Goal: Task Accomplishment & Management: Manage account settings

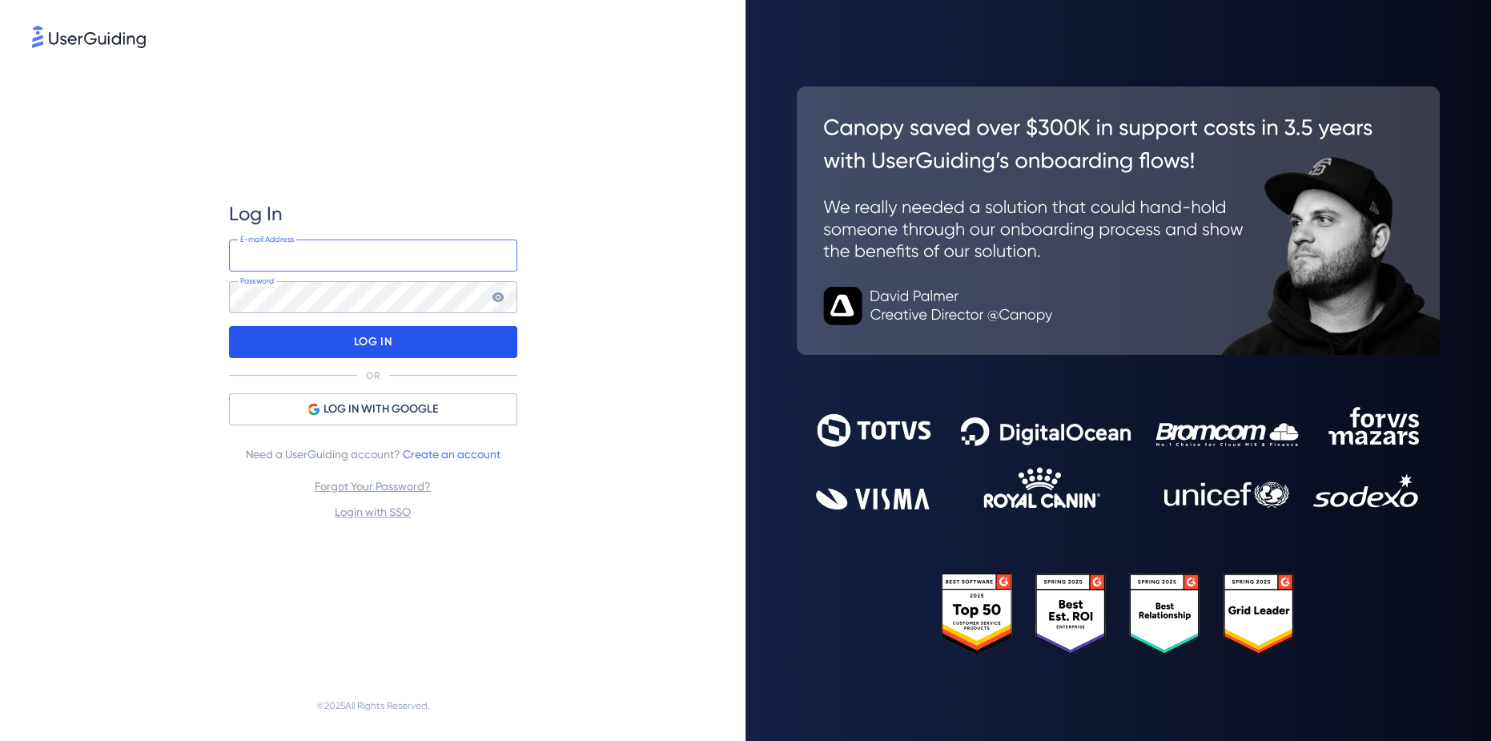
type input "[EMAIL_ADDRESS][DOMAIN_NAME]"
click at [386, 348] on p "LOG IN" at bounding box center [373, 342] width 38 height 26
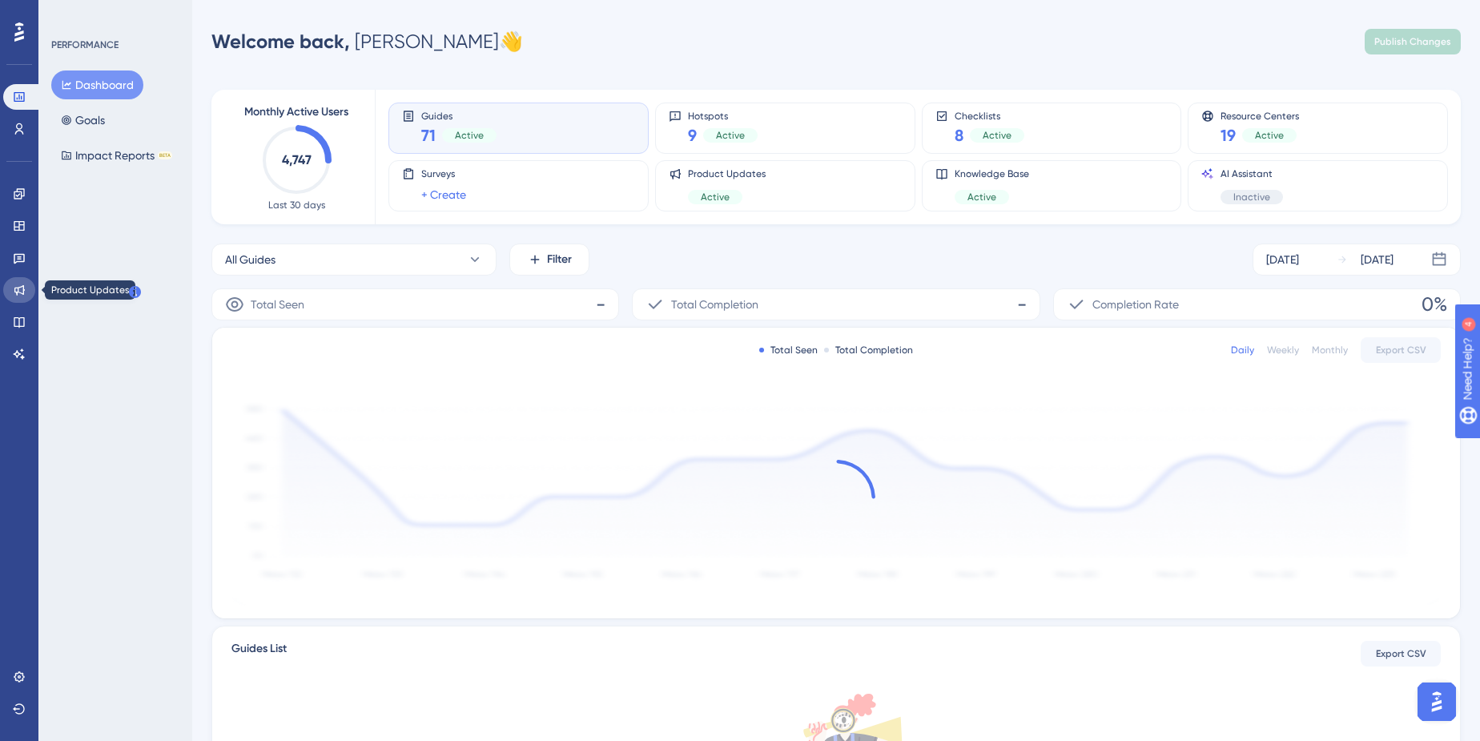
click at [29, 295] on link at bounding box center [19, 290] width 32 height 26
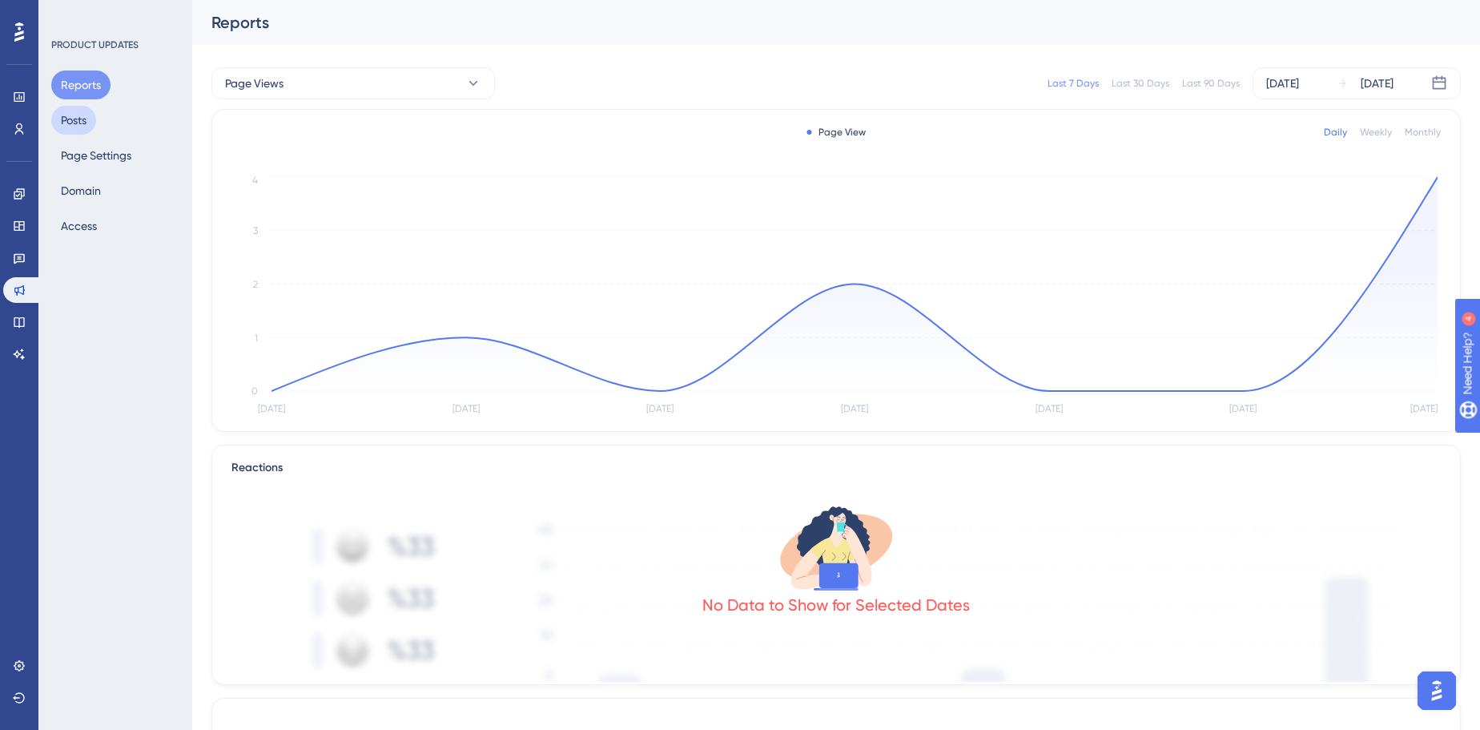
click at [70, 118] on button "Posts" at bounding box center [73, 120] width 45 height 29
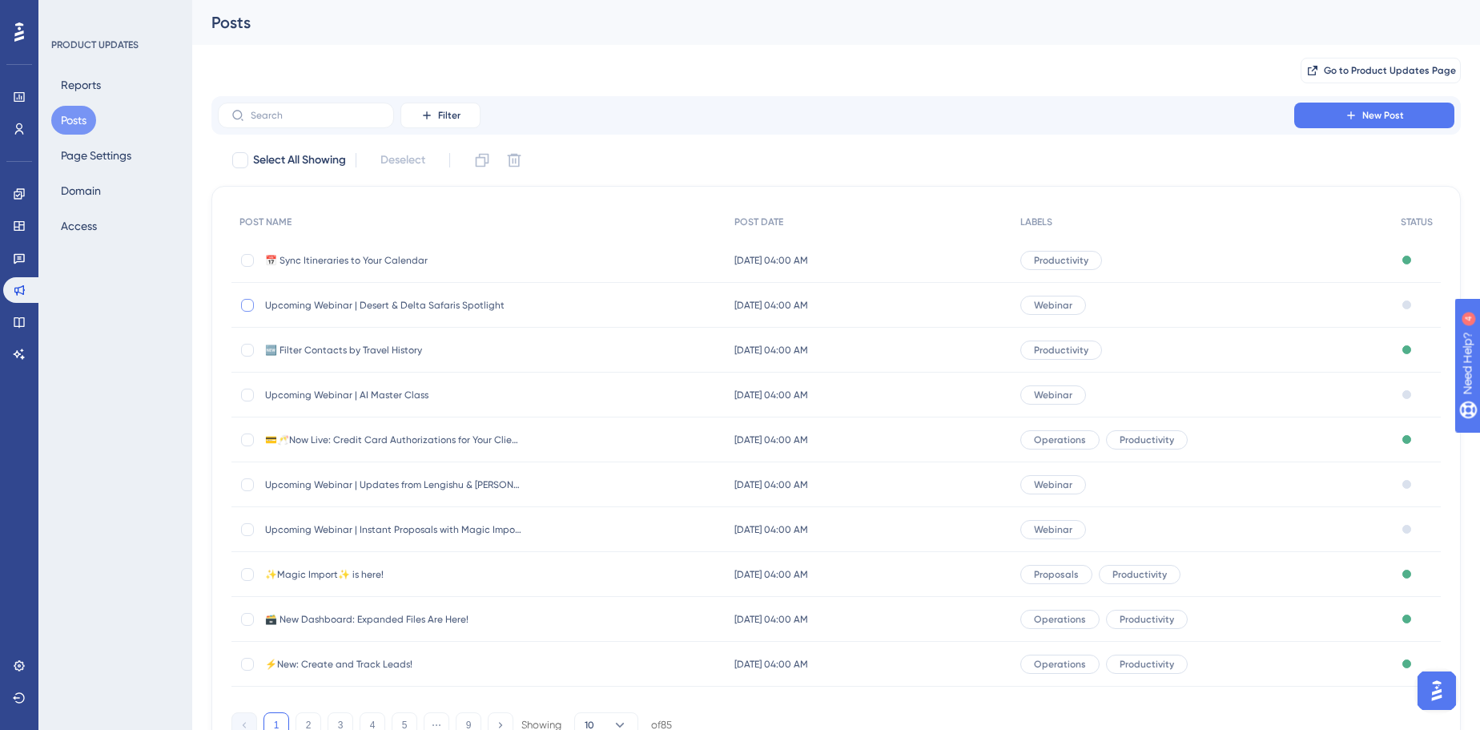
click at [243, 304] on div at bounding box center [247, 305] width 13 height 13
checkbox input "true"
click at [481, 169] on button at bounding box center [482, 160] width 26 height 26
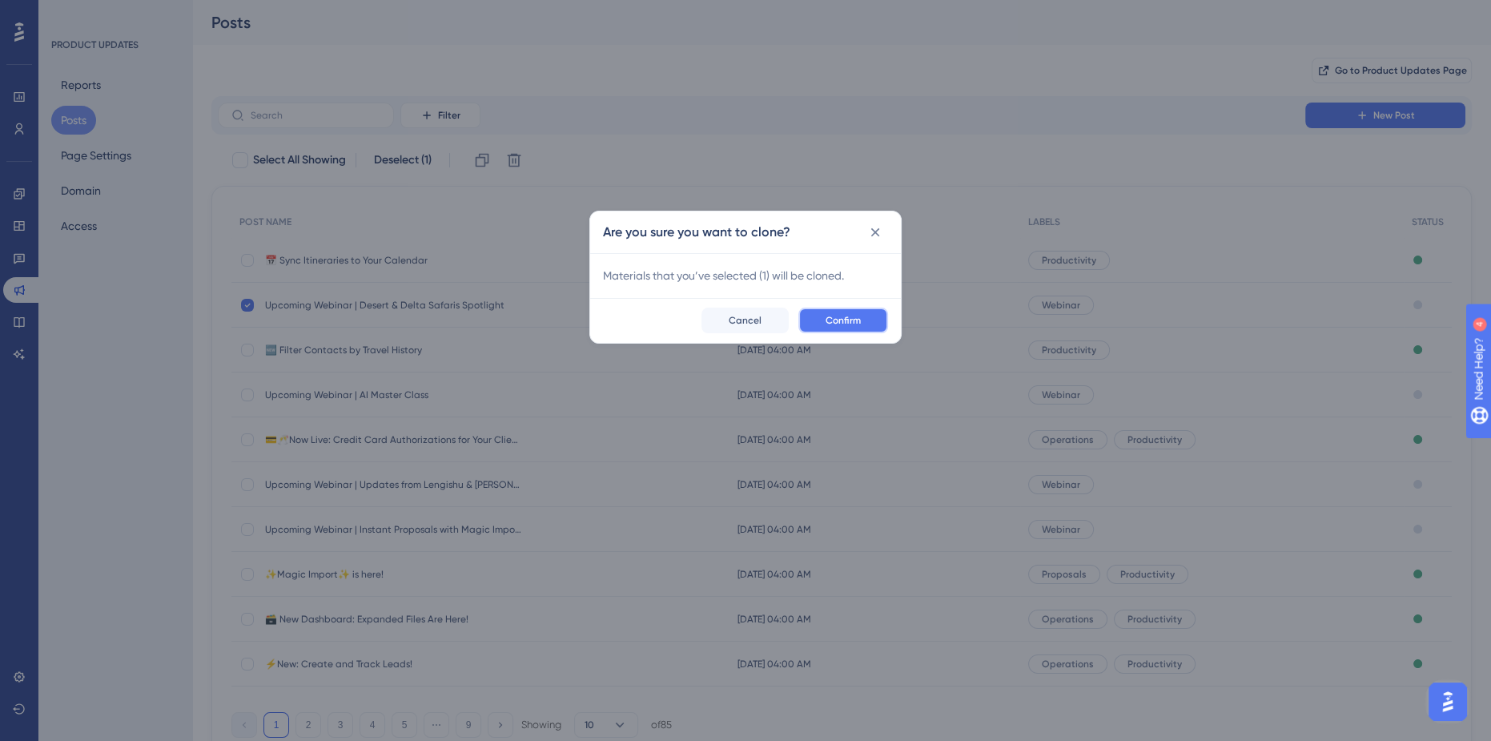
click at [869, 313] on button "Confirm" at bounding box center [843, 321] width 90 height 26
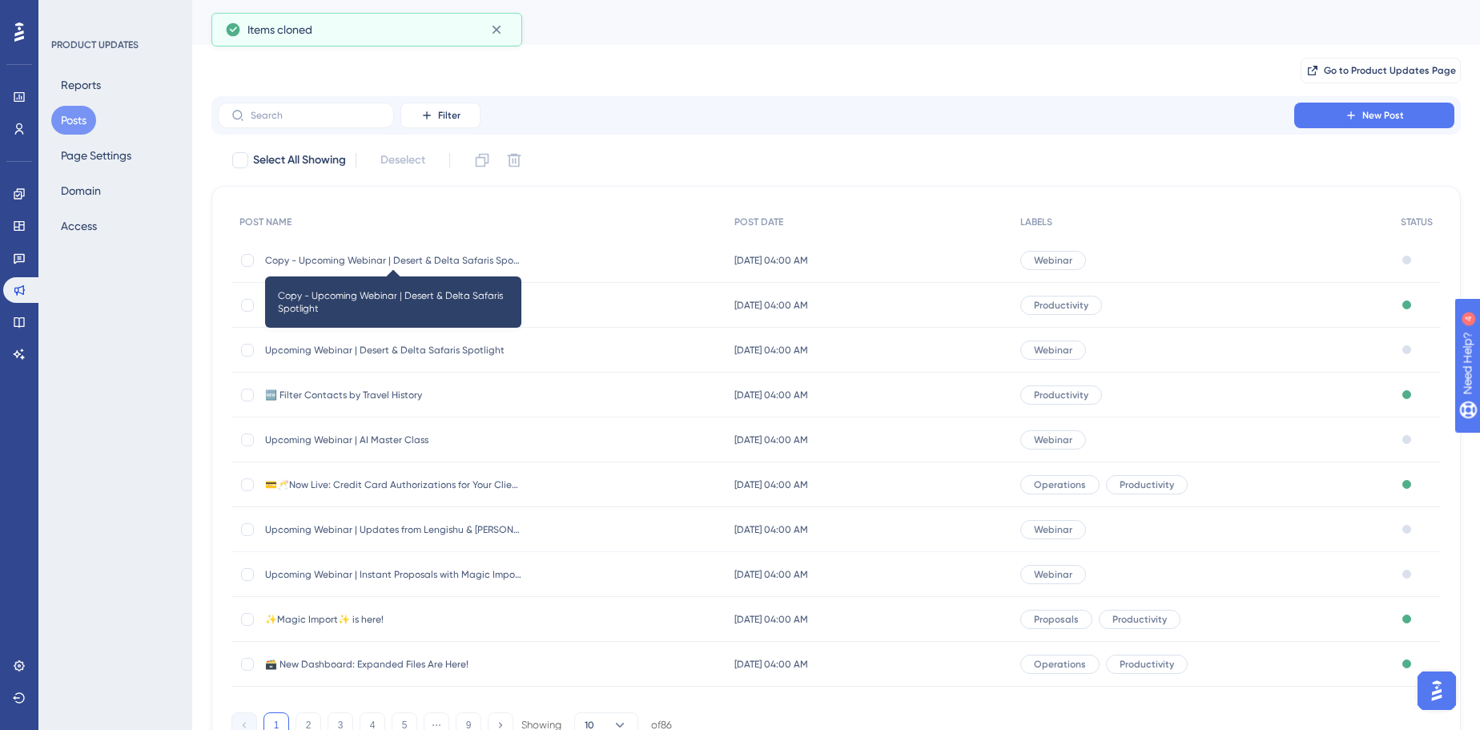
click at [440, 263] on span "Copy - Upcoming Webinar | Desert & Delta Safaris Spotlight" at bounding box center [393, 260] width 256 height 13
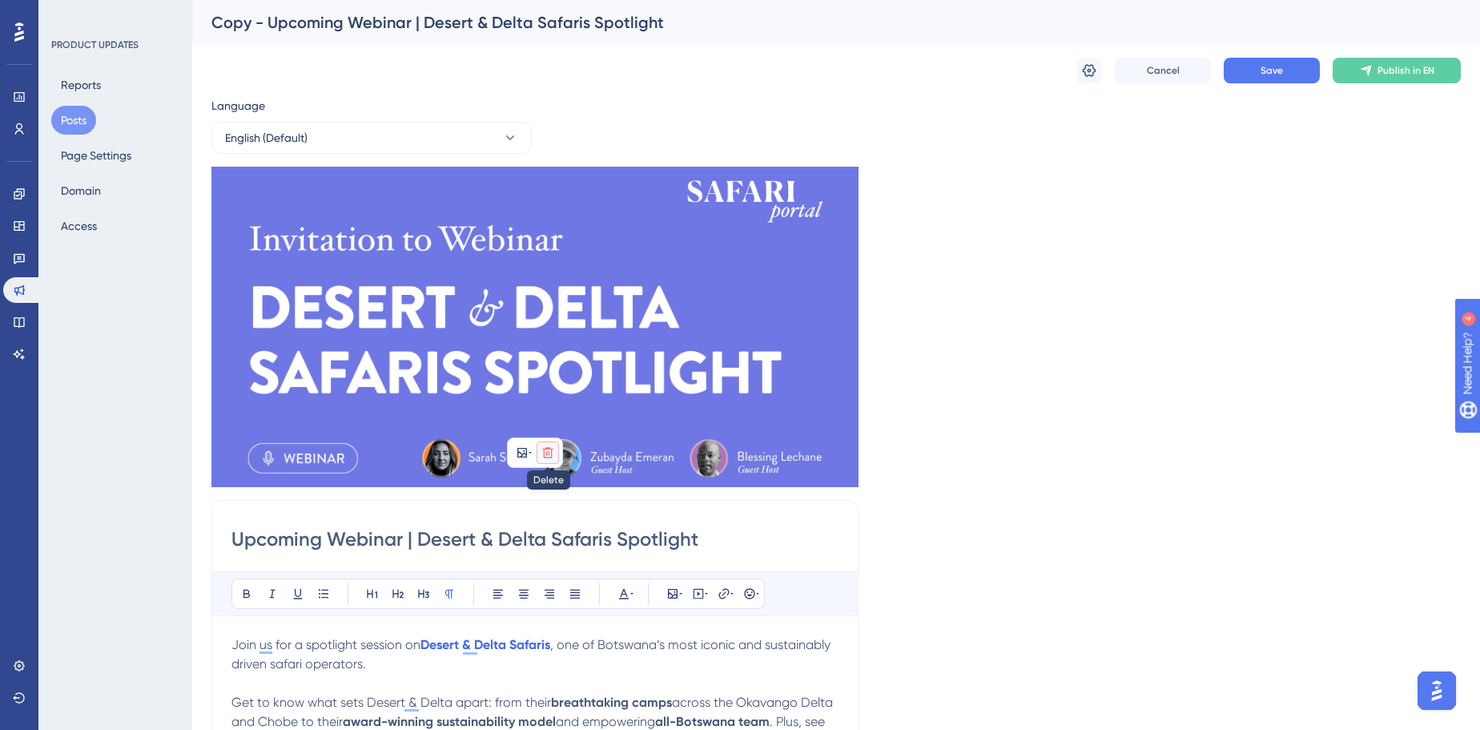
click at [542, 448] on button at bounding box center [548, 452] width 22 height 22
click at [1038, 348] on div "Language English (Default) Insert an Image Delete Upcoming Webinar | Desert & D…" at bounding box center [835, 613] width 1249 height 1035
click at [527, 455] on icon at bounding box center [522, 452] width 13 height 13
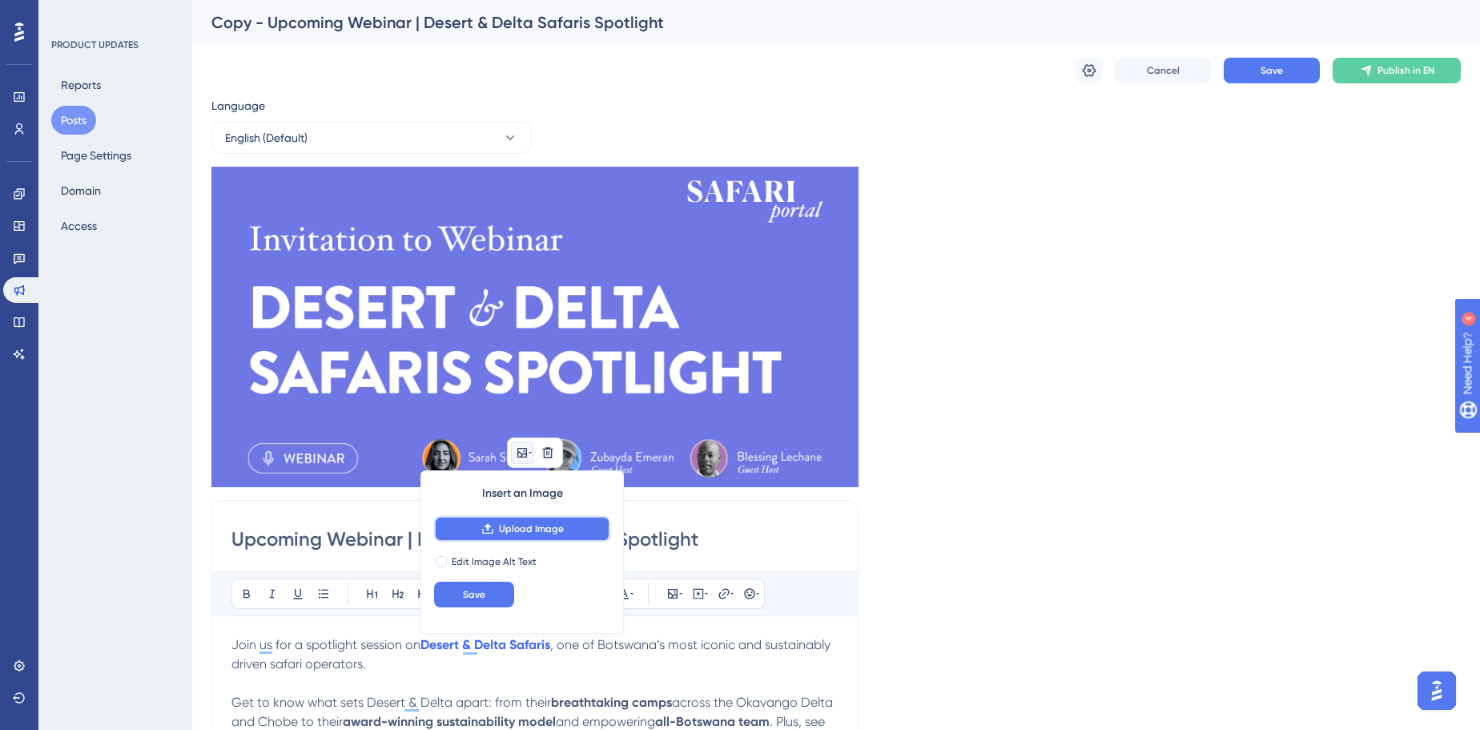
click at [509, 535] on button "Upload Image" at bounding box center [522, 529] width 176 height 26
click at [1018, 377] on div "Language English (Default) Insert an Image Upload Image Edit Image Alt Text Sav…" at bounding box center [835, 613] width 1249 height 1035
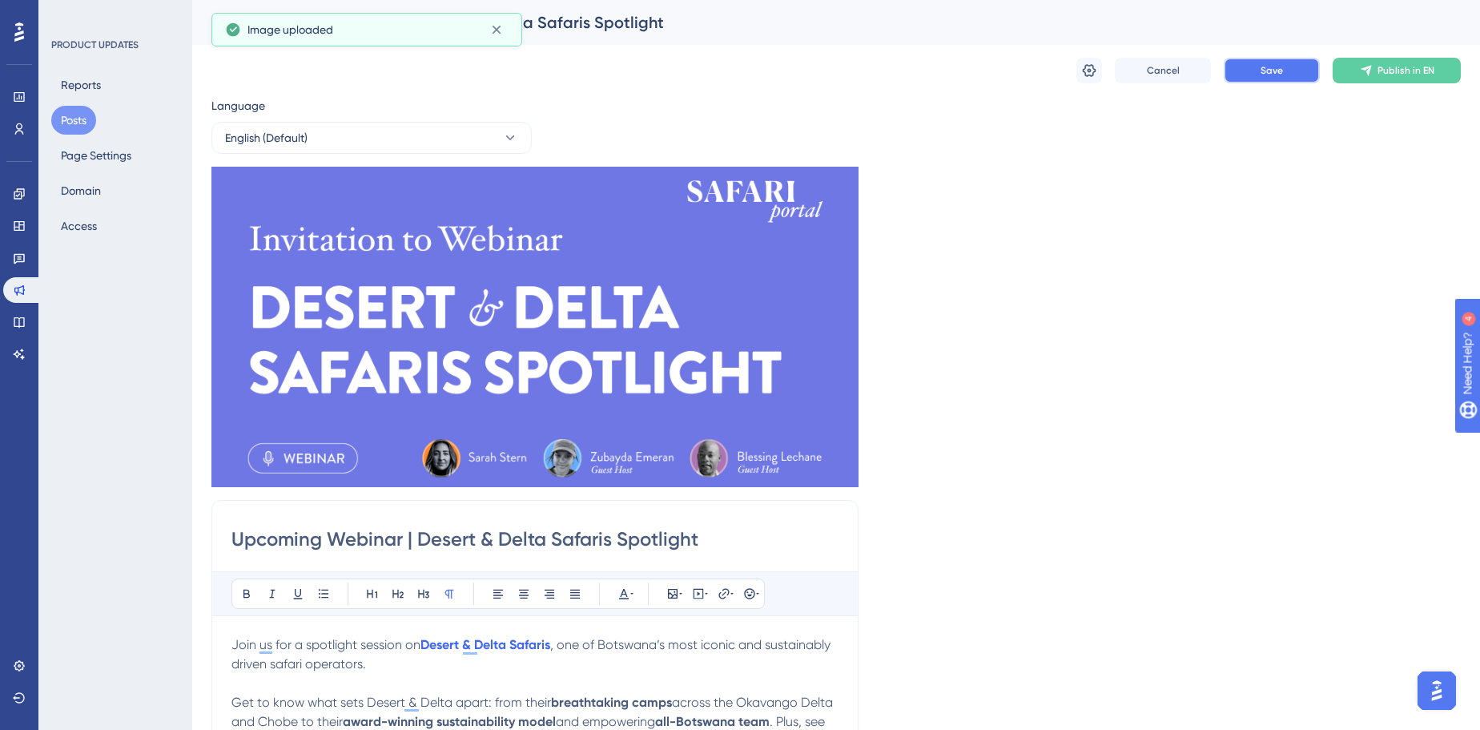
click at [1281, 64] on span "Save" at bounding box center [1272, 70] width 22 height 13
click at [546, 456] on icon at bounding box center [547, 452] width 13 height 13
click at [555, 495] on icon at bounding box center [548, 490] width 16 height 16
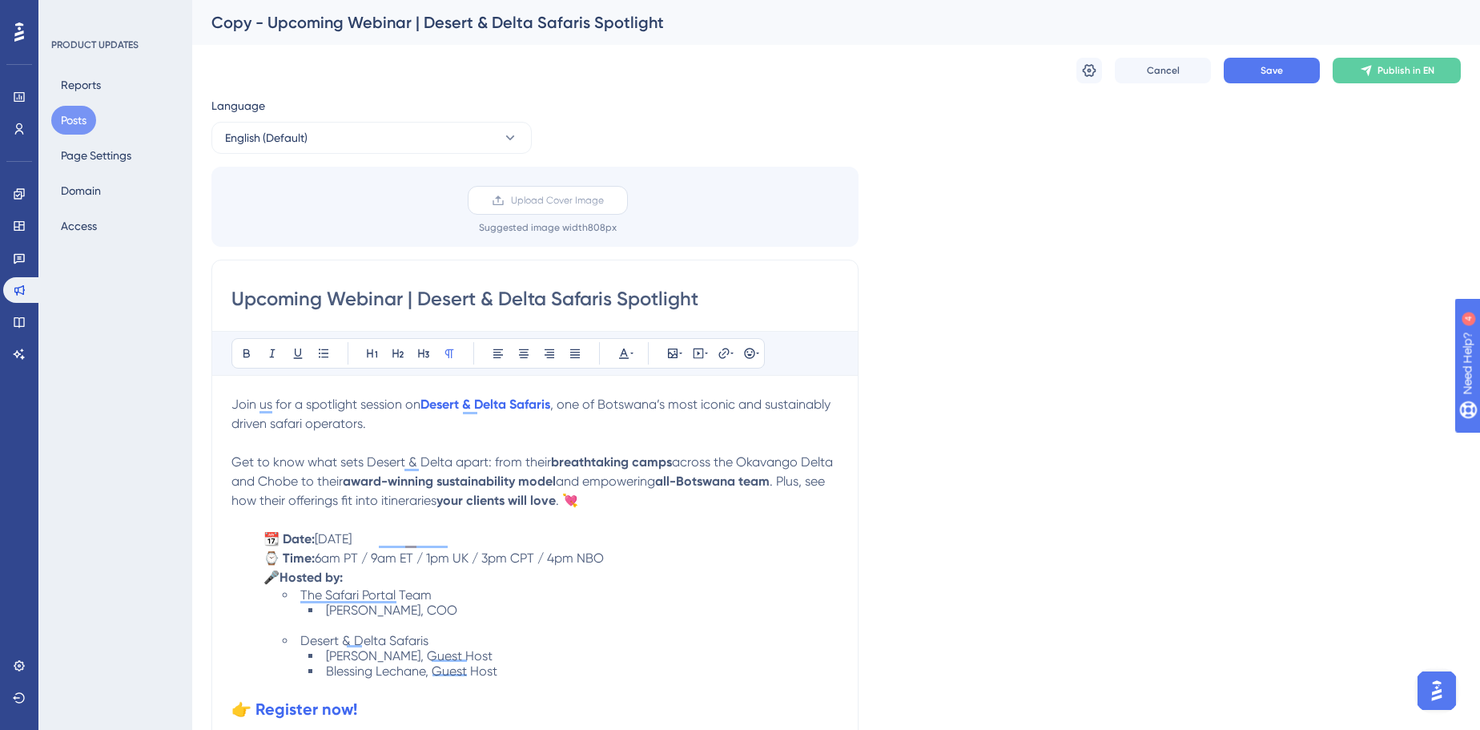
click at [574, 186] on label "Upload Cover Image" at bounding box center [548, 200] width 160 height 29
click at [604, 200] on input "Upload Cover Image" at bounding box center [604, 200] width 0 height 0
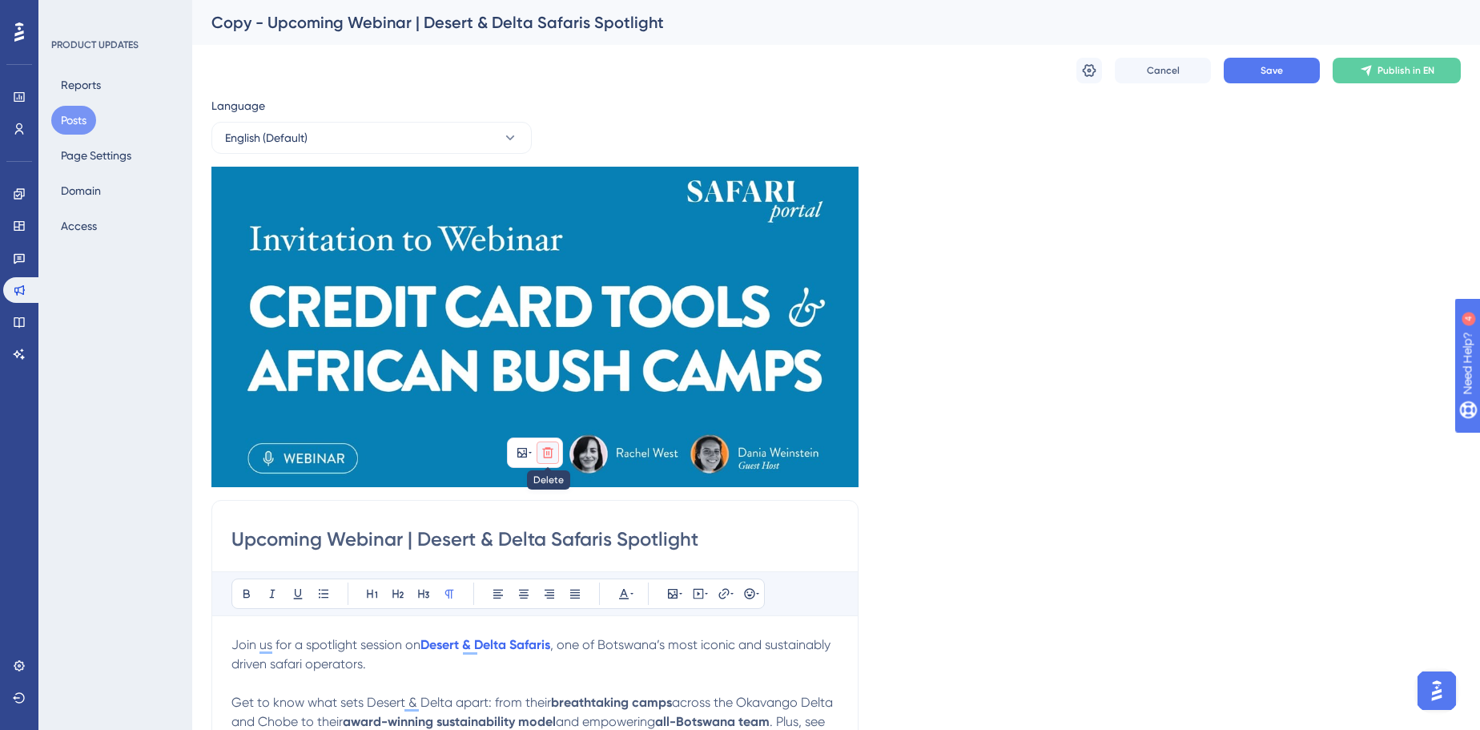
click at [555, 453] on button at bounding box center [548, 452] width 22 height 22
click at [542, 488] on icon at bounding box center [548, 490] width 14 height 14
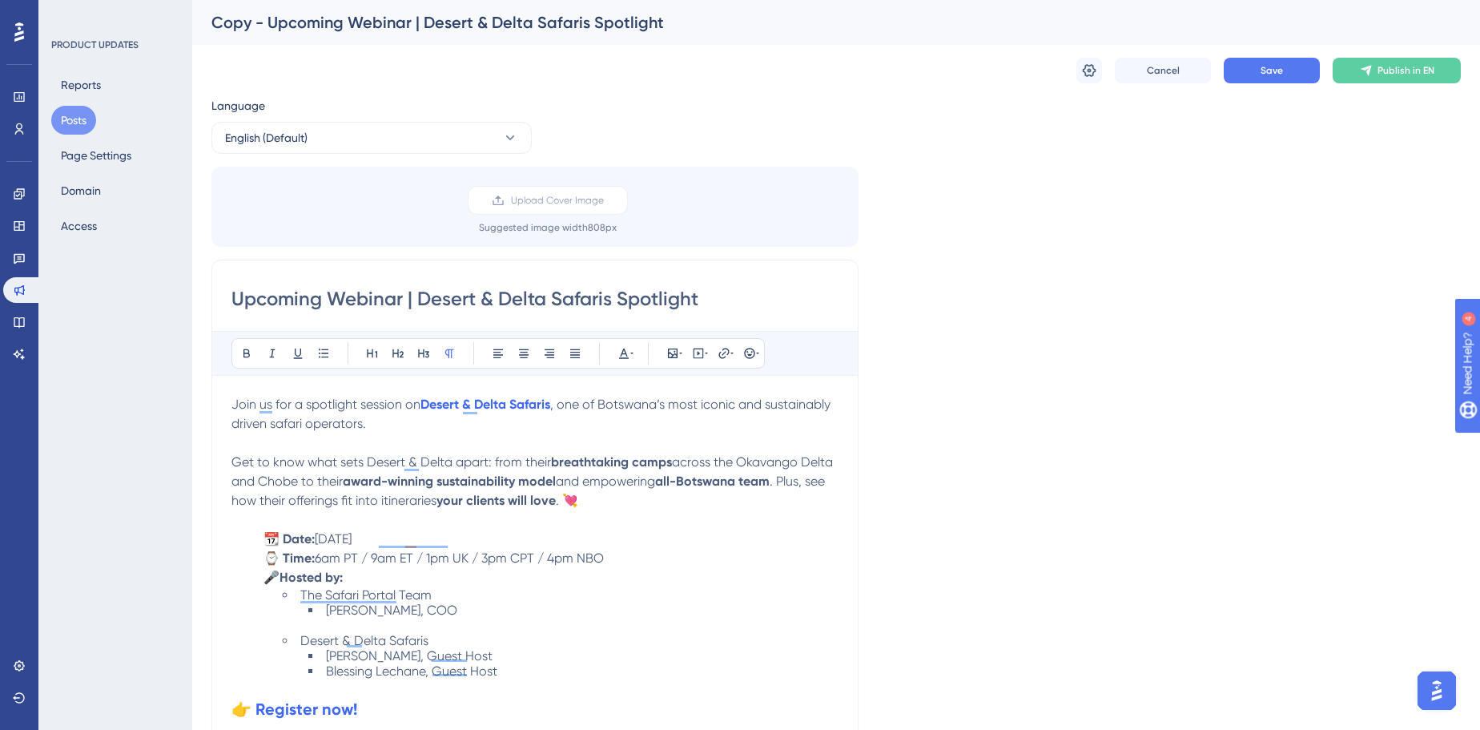
click at [525, 178] on div "Upload Cover Image Suggested image width 808 px" at bounding box center [534, 207] width 647 height 80
click at [525, 205] on span "Upload Cover Image" at bounding box center [557, 200] width 93 height 13
click at [604, 200] on input "Upload Cover Image" at bounding box center [604, 200] width 0 height 0
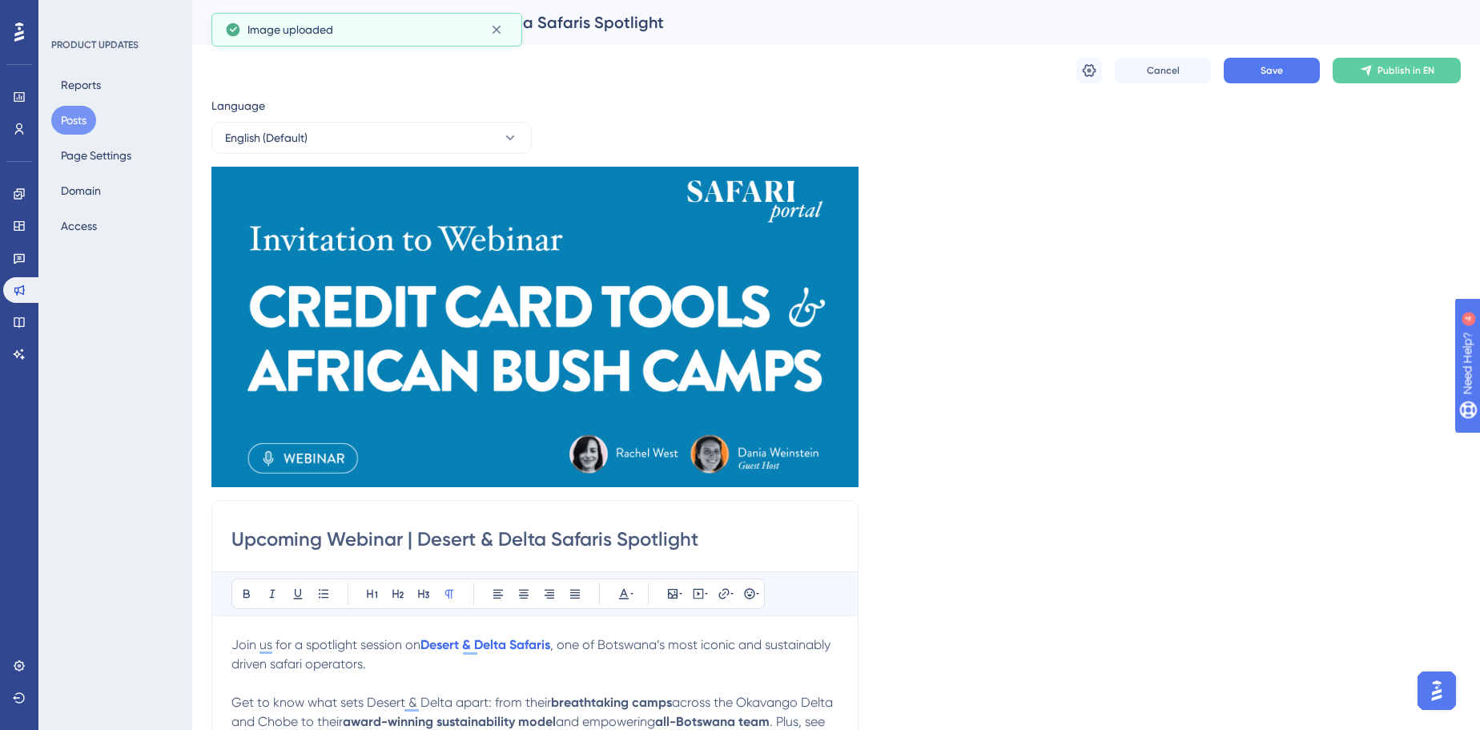
click at [1012, 387] on div "Language English (Default) Insert an Image Delete Upcoming Webinar | Desert & D…" at bounding box center [835, 613] width 1249 height 1035
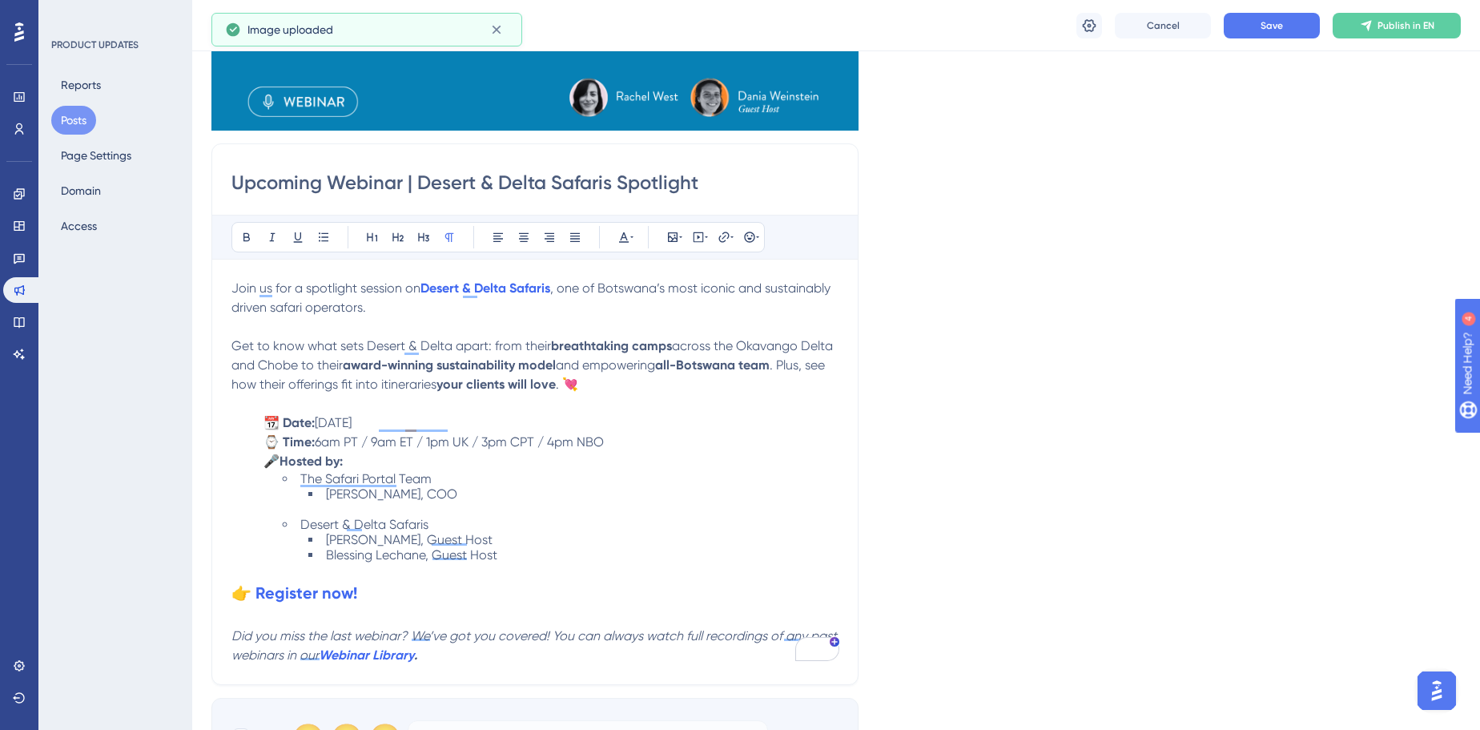
scroll to position [364, 0]
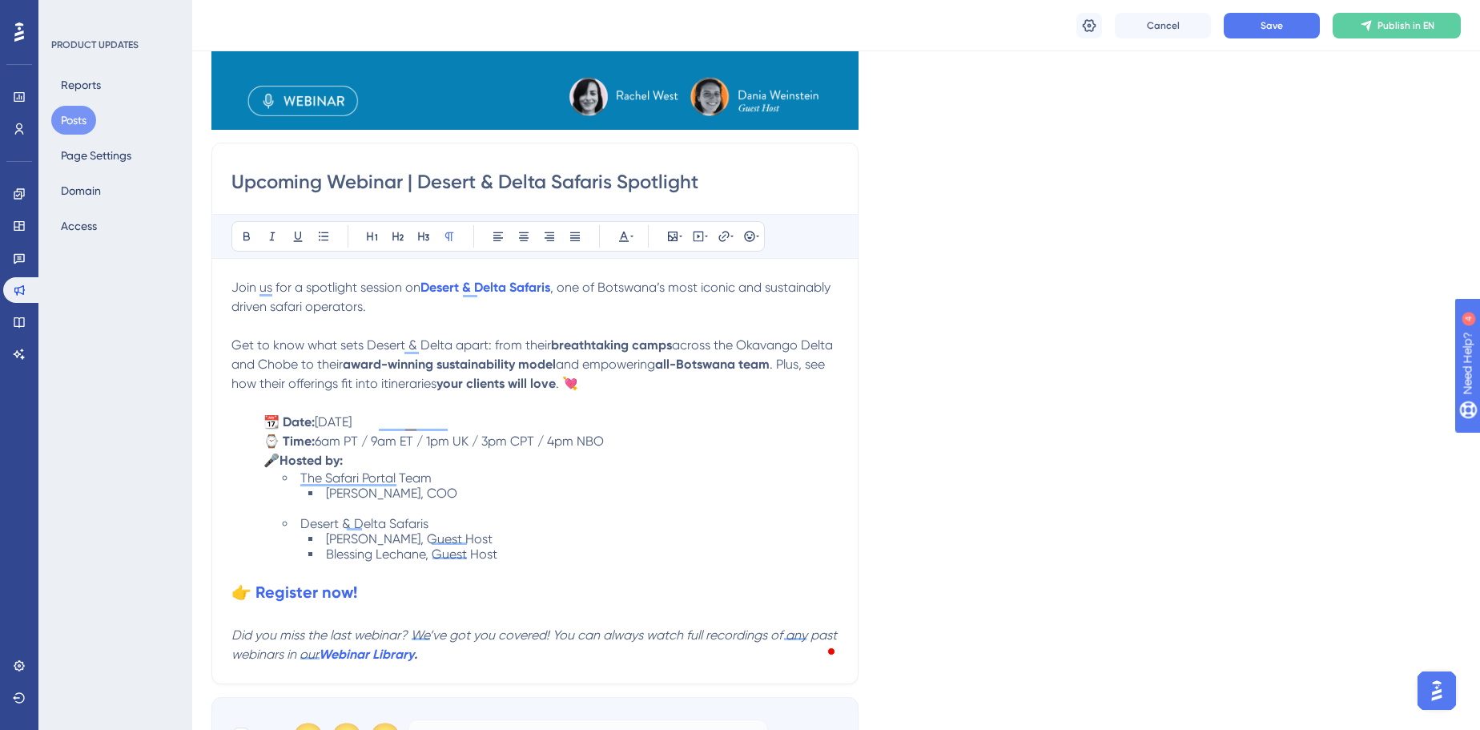
click at [229, 287] on div "Upcoming Webinar | Desert & Delta Safaris Spotlight Bold Italic Underline Bulle…" at bounding box center [534, 413] width 647 height 541
click at [231, 288] on div "Upcoming Webinar | Desert & Delta Safaris Spotlight Bold Italic Underline Bulle…" at bounding box center [534, 413] width 647 height 541
click at [231, 287] on span "Join us for a spotlight session on" at bounding box center [325, 286] width 189 height 15
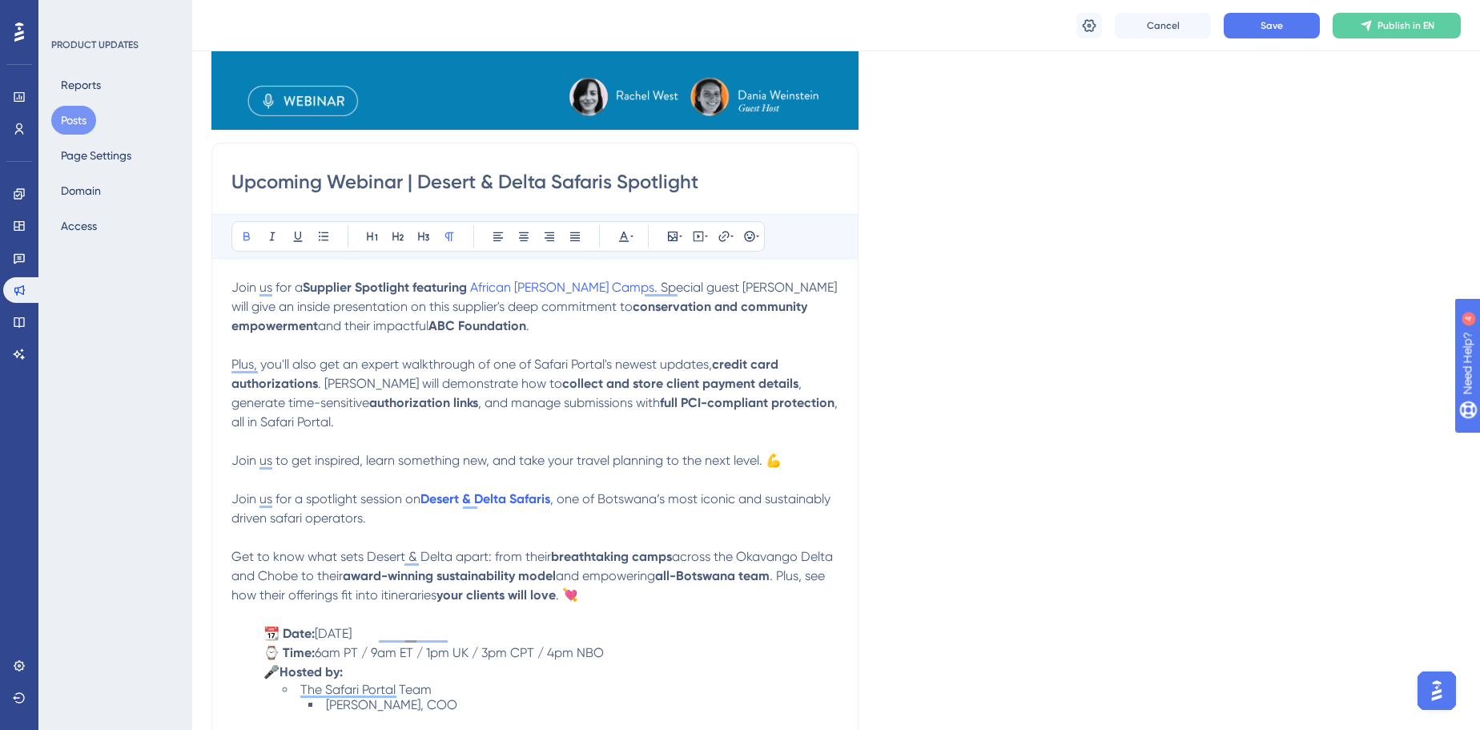
drag, startPoint x: 504, startPoint y: 325, endPoint x: 521, endPoint y: 327, distance: 16.9
click at [504, 325] on strong "ABC Foundation" at bounding box center [477, 325] width 98 height 15
drag, startPoint x: 594, startPoint y: 283, endPoint x: 474, endPoint y: 275, distance: 120.3
click at [474, 278] on p "Join us for a Supplier Spotlight featuring African Bush Camps . Special guest D…" at bounding box center [534, 307] width 607 height 58
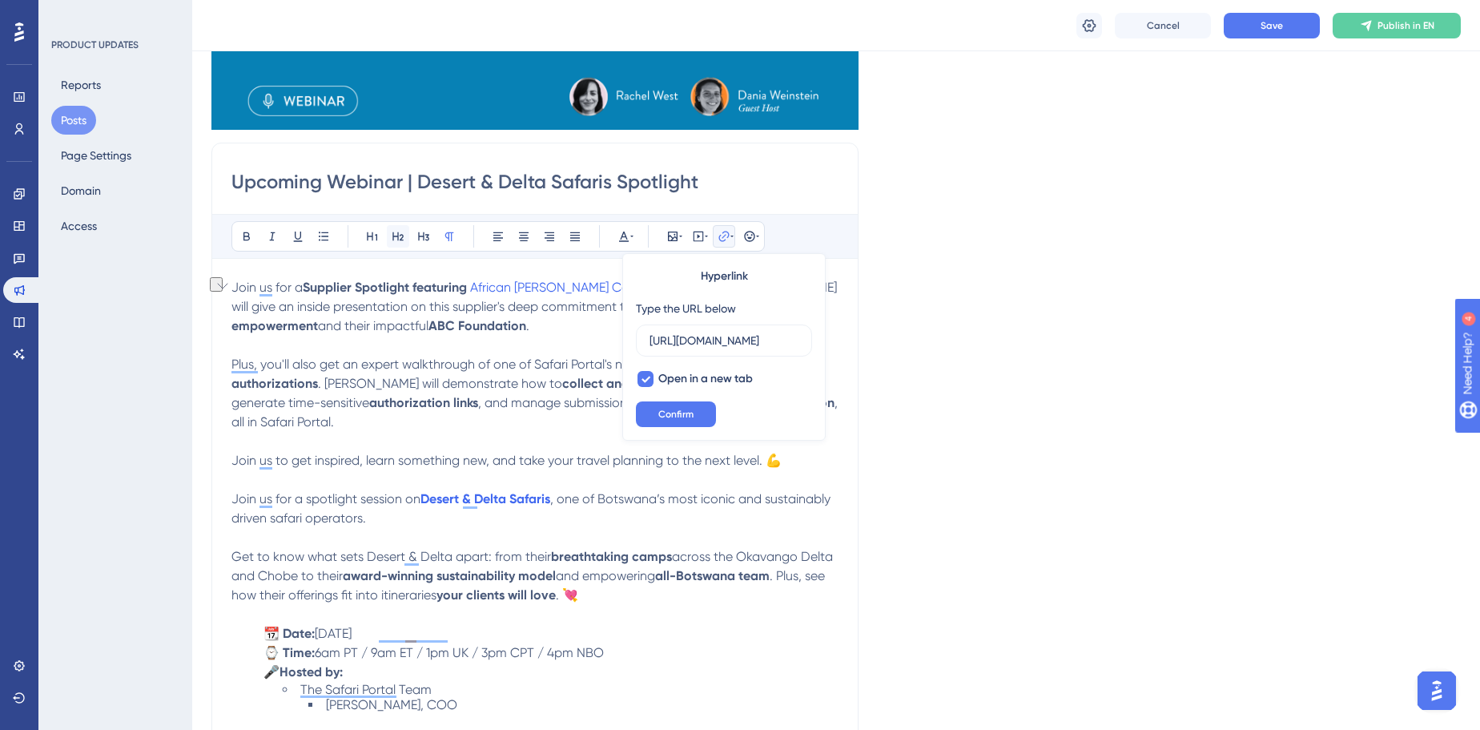
scroll to position [0, 778]
click at [247, 231] on icon at bounding box center [246, 236] width 13 height 13
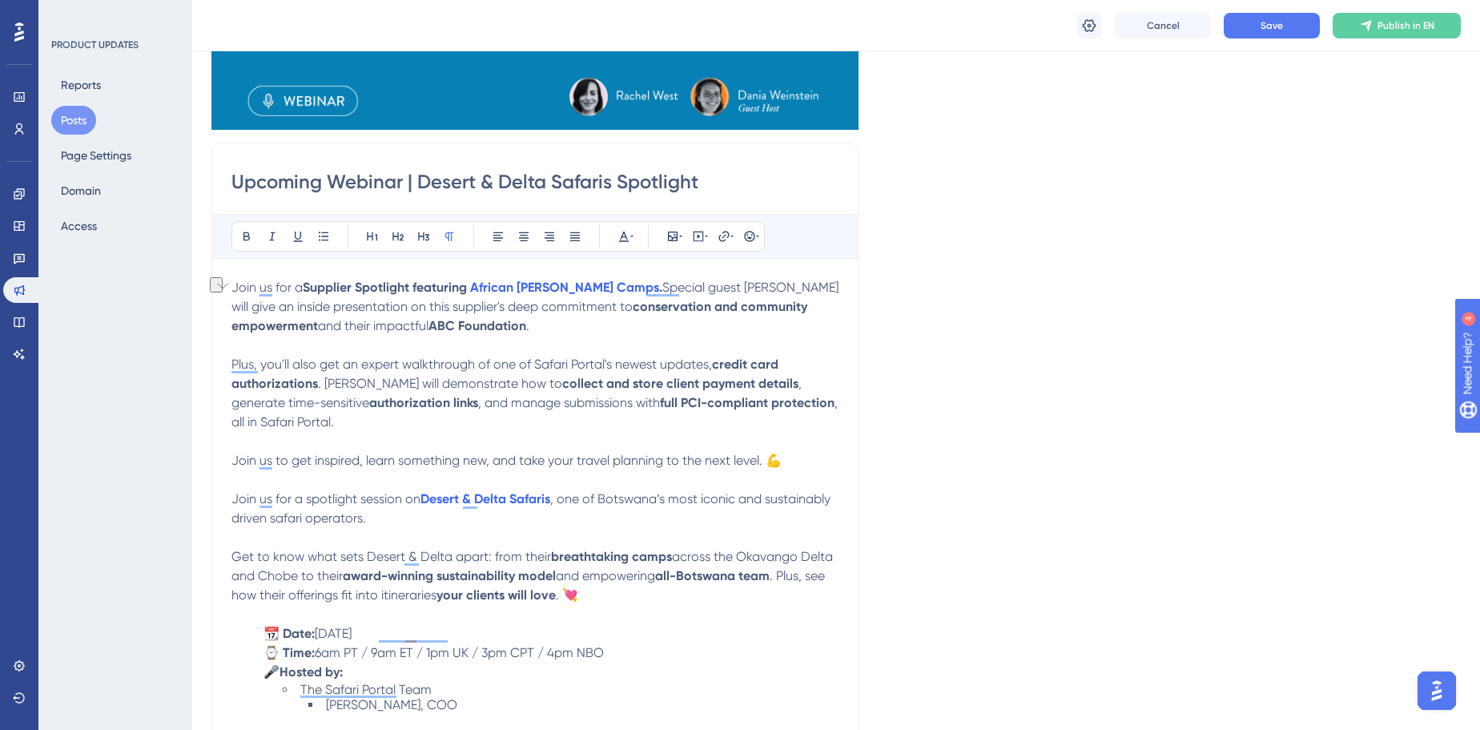
click at [441, 364] on span "Plus, you'll also get an expert walkthrough of one of Safari Portal's newest up…" at bounding box center [471, 363] width 481 height 15
click at [1257, 34] on button "Save" at bounding box center [1272, 26] width 96 height 26
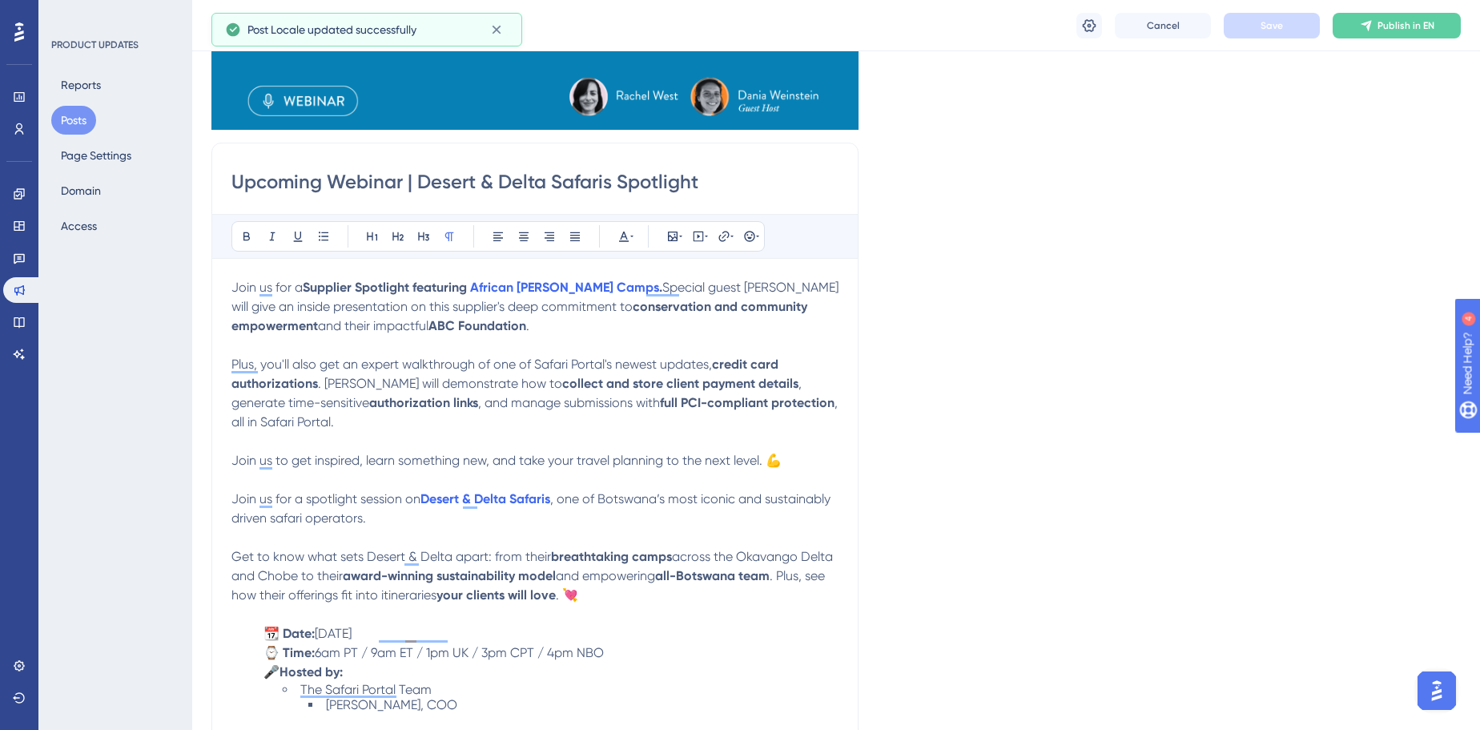
click at [531, 541] on p "To enrich screen reader interactions, please activate Accessibility in Grammarl…" at bounding box center [534, 537] width 607 height 19
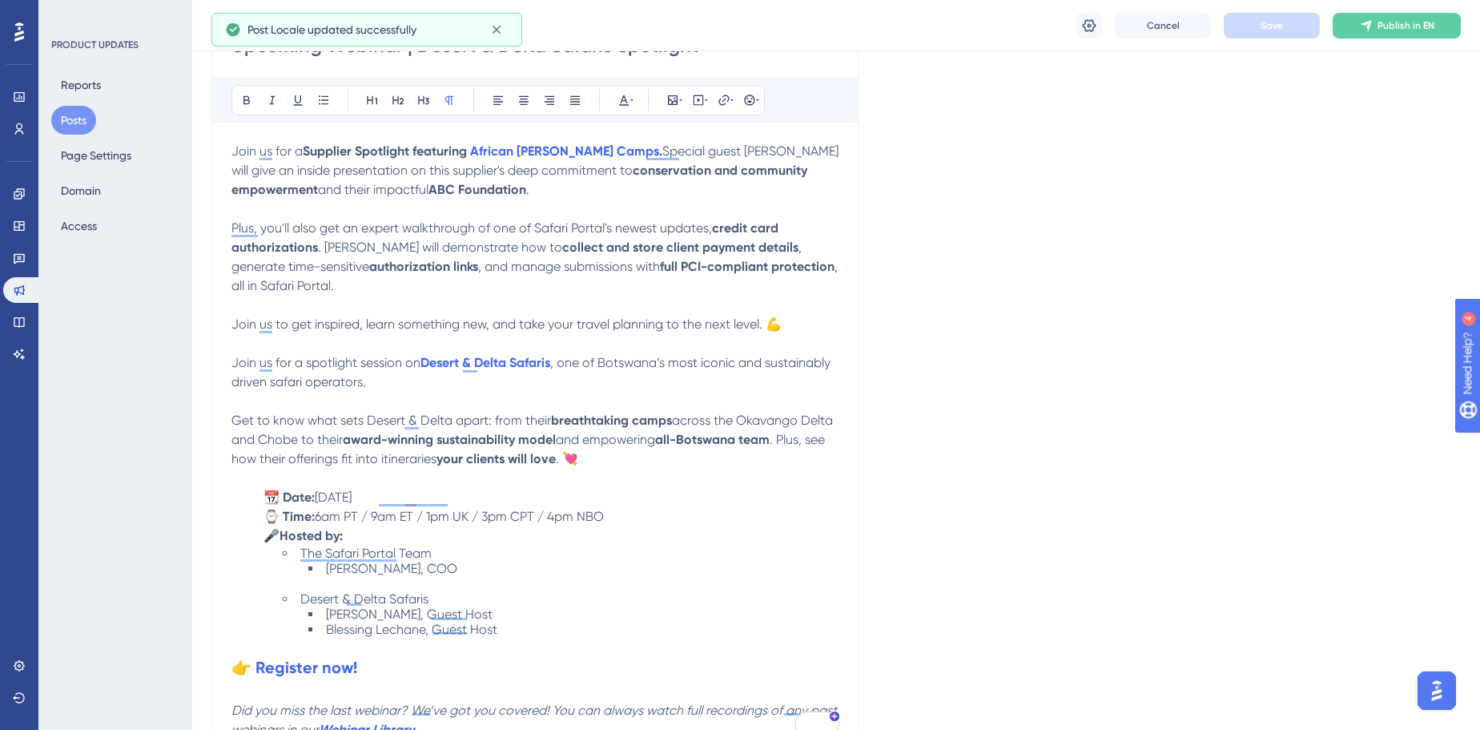
scroll to position [509, 0]
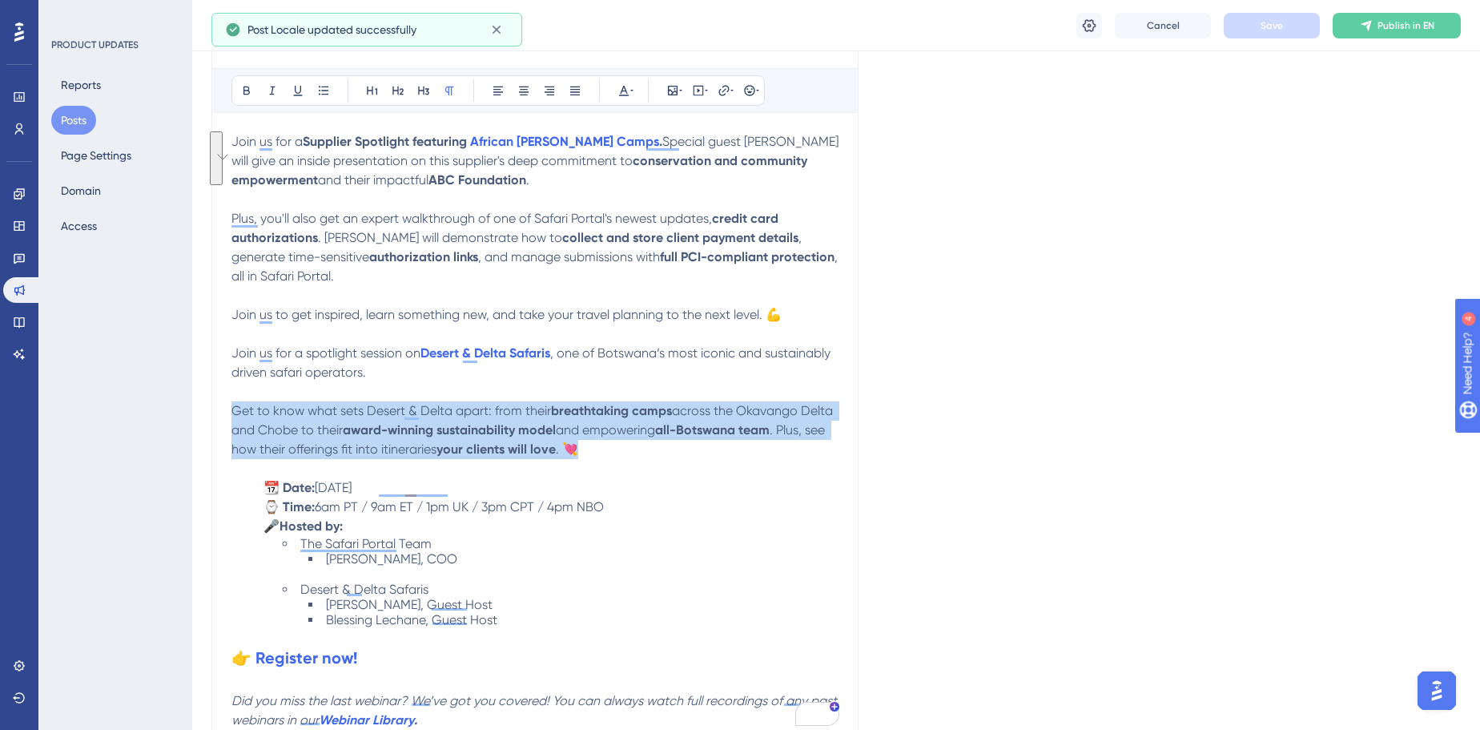
drag, startPoint x: 631, startPoint y: 455, endPoint x: 224, endPoint y: 406, distance: 409.8
click at [224, 402] on div "Performance Users Engagement Widgets Feedback Product Updates Knowledge Base AI…" at bounding box center [740, 473] width 1480 height 1965
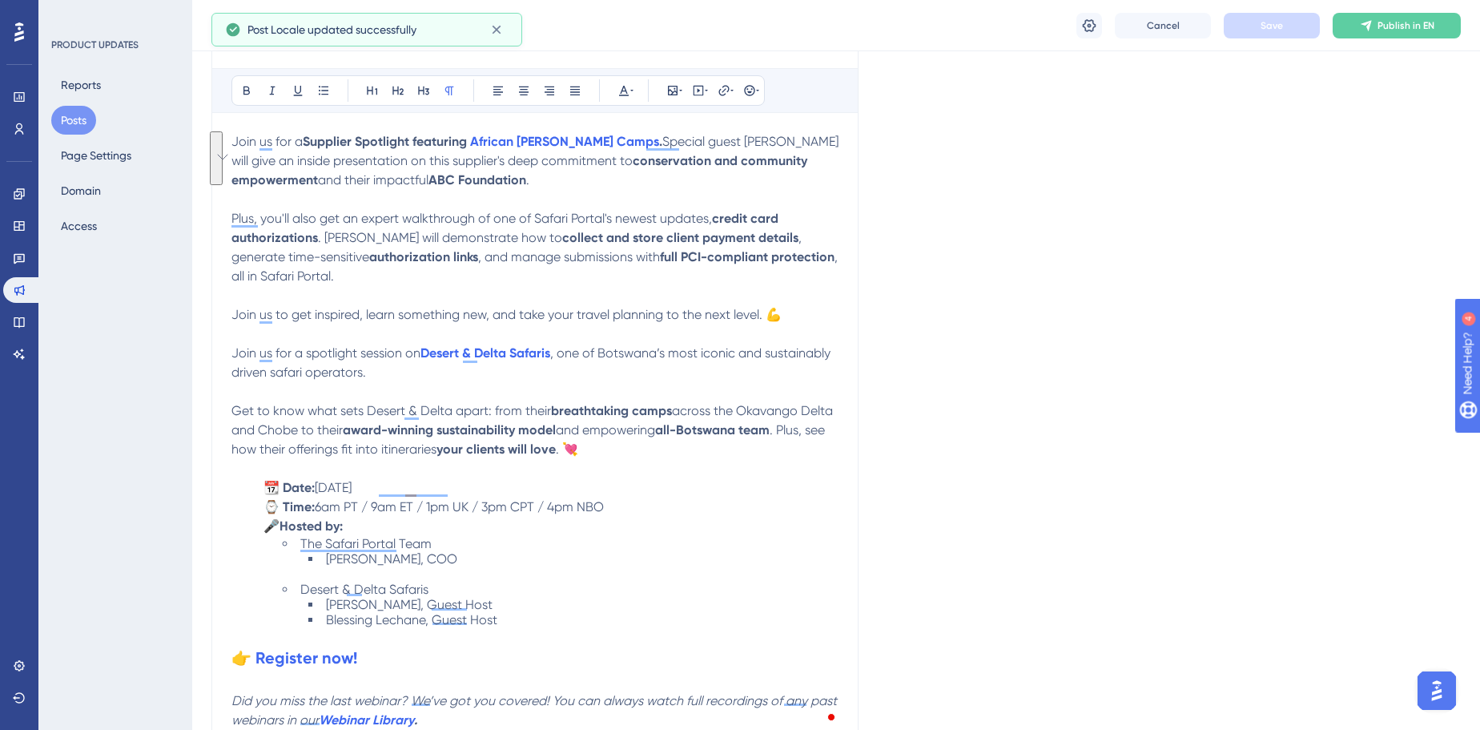
click at [412, 387] on p "To enrich screen reader interactions, please activate Accessibility in Grammarl…" at bounding box center [534, 391] width 607 height 19
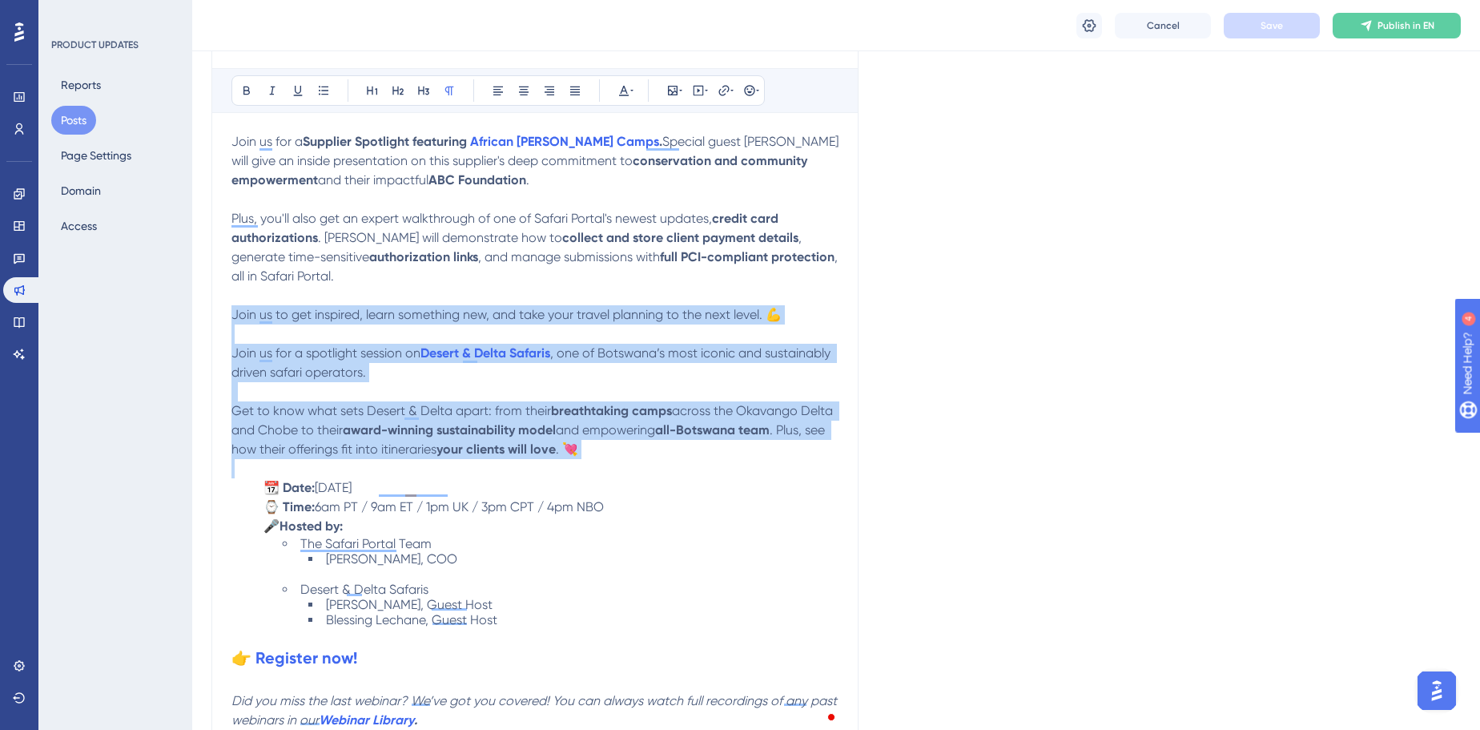
drag, startPoint x: 647, startPoint y: 464, endPoint x: 231, endPoint y: 300, distance: 447.9
click at [231, 306] on div "Join us for a Supplier Spotlight featuring African Bush Camps . Special guest D…" at bounding box center [534, 430] width 607 height 597
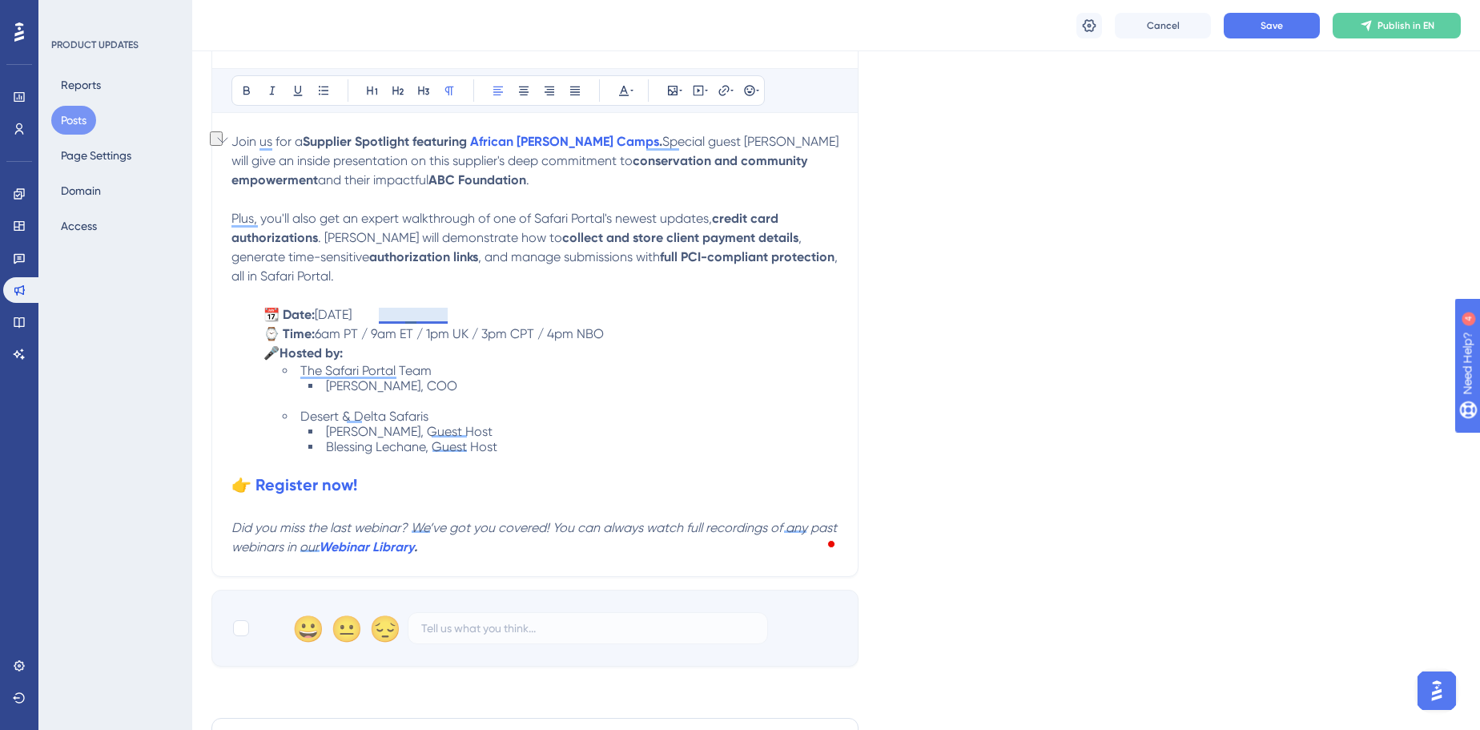
drag, startPoint x: 457, startPoint y: 314, endPoint x: 382, endPoint y: 313, distance: 75.3
click at [382, 313] on p "📆 Date: Thursday, July 31 2025" at bounding box center [534, 314] width 607 height 19
click at [405, 390] on span "[PERSON_NAME], COO" at bounding box center [391, 385] width 131 height 15
drag, startPoint x: 429, startPoint y: 388, endPoint x: 328, endPoint y: 388, distance: 100.9
click at [328, 388] on li "[PERSON_NAME], COO" at bounding box center [573, 393] width 530 height 30
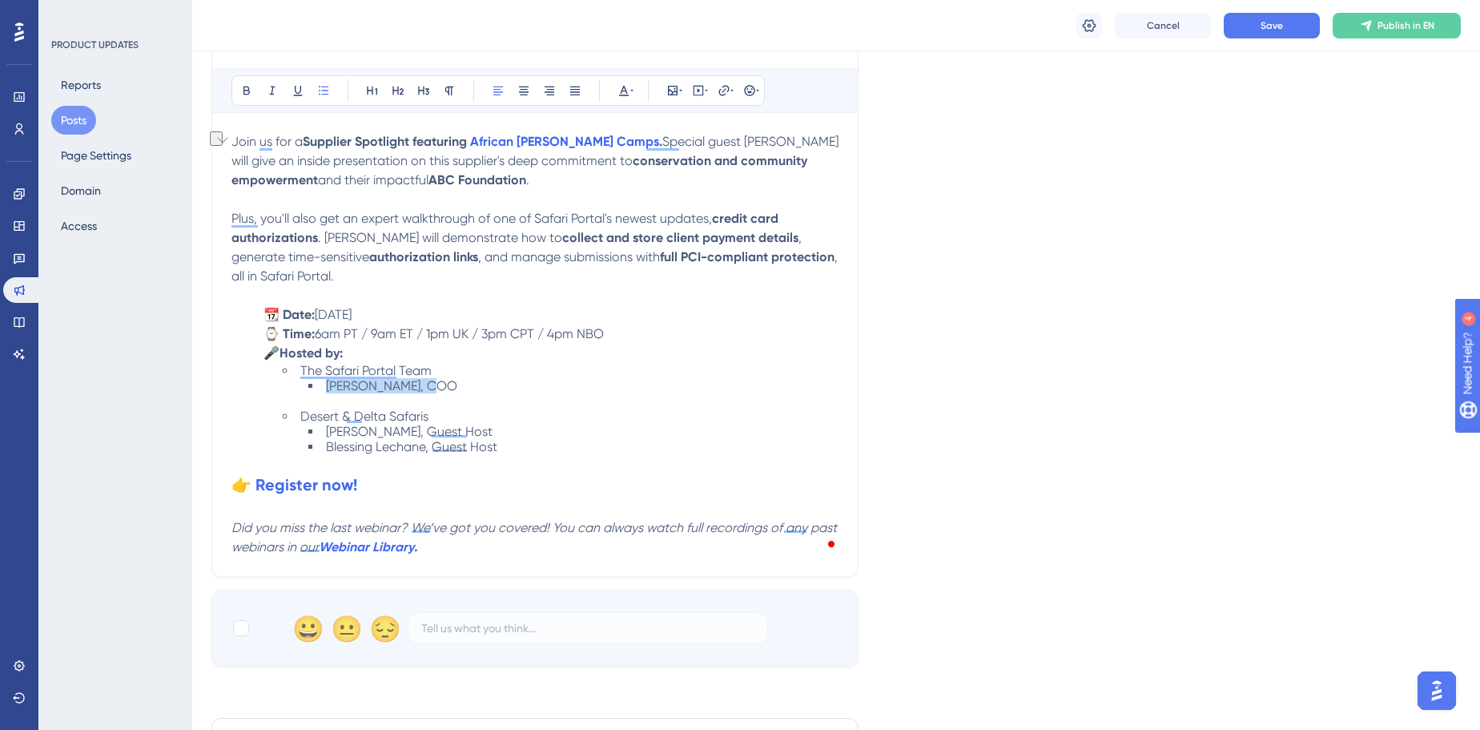
click at [432, 380] on li "[PERSON_NAME], COO" at bounding box center [573, 393] width 530 height 30
drag, startPoint x: 433, startPoint y: 384, endPoint x: 316, endPoint y: 380, distance: 117.8
click at [316, 380] on li "[PERSON_NAME], COO" at bounding box center [573, 393] width 530 height 30
drag, startPoint x: 513, startPoint y: 443, endPoint x: 310, endPoint y: 416, distance: 204.4
click at [313, 416] on ul "The Safari Portal Team Rachel West, Founder & CEO Desert & Delta Safaris  Zub…" at bounding box center [547, 408] width 581 height 91
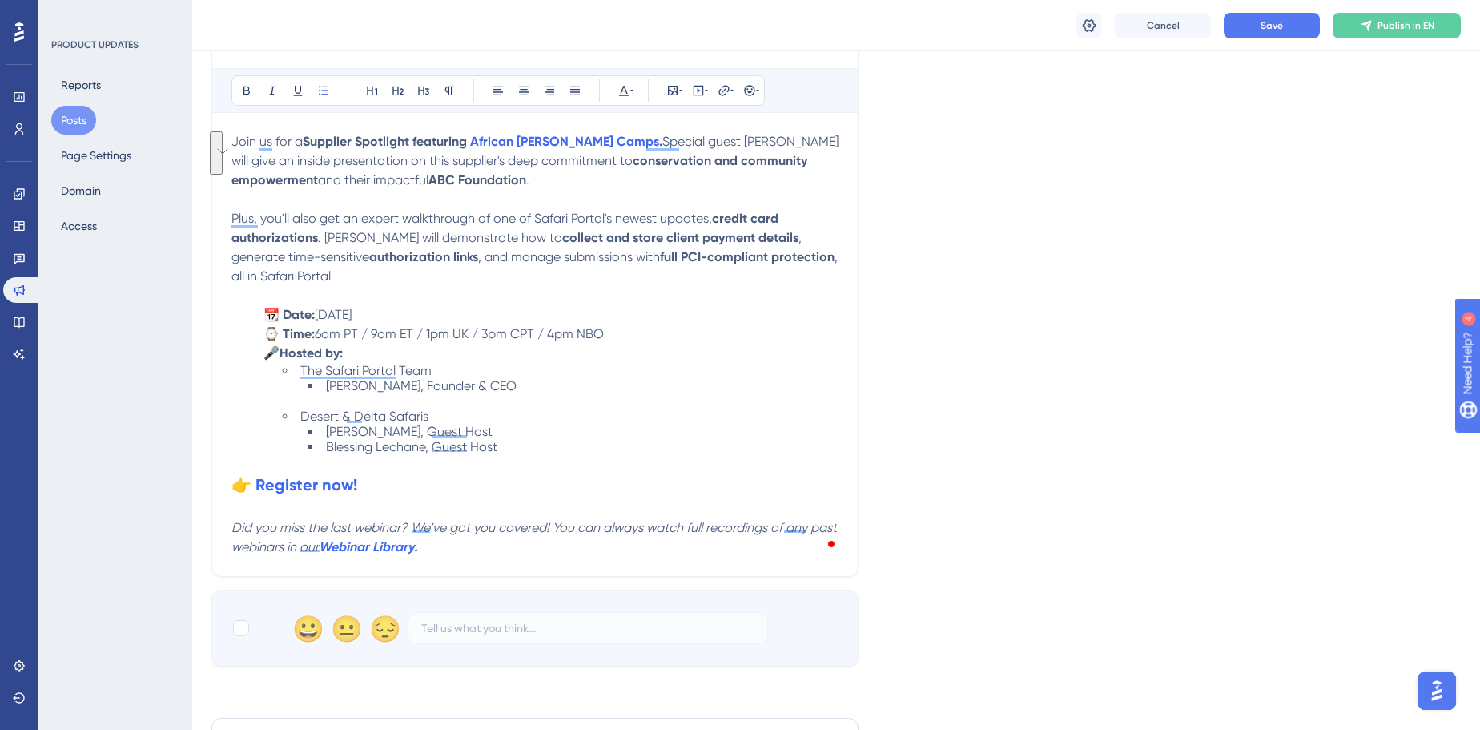
click at [411, 396] on li "Rachel West, Founder & CEO" at bounding box center [573, 393] width 530 height 30
drag, startPoint x: 520, startPoint y: 439, endPoint x: 324, endPoint y: 424, distance: 195.9
click at [324, 424] on ul "Zubayda Emeran, Guest Host Blessing Lechane, Guest Host" at bounding box center [561, 439] width 556 height 30
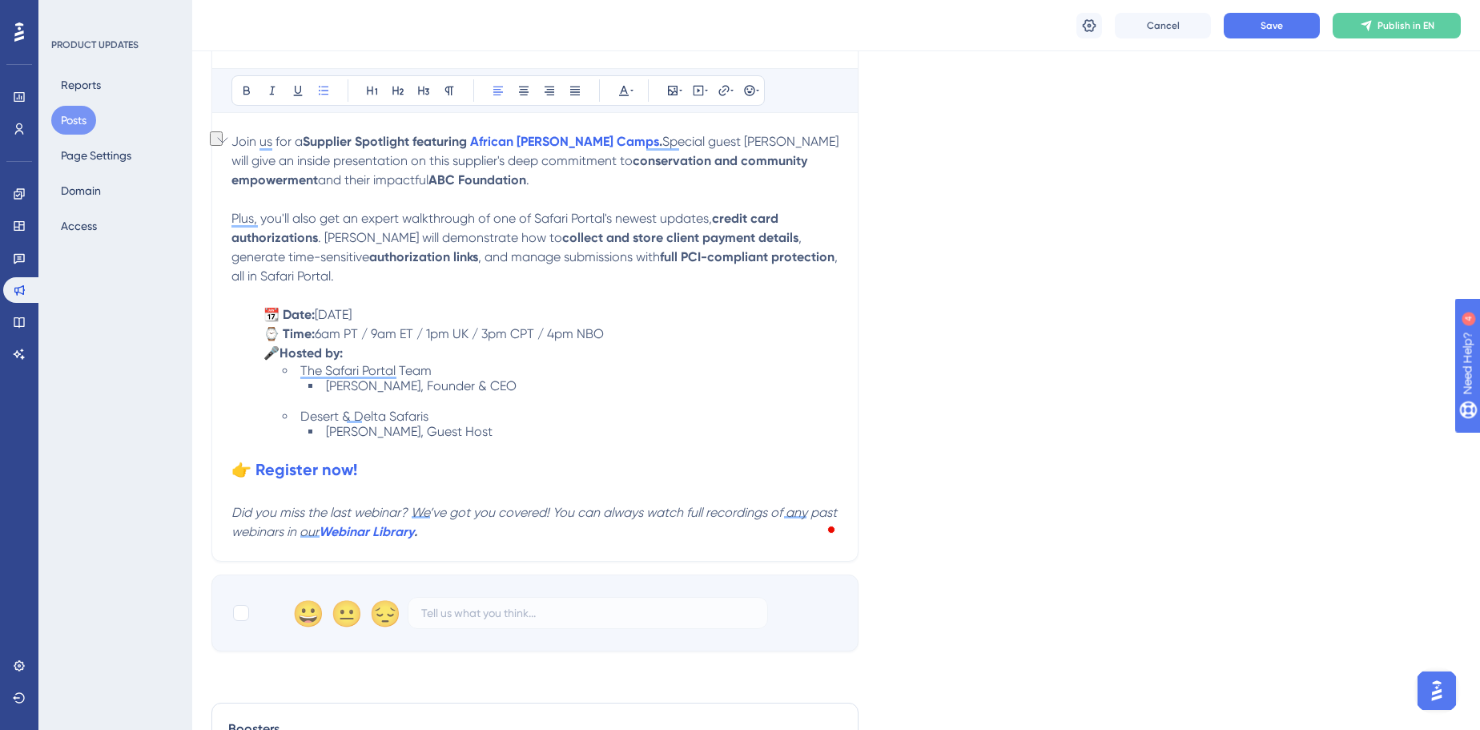
drag, startPoint x: 442, startPoint y: 410, endPoint x: 309, endPoint y: 415, distance: 133.0
click at [309, 415] on li "Desert & Delta Safaris" at bounding box center [561, 415] width 556 height 15
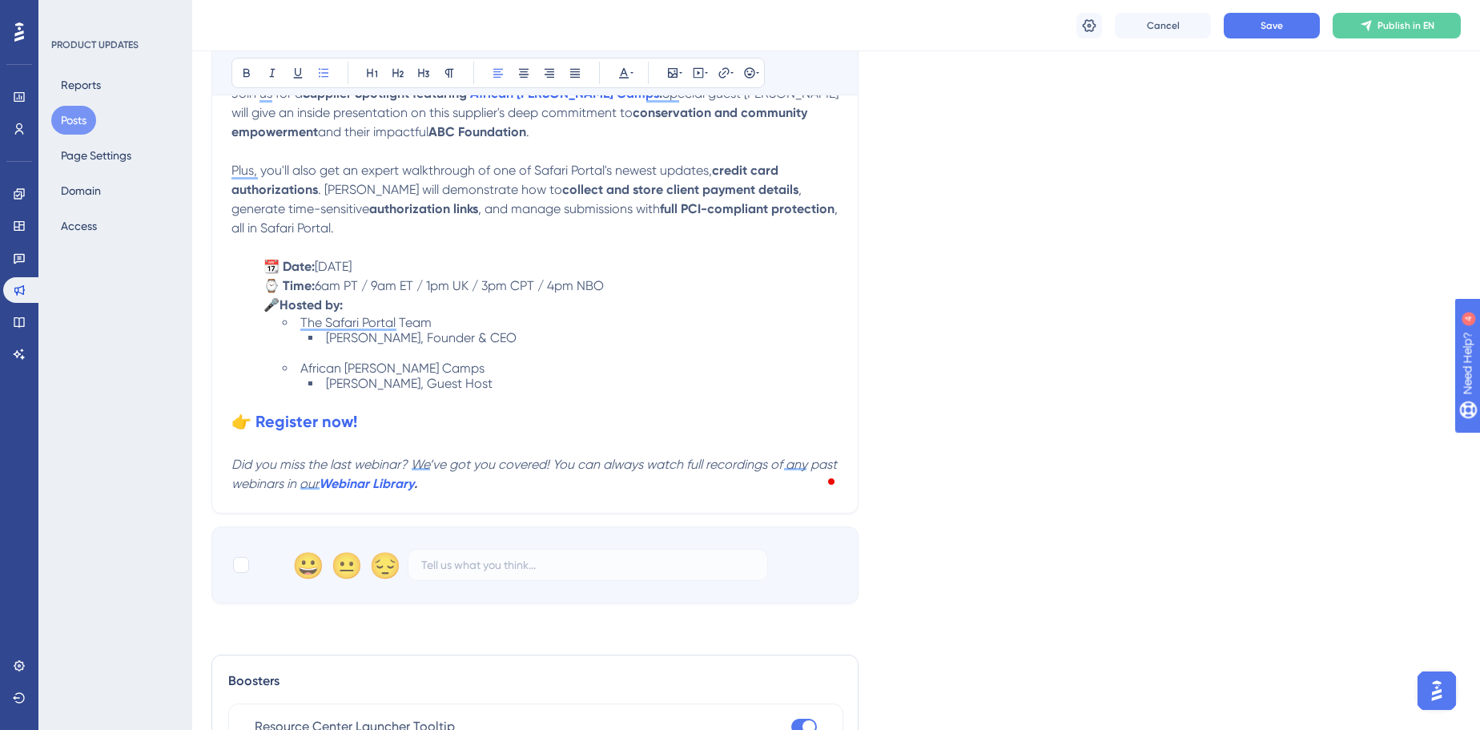
scroll to position [582, 0]
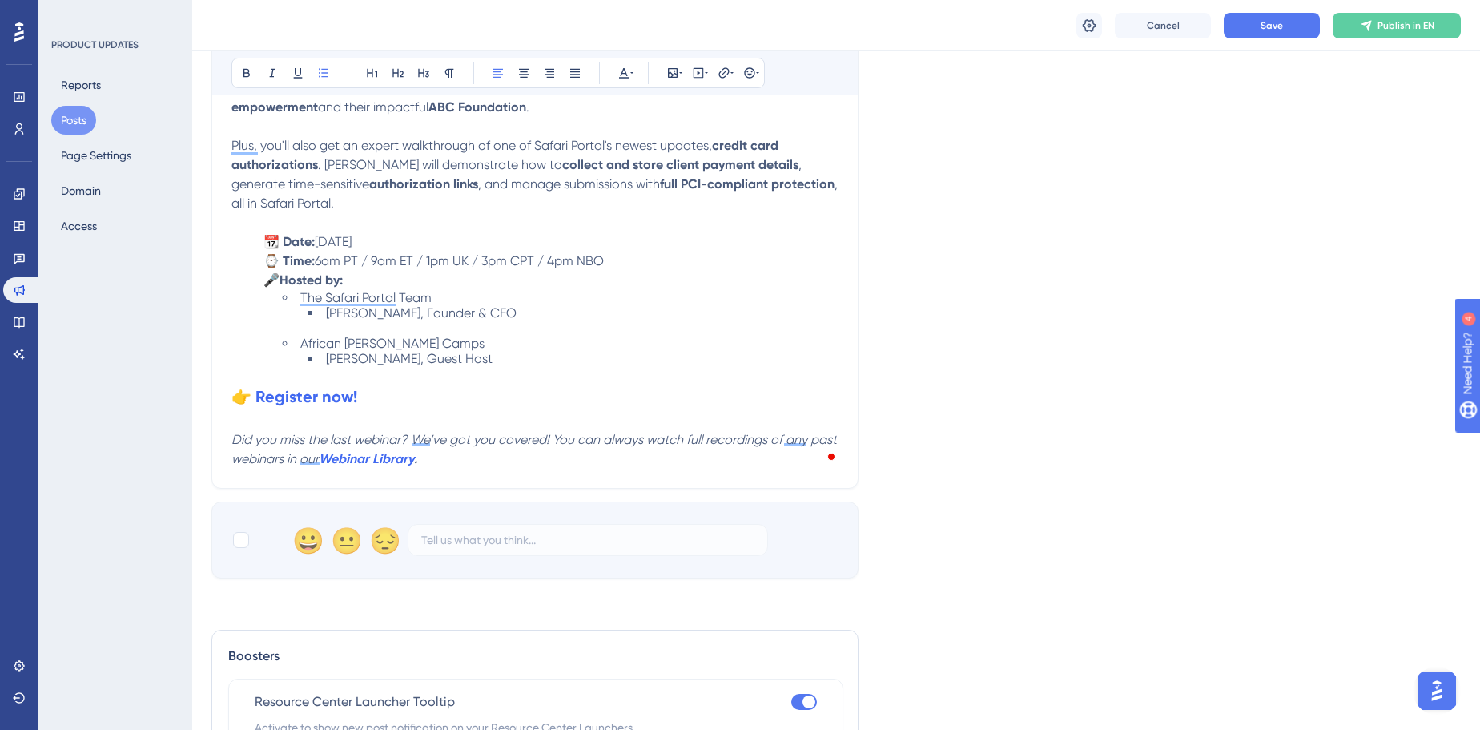
click at [961, 450] on div "Language English (Default) Insert an Image Delete Upcoming Webinar | Desert & D…" at bounding box center [835, 49] width 1249 height 1058
click at [283, 387] on strong "👉 Register now!" at bounding box center [294, 396] width 126 height 19
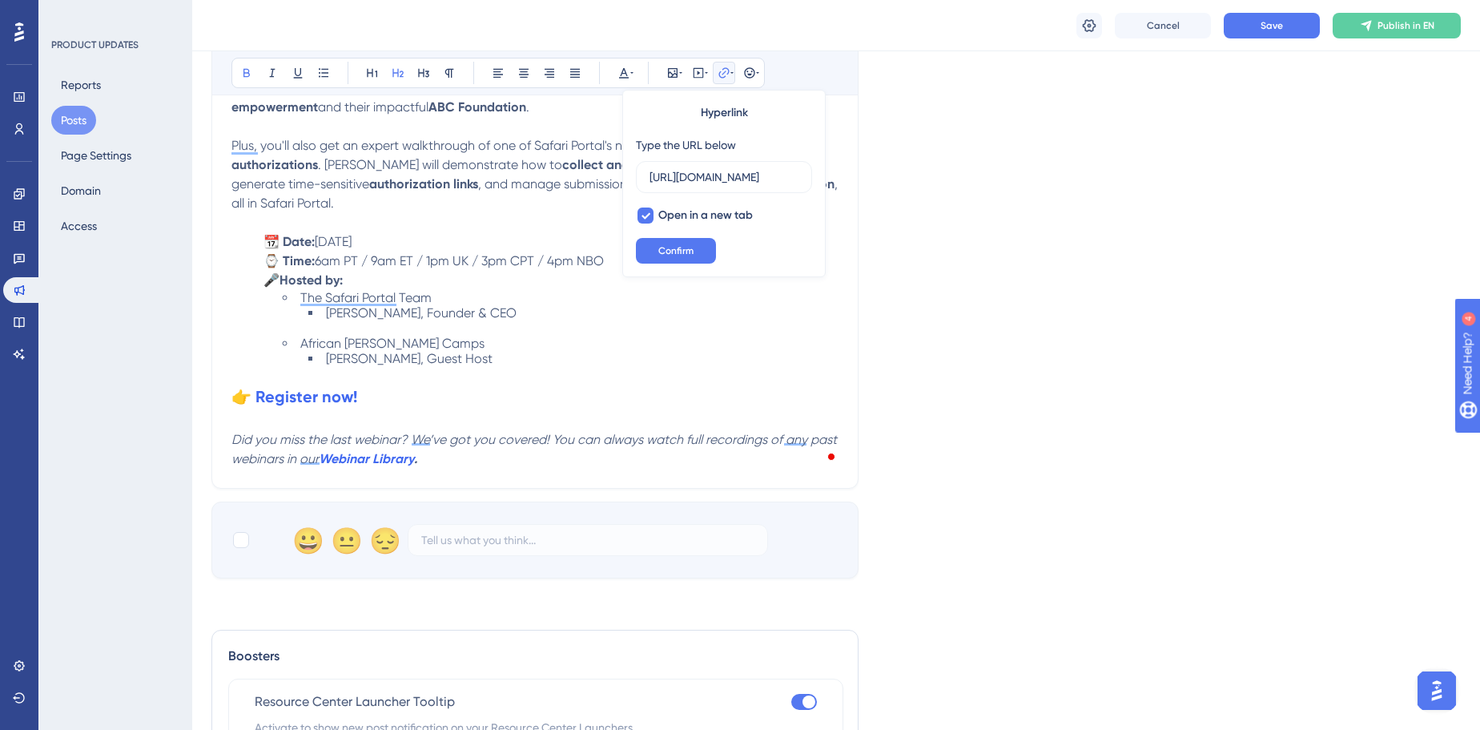
scroll to position [0, 0]
click at [770, 183] on input "https://us02web.zoom.us/webinar/register/WN_njEML_tfS96XgmtJO6Jw0g?utm_source=h…" at bounding box center [723, 177] width 149 height 18
click at [686, 252] on span "Confirm" at bounding box center [675, 250] width 35 height 13
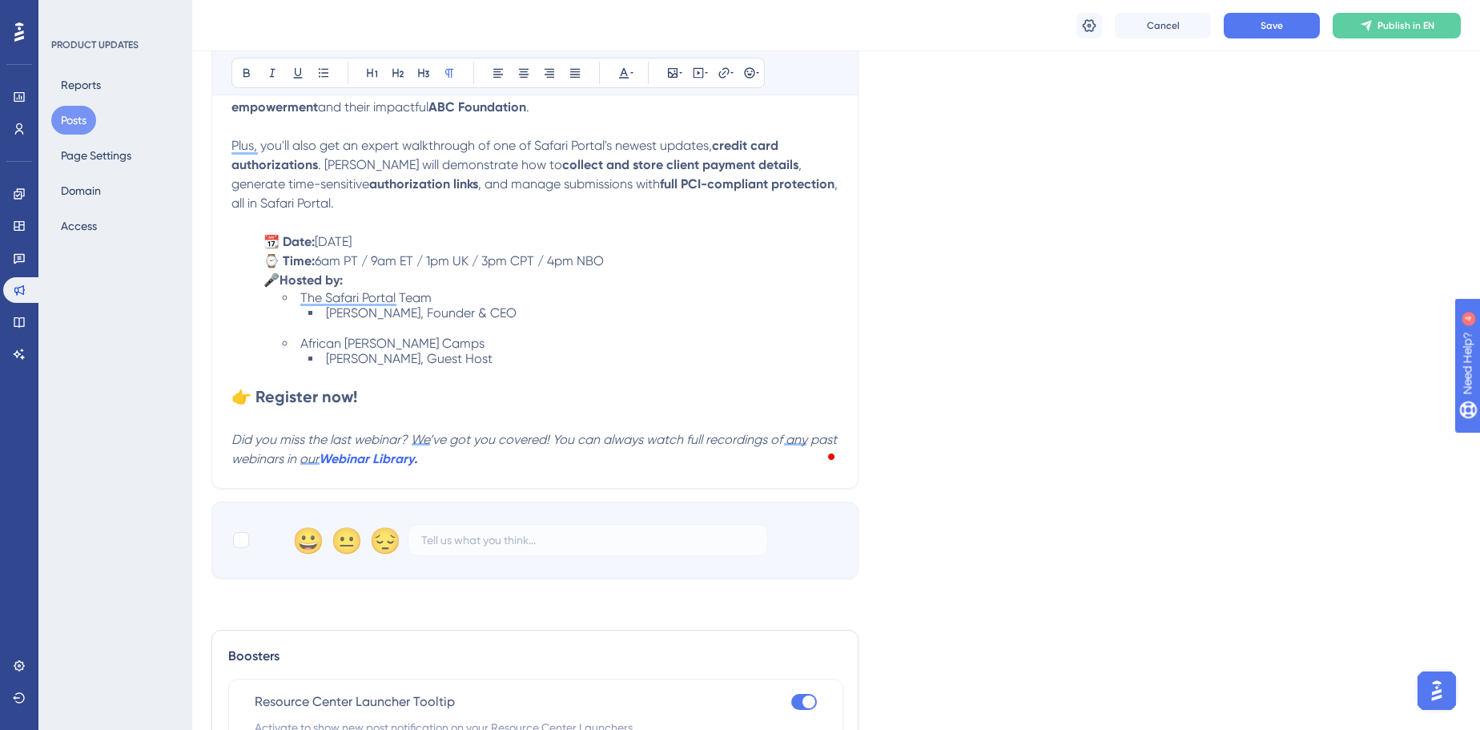
click at [502, 374] on p "To enrich screen reader interactions, please activate Accessibility in Grammarl…" at bounding box center [534, 375] width 607 height 19
drag, startPoint x: 391, startPoint y: 402, endPoint x: 235, endPoint y: 383, distance: 157.3
click at [235, 383] on div "Join us for a Supplier Spotlight featuring African Bush Camps . Special guest D…" at bounding box center [534, 263] width 607 height 409
click at [722, 78] on icon at bounding box center [724, 72] width 13 height 13
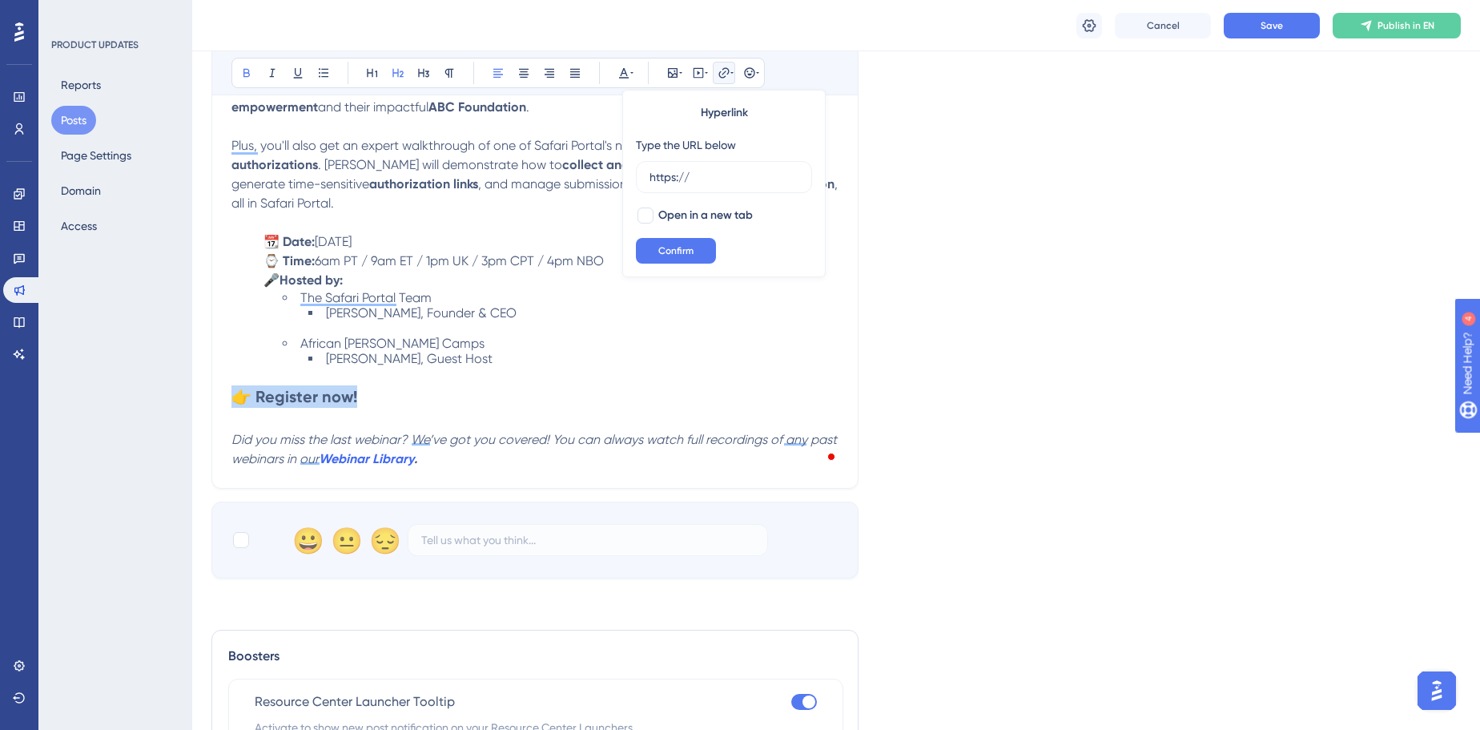
click at [220, 386] on div "Performance Users Engagement Widgets Feedback Product Updates Knowledge Base AI…" at bounding box center [740, 306] width 1480 height 1777
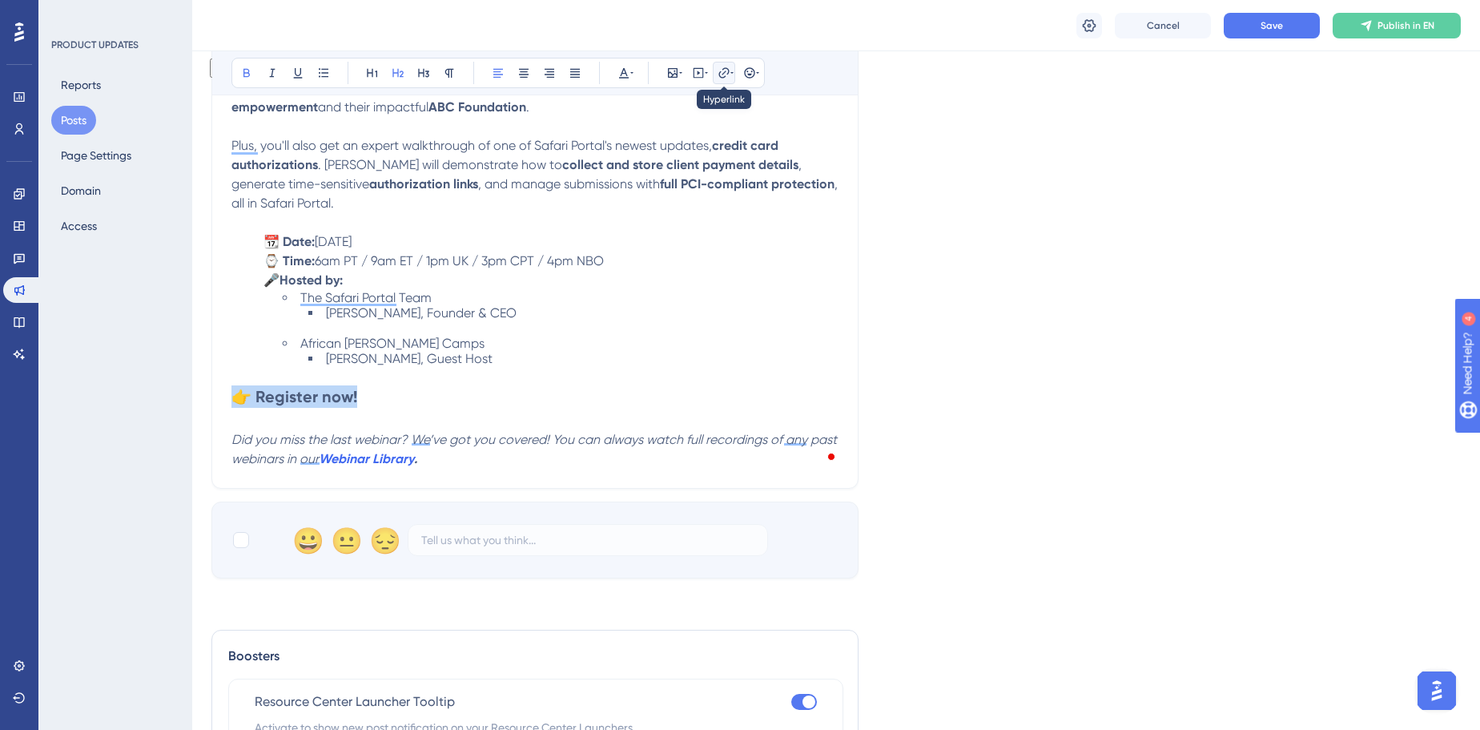
click at [726, 79] on button at bounding box center [724, 73] width 22 height 22
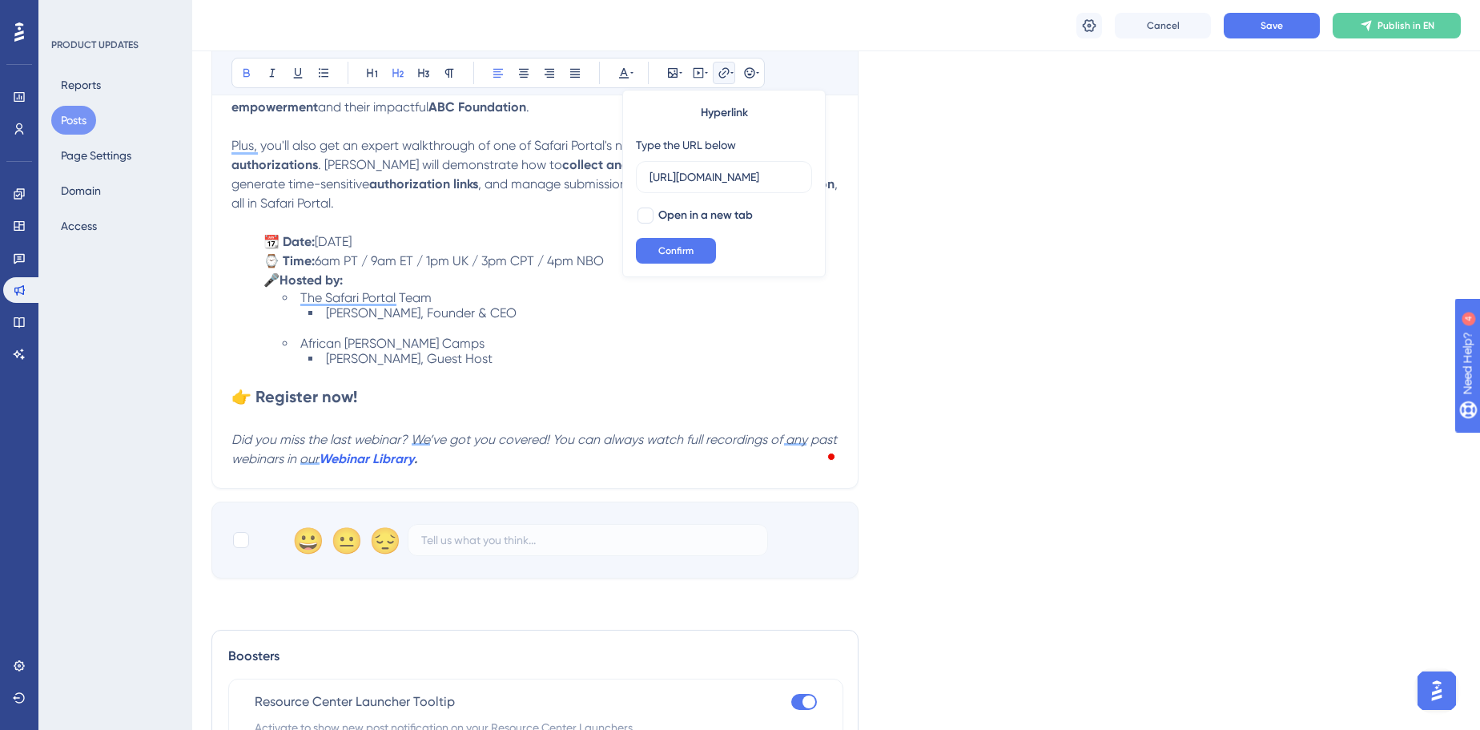
scroll to position [0, 1068]
type input "https://us02web.zoom.us/webinar/register/WN_bpV-huj5S0eBa9cIfN5vIQ?utm_source=h…"
click at [694, 223] on span "Open in a new tab" at bounding box center [705, 215] width 94 height 19
checkbox input "true"
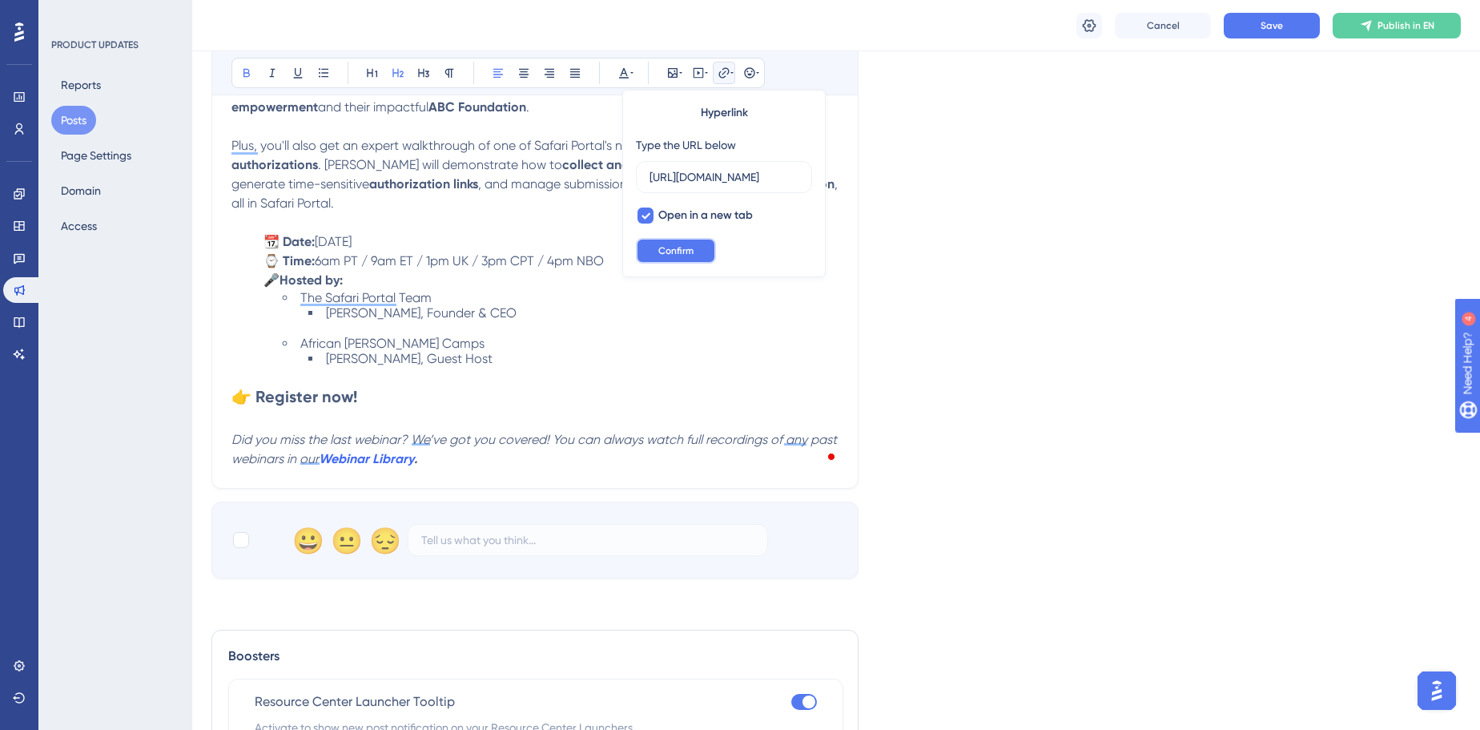
click at [686, 244] on span "Confirm" at bounding box center [675, 250] width 35 height 13
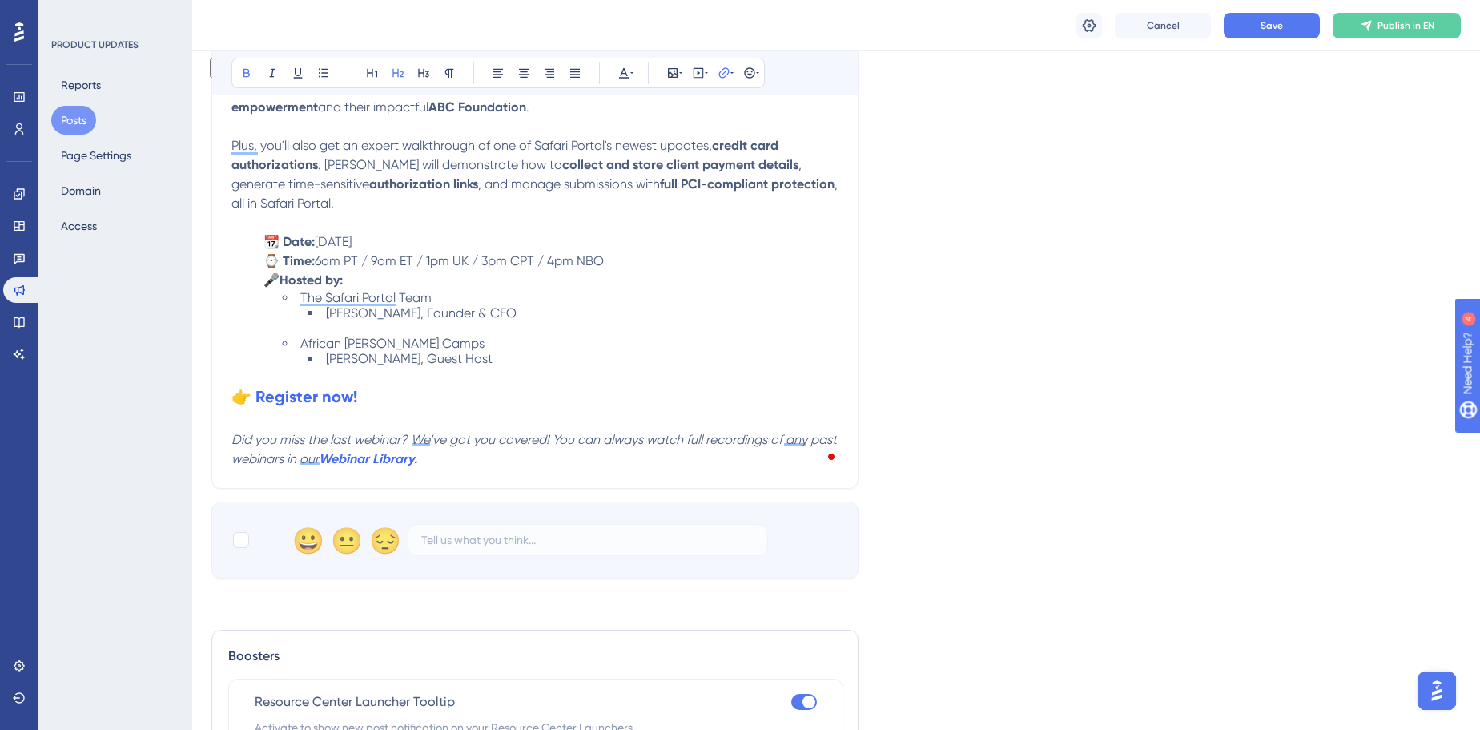
click at [708, 366] on p "To enrich screen reader interactions, please activate Accessibility in Grammarl…" at bounding box center [534, 375] width 607 height 19
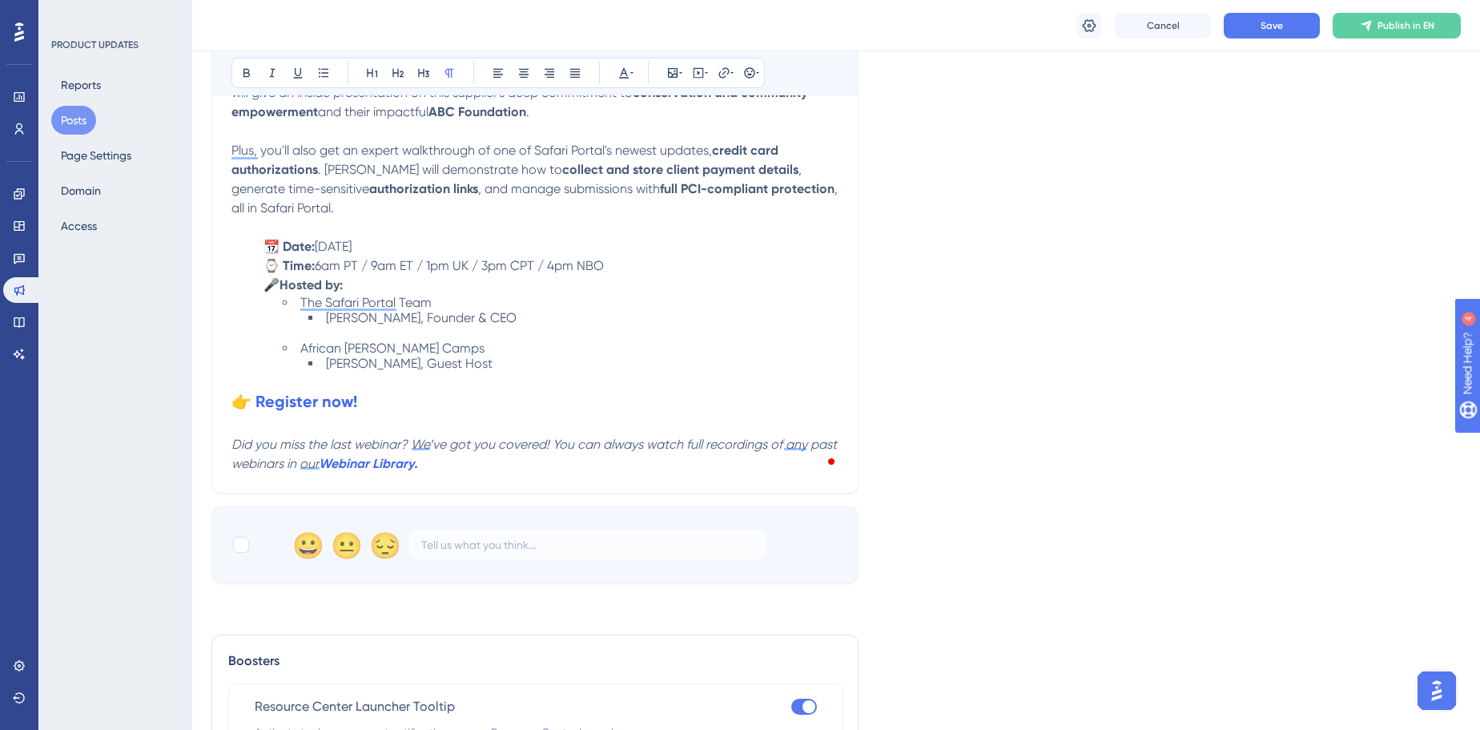
scroll to position [655, 0]
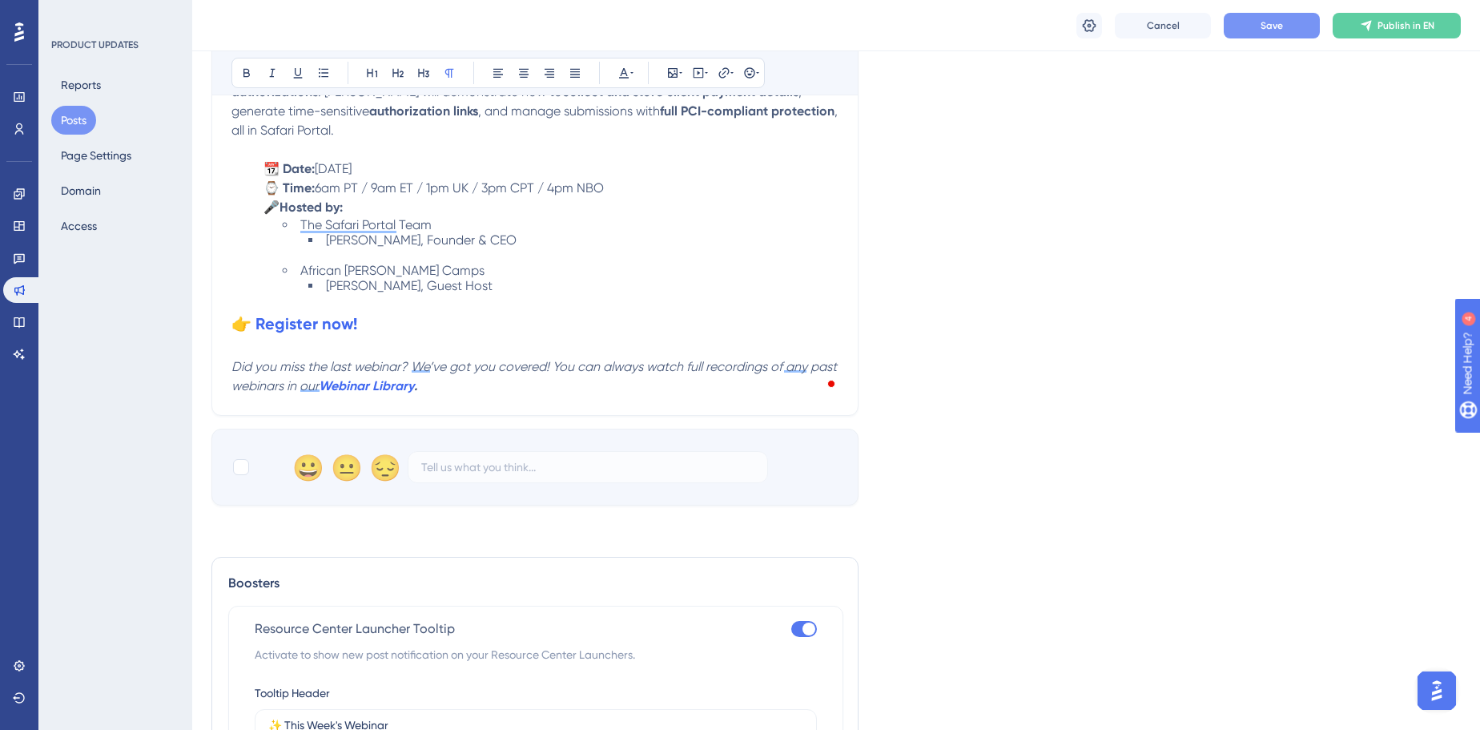
click at [1255, 28] on button "Save" at bounding box center [1272, 26] width 96 height 26
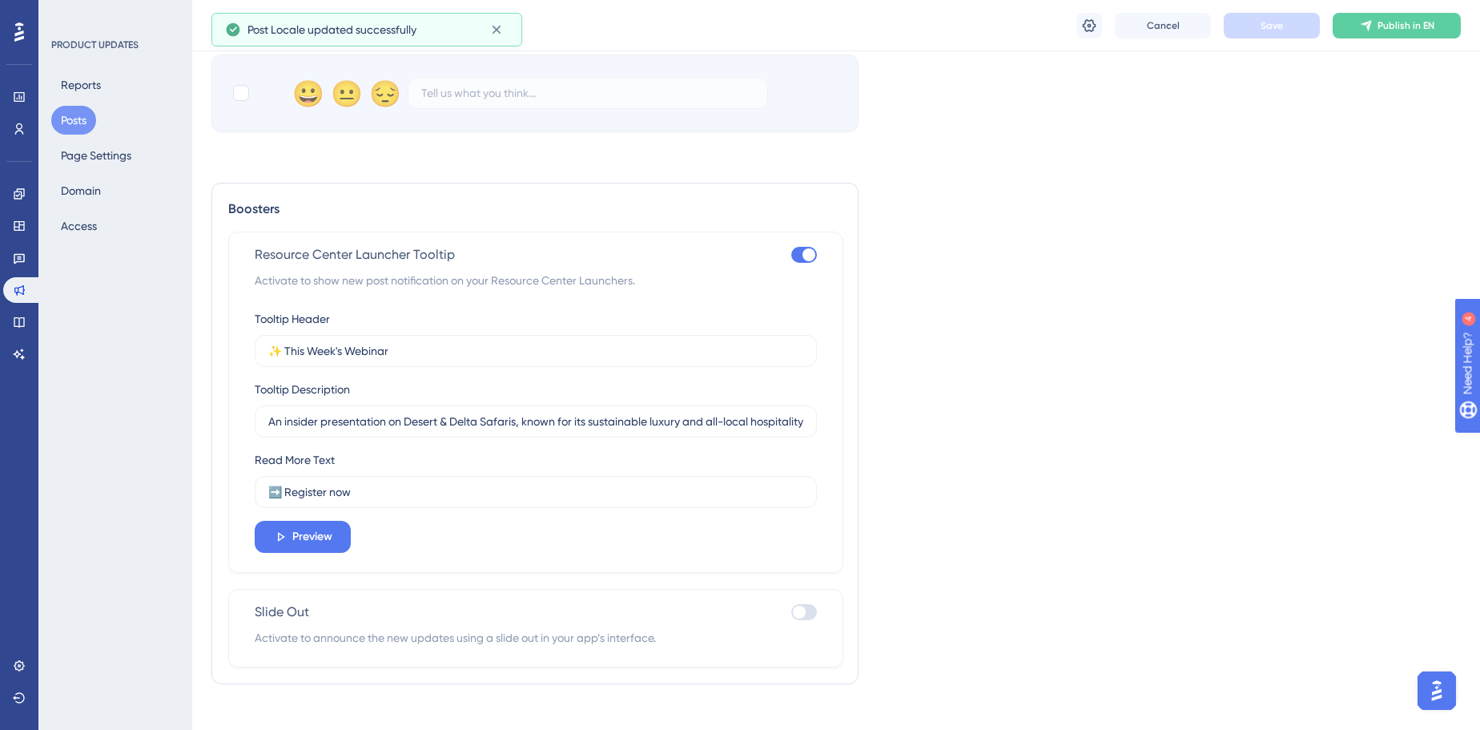
scroll to position [1041, 0]
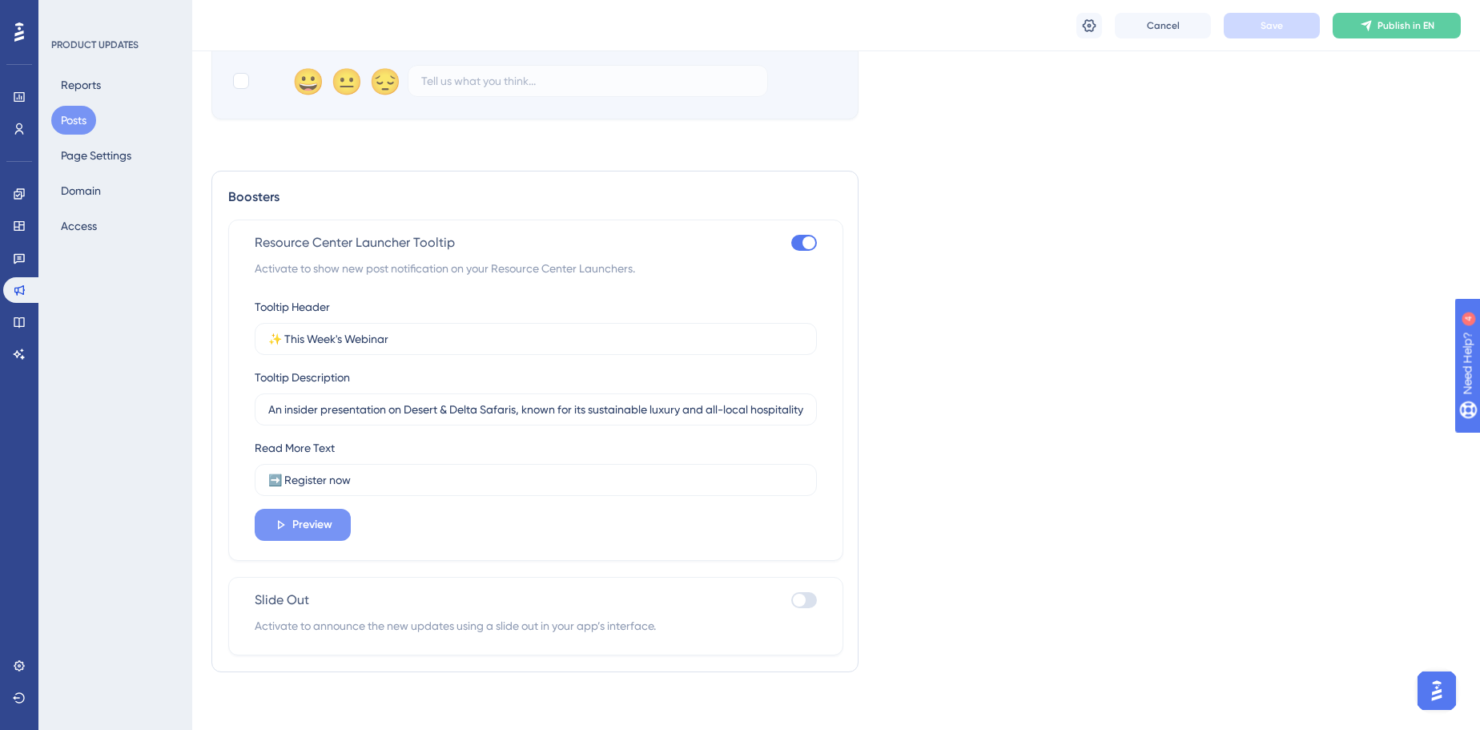
click at [337, 532] on button "Preview" at bounding box center [303, 525] width 96 height 32
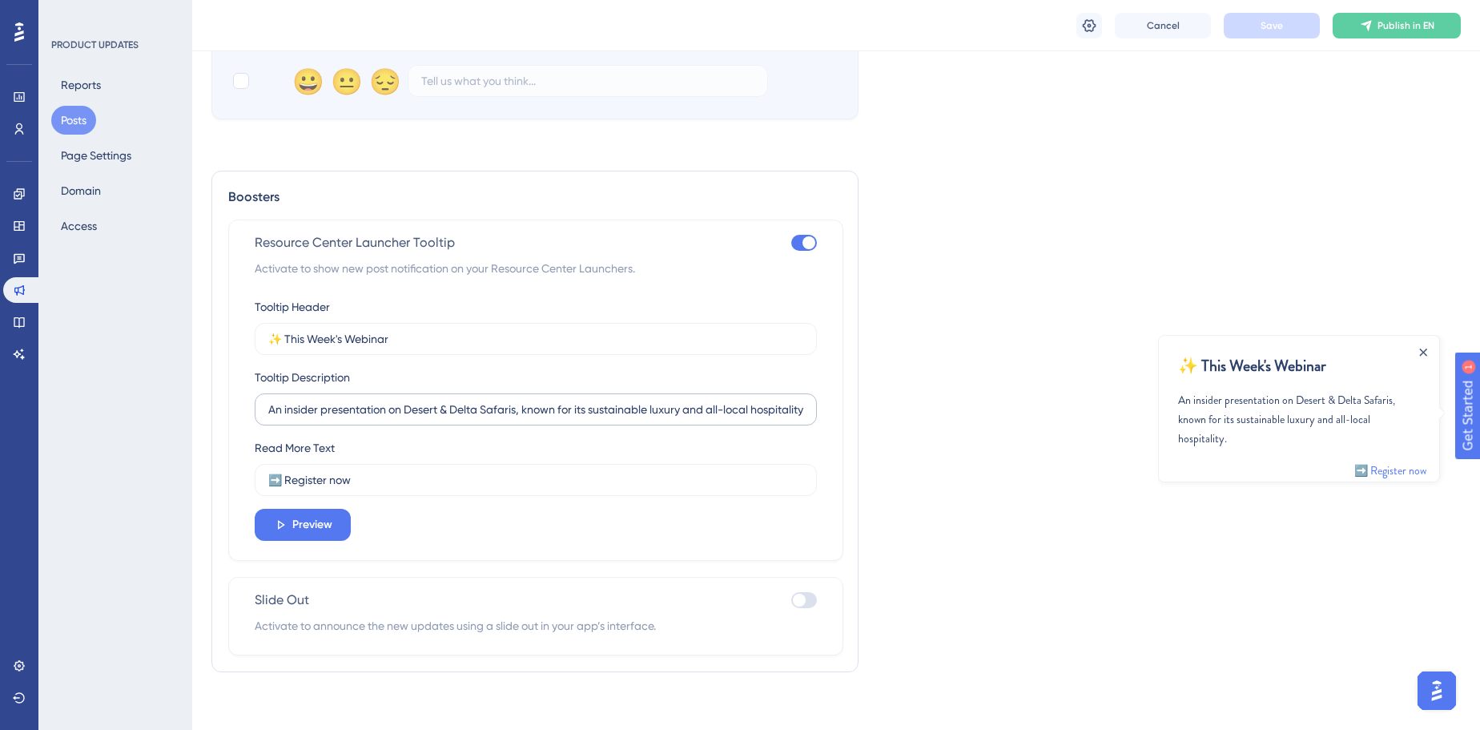
click at [685, 415] on label "An insider presentation on Desert & Delta Safaris, known for its sustainable lu…" at bounding box center [536, 409] width 562 height 32
click at [685, 415] on input "An insider presentation on Desert & Delta Safaris, known for its sustainable lu…" at bounding box center [535, 409] width 535 height 18
click at [698, 400] on input "An insider presentation on Desert & Delta Safaris, known for its sustainable lu…" at bounding box center [535, 409] width 535 height 18
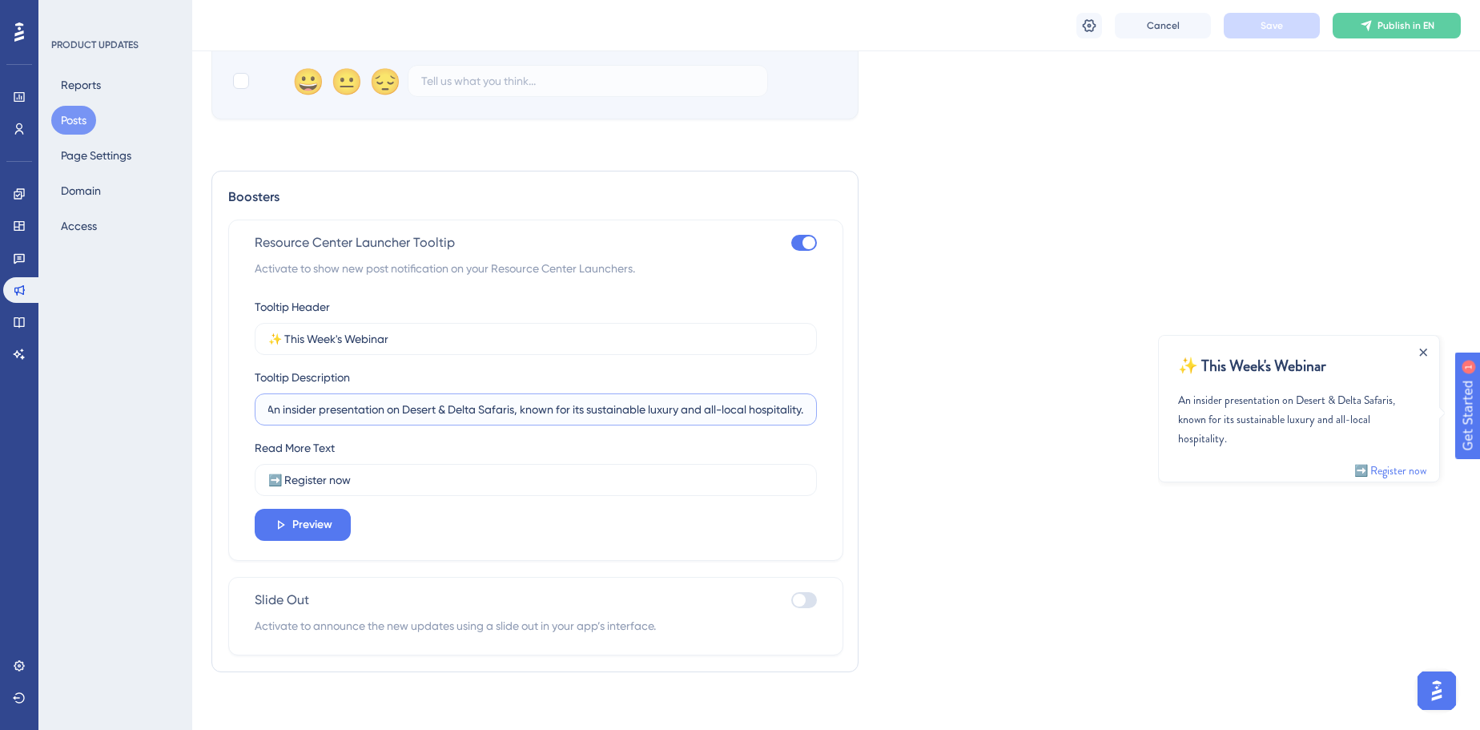
click at [698, 400] on input "An insider presentation on Desert & Delta Safaris, known for its sustainable lu…" at bounding box center [535, 409] width 535 height 18
click at [662, 402] on input "An insider presentation on Desert & Delta Safaris, known for its sustainable lu…" at bounding box center [535, 409] width 535 height 18
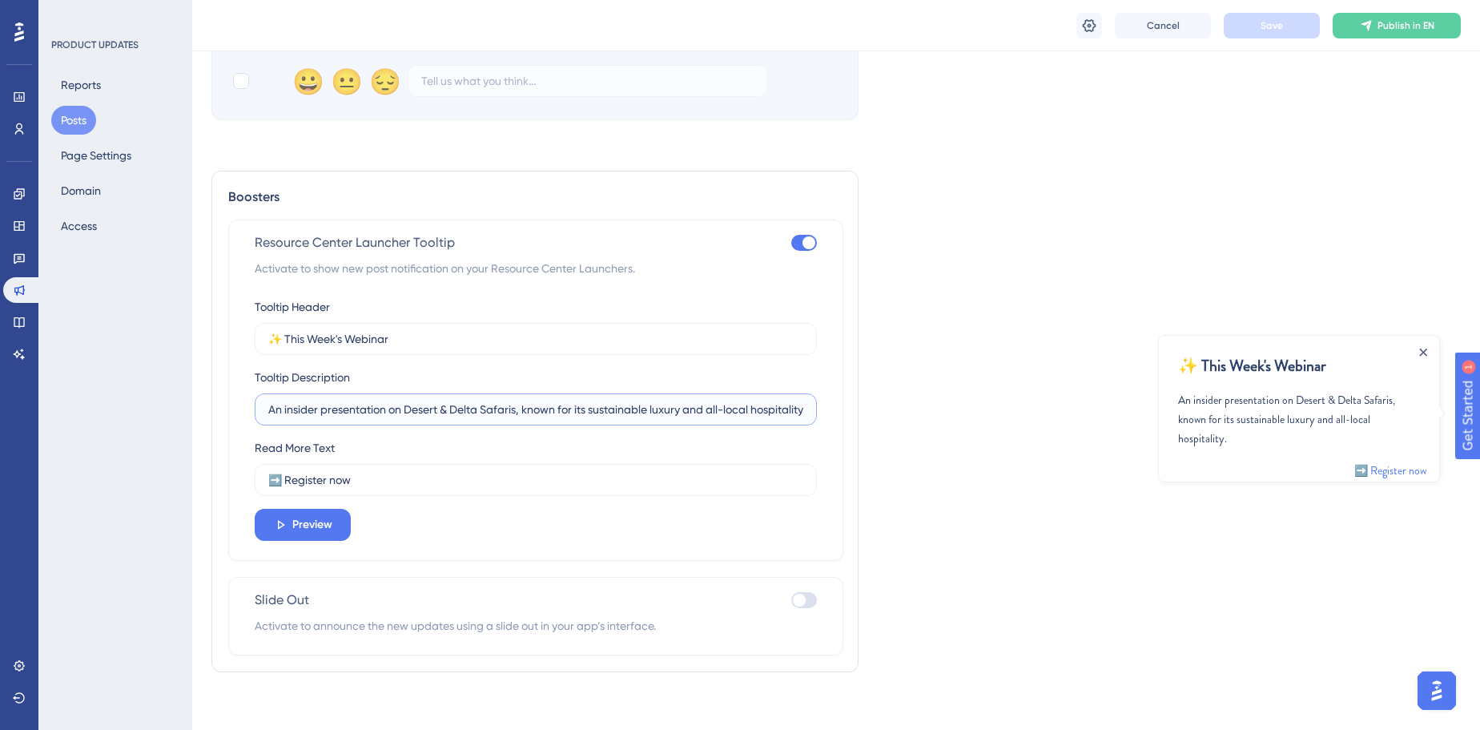
click at [662, 402] on input "An insider presentation on Desert & Delta Safaris, known for its sustainable lu…" at bounding box center [535, 409] width 535 height 18
paste input "### Good ![image.png](attachment:3983485c-7cee-4dcf-a999-46b5a92c4b48:image.png…"
click at [527, 400] on input "An insider presentation on Desert & Delta Safaris, known for its sustainable lu…" at bounding box center [535, 409] width 535 height 18
click at [526, 416] on label "An insider presentation on Desert & Delta Safaris, known for its sustainable lu…" at bounding box center [536, 409] width 562 height 32
click at [526, 416] on input "An insider presentation on Desert & Delta Safaris, known for its sustainable lu…" at bounding box center [535, 409] width 535 height 18
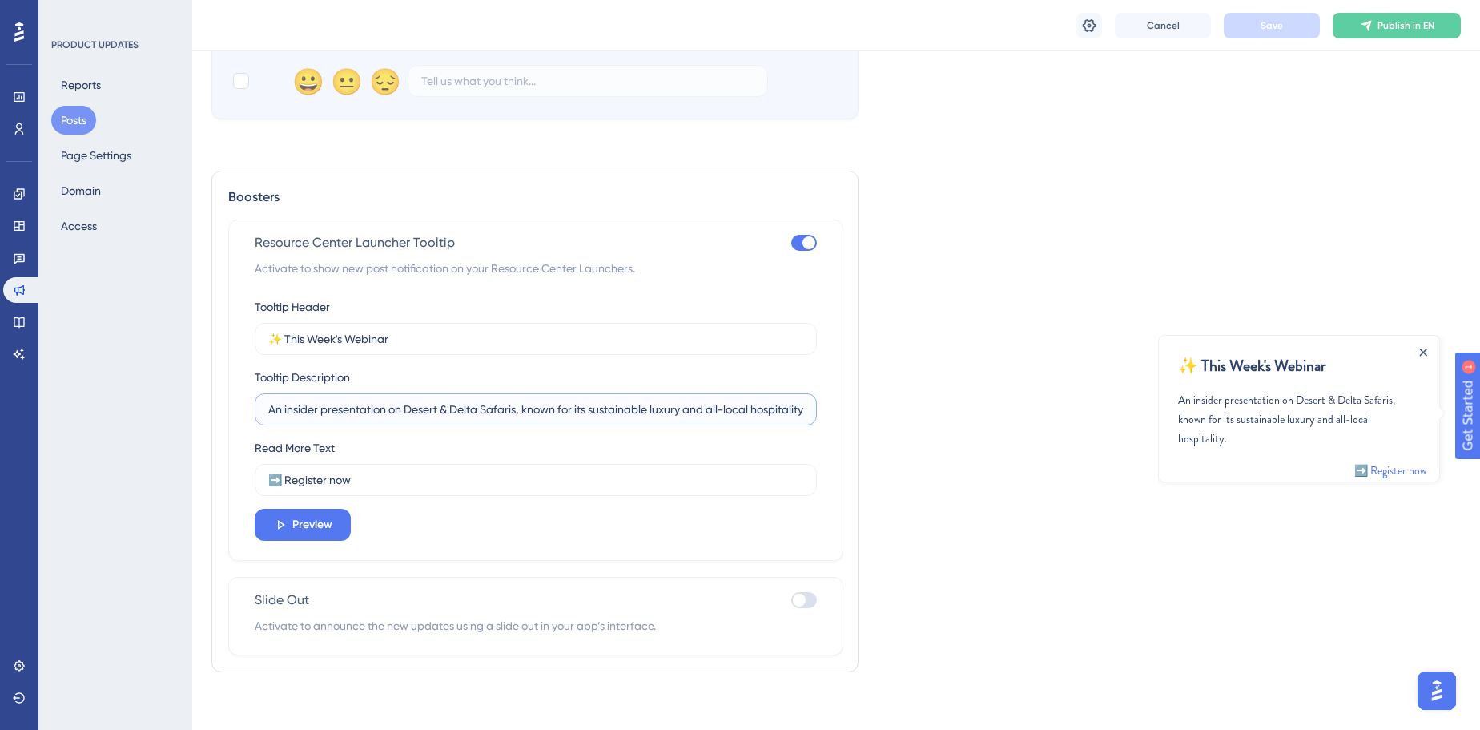
paste input "-depth, extensively detailed, and highly descriptive internal presentation focu…"
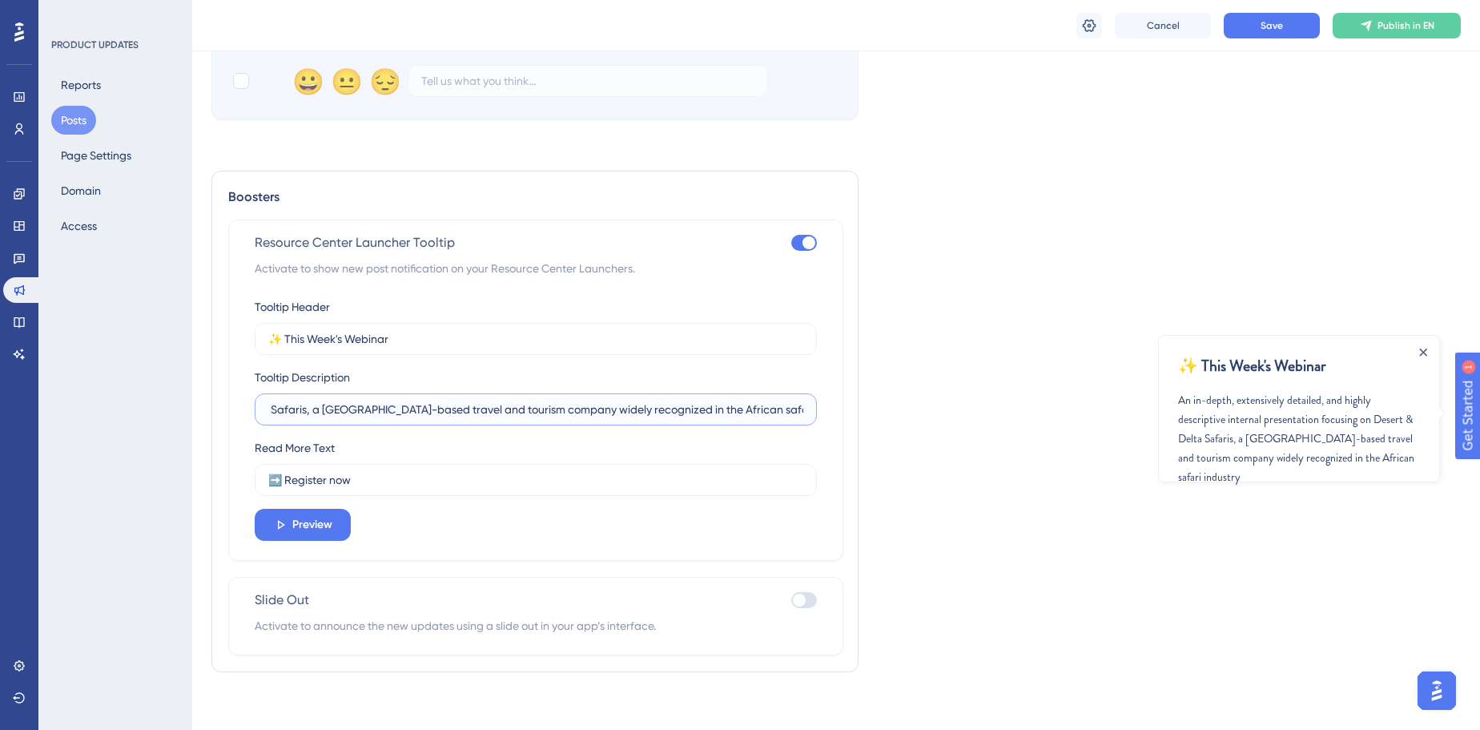
click at [309, 407] on input "An in-depth, extensively detailed, and highly descriptive internal presentation…" at bounding box center [535, 409] width 535 height 18
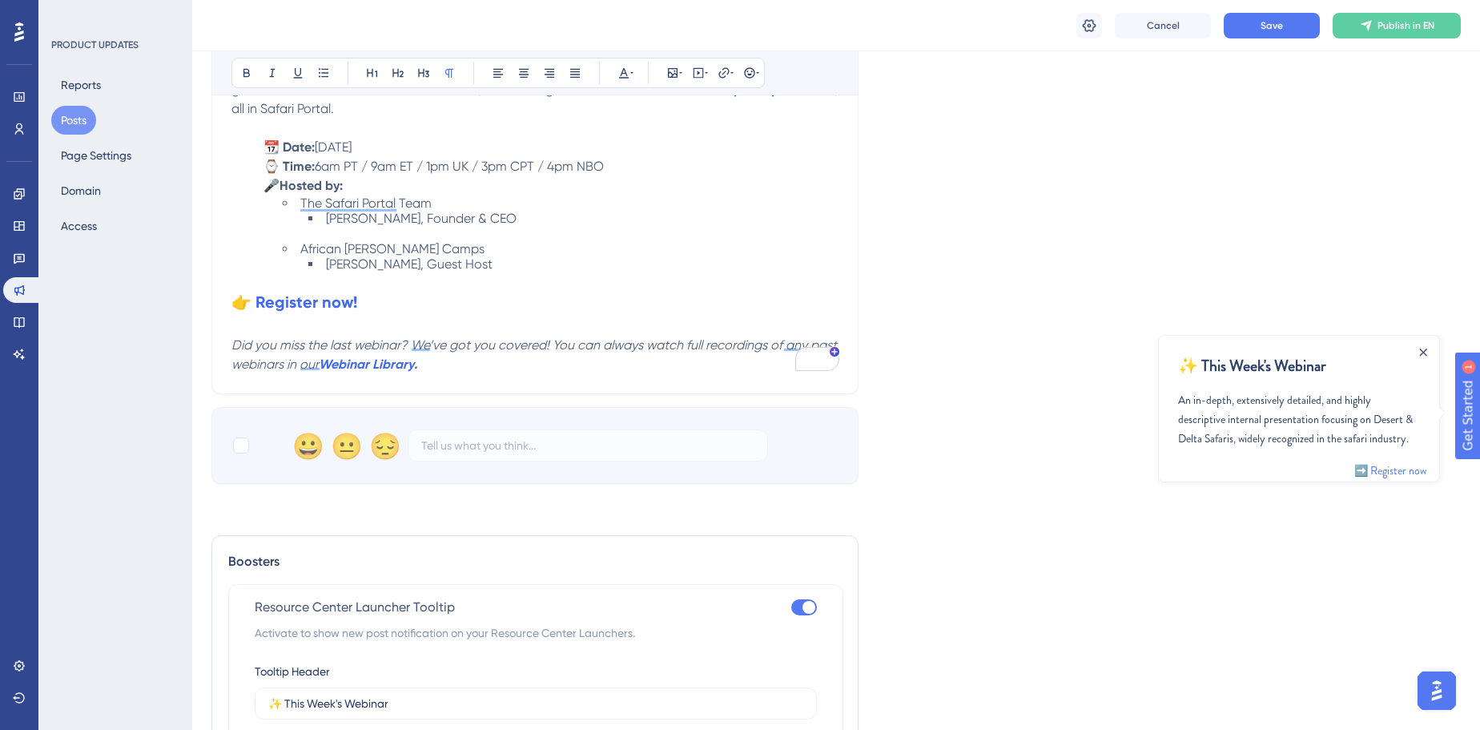
scroll to position [313, 0]
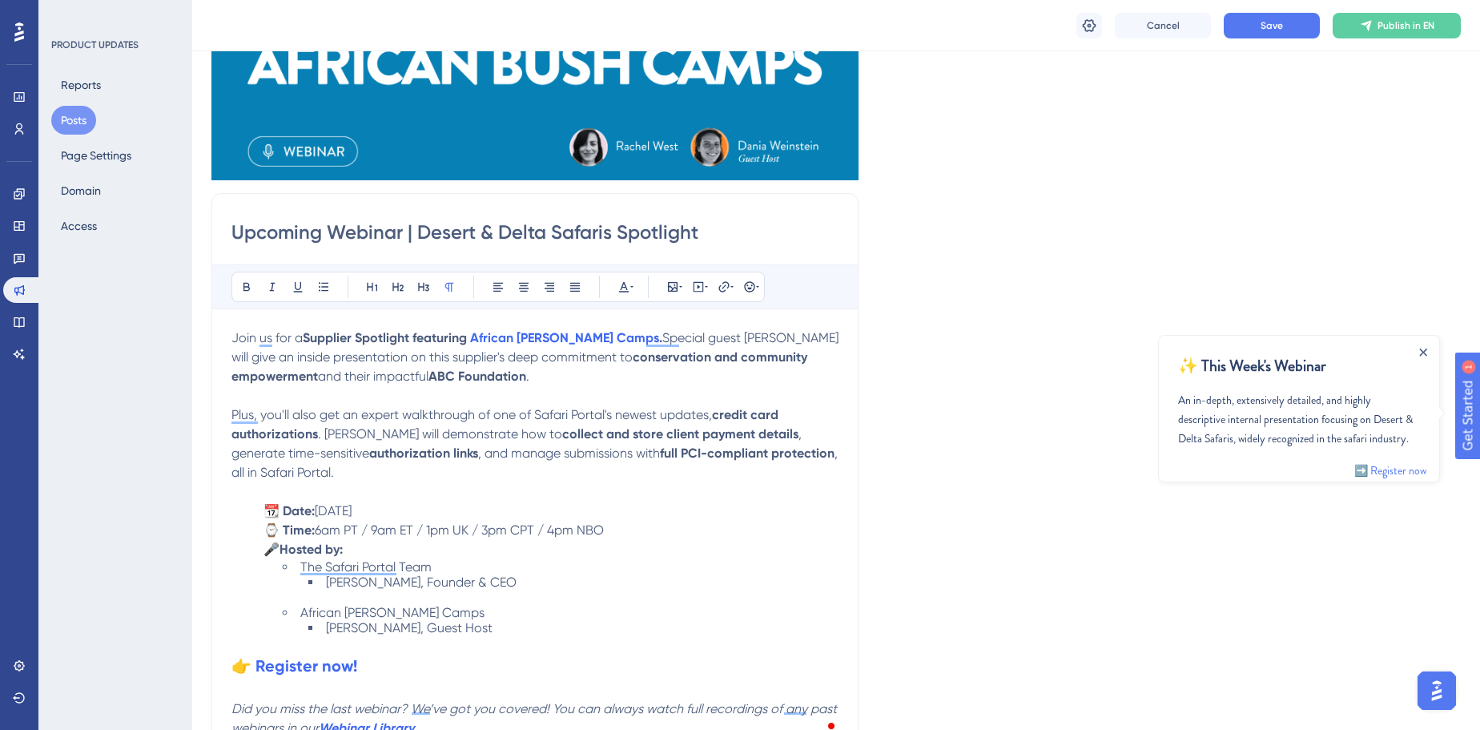
click at [234, 340] on span "Join us for a" at bounding box center [266, 337] width 71 height 15
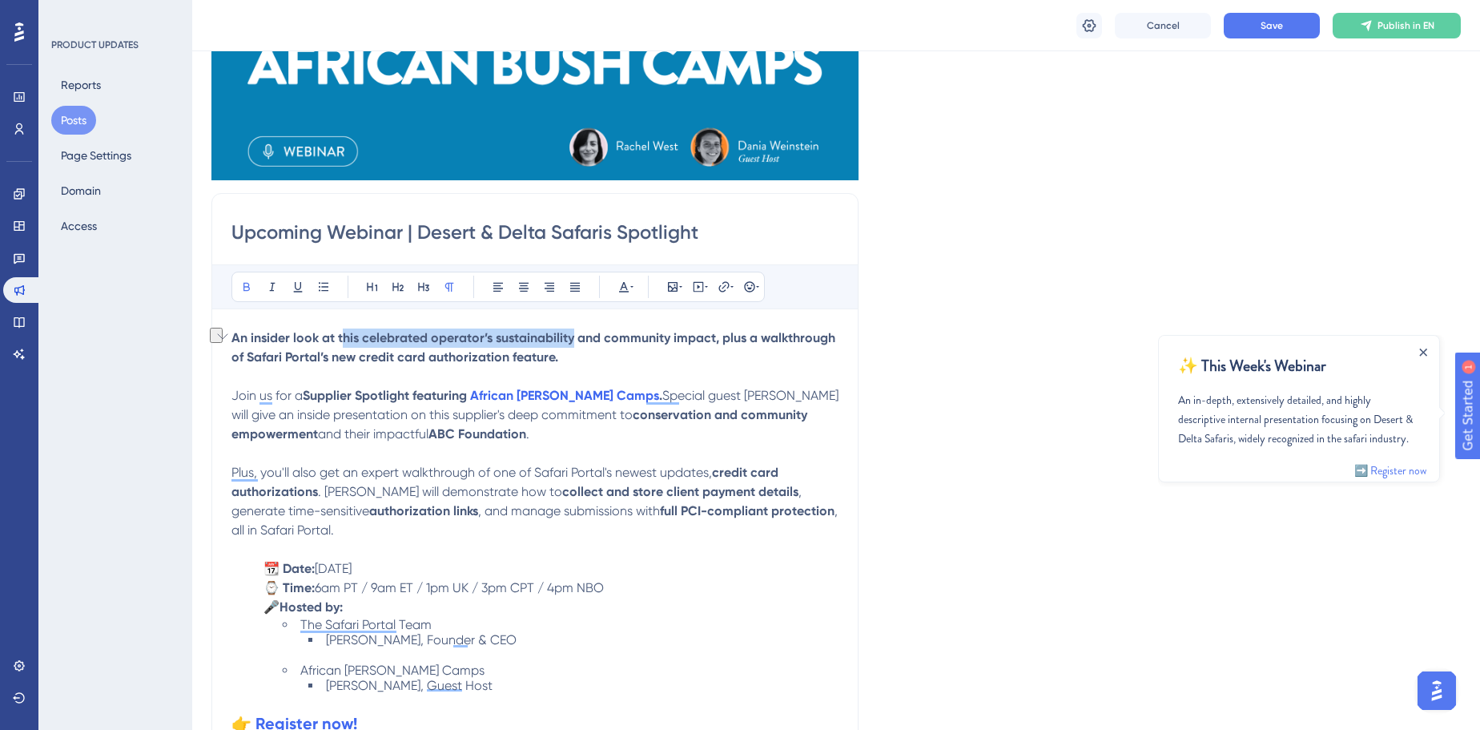
drag, startPoint x: 340, startPoint y: 339, endPoint x: 573, endPoint y: 345, distance: 233.9
click at [573, 345] on p "An insider look at this celebrated operator’s sustainability and community impa…" at bounding box center [534, 347] width 607 height 38
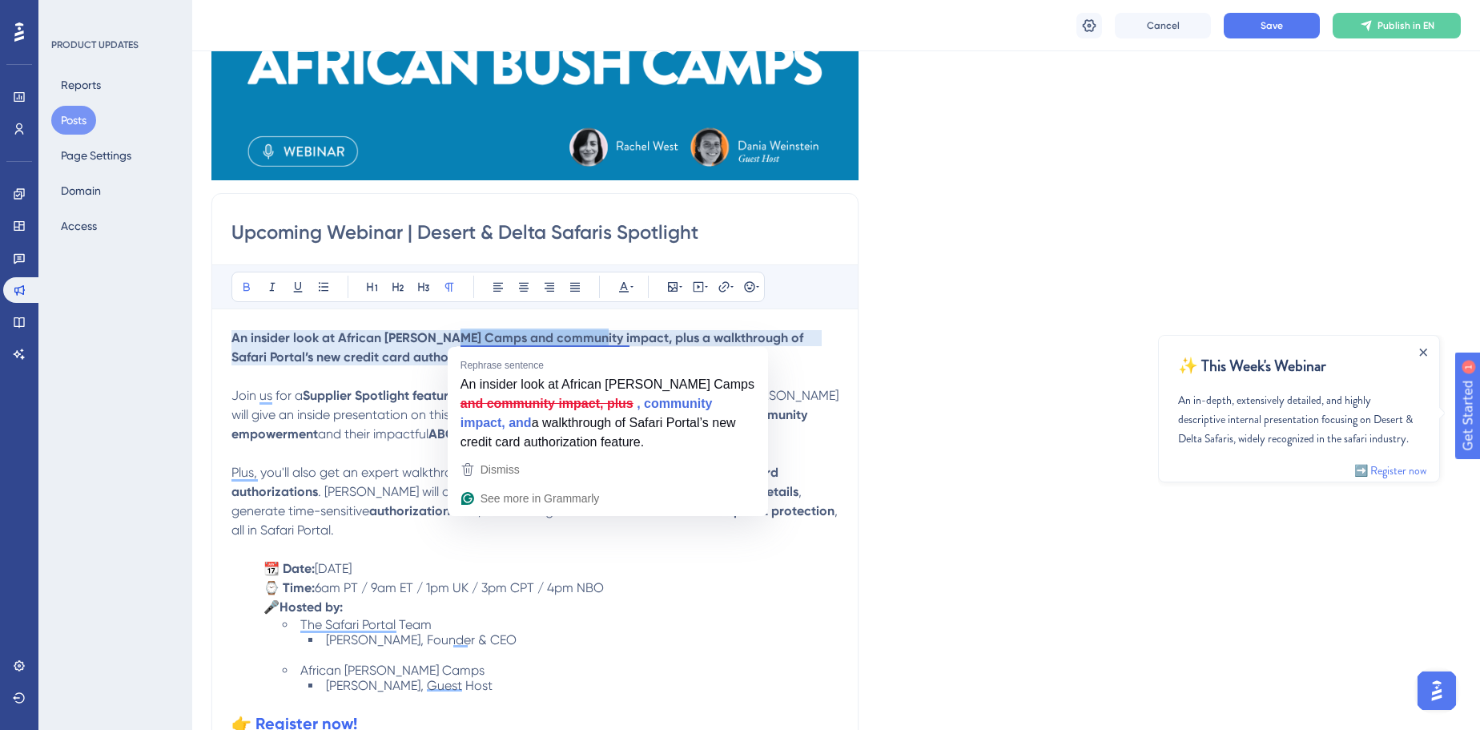
click at [594, 336] on strong "An insider look at African Bush Camps and community impact, plus a walkthrough …" at bounding box center [518, 347] width 575 height 34
click at [596, 336] on strong "An insider look at African Bush Camps and community impact, plus a walkthrough …" at bounding box center [518, 347] width 575 height 34
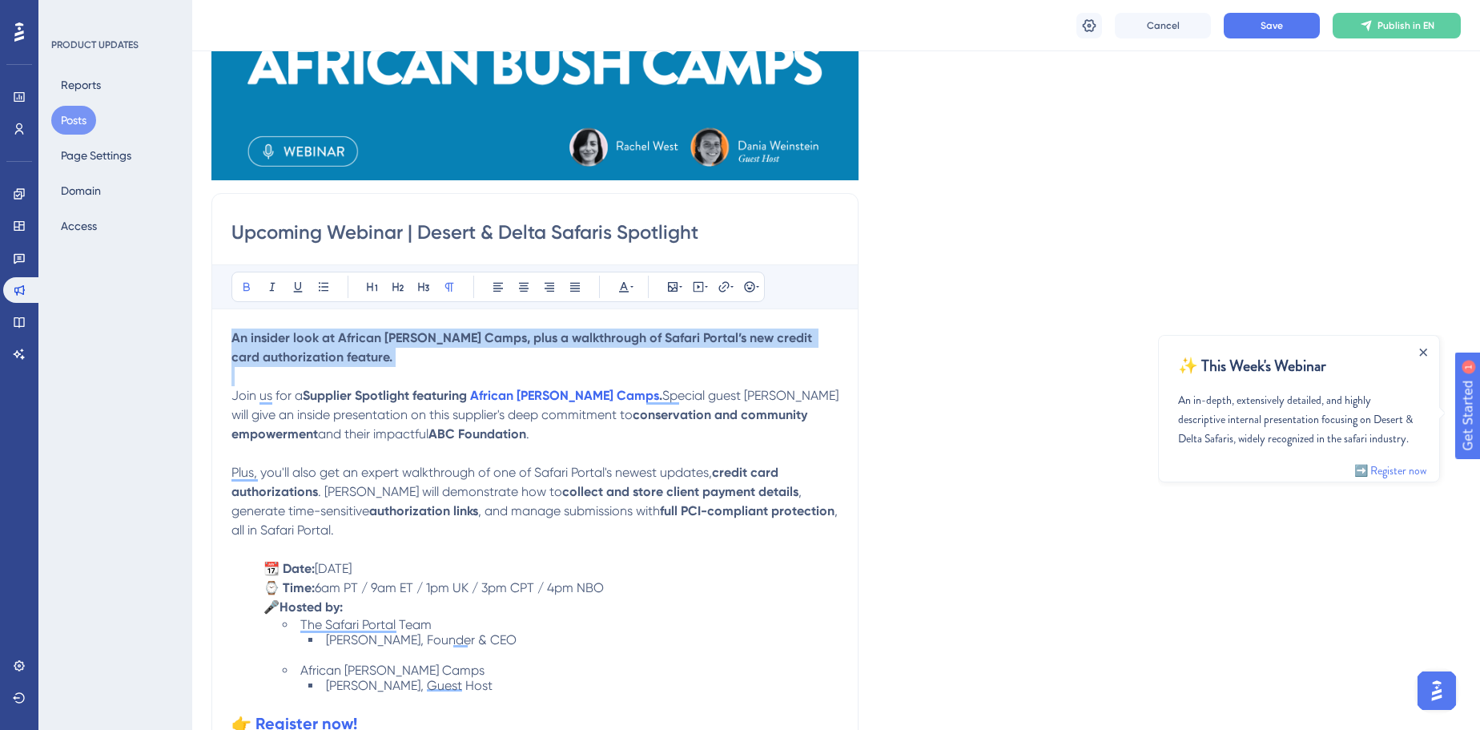
drag, startPoint x: 585, startPoint y: 352, endPoint x: 228, endPoint y: 327, distance: 357.3
click at [228, 327] on div "Upcoming Webinar | Desert & Delta Safaris Spotlight Bold Italic Underline Bulle…" at bounding box center [534, 504] width 647 height 622
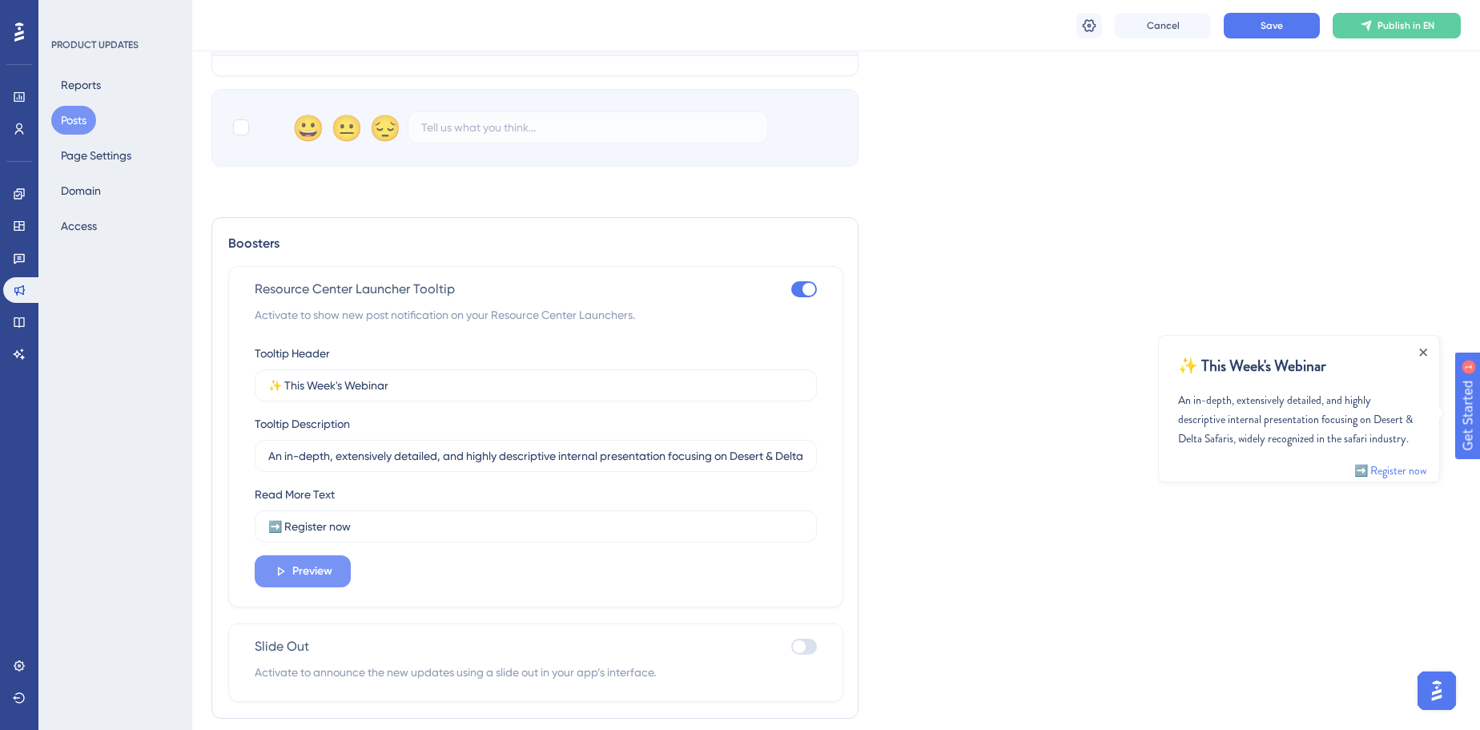
scroll to position [1041, 0]
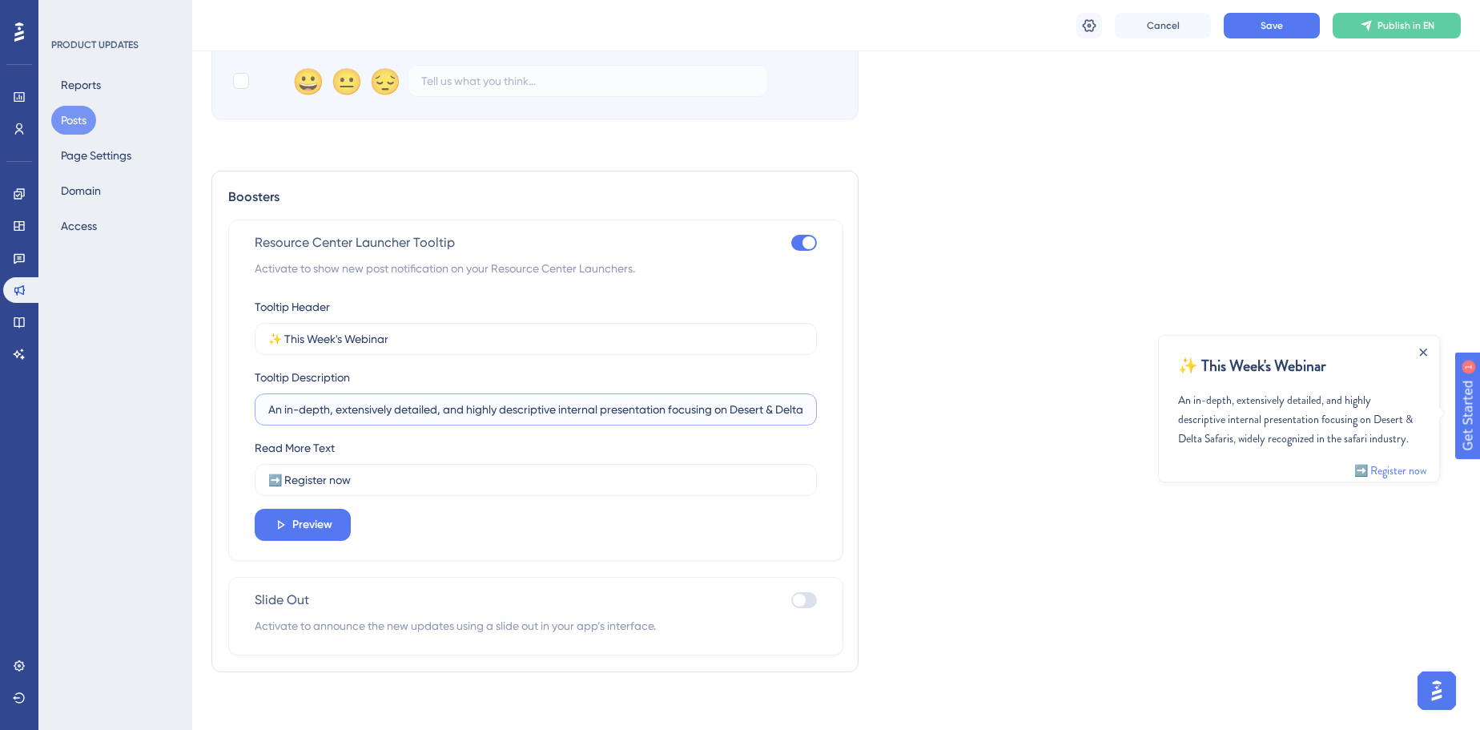
click at [362, 406] on input "An in-depth, extensively detailed, and highly descriptive internal presentation…" at bounding box center [535, 409] width 535 height 18
paste input "sider look at African Bush Camps, plus a walkthrough of Safari Portal’s new cre…"
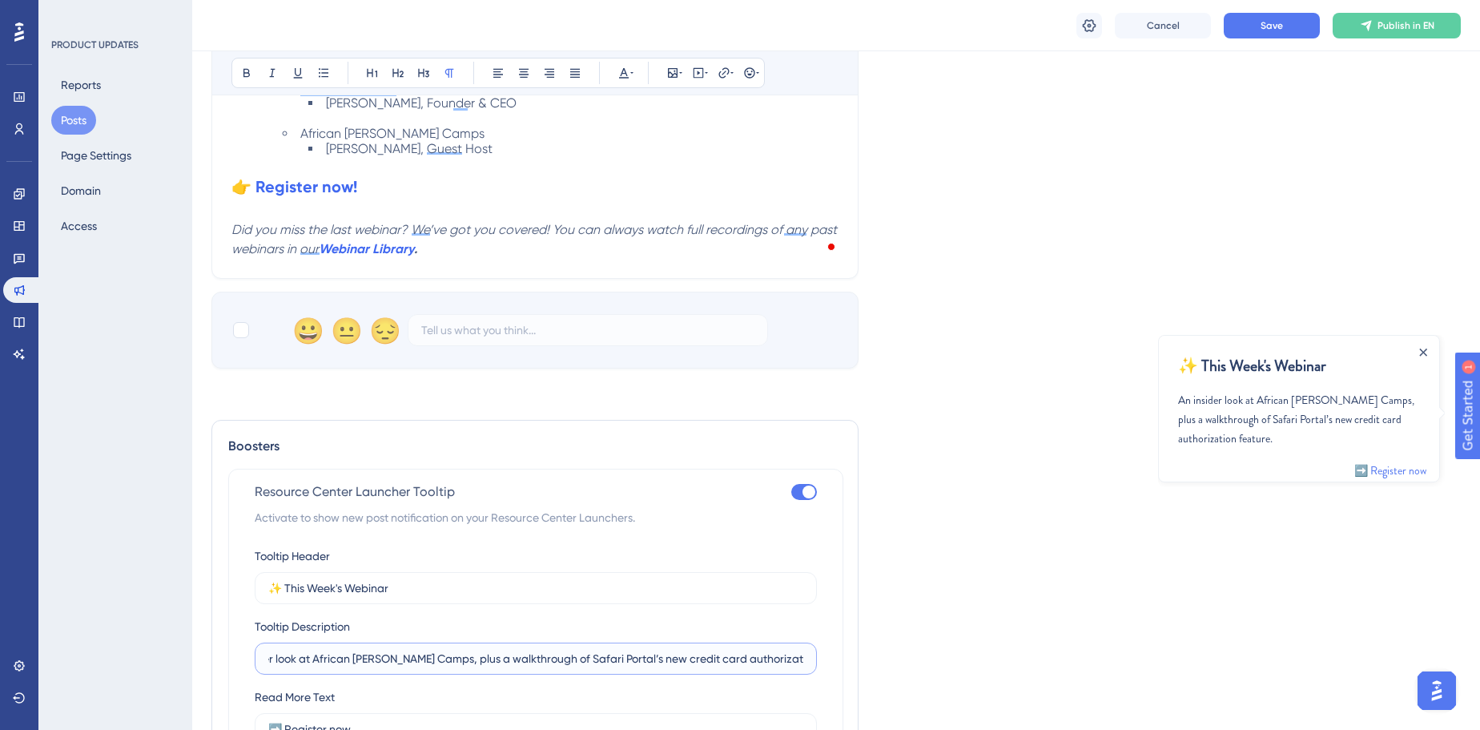
scroll to position [895, 0]
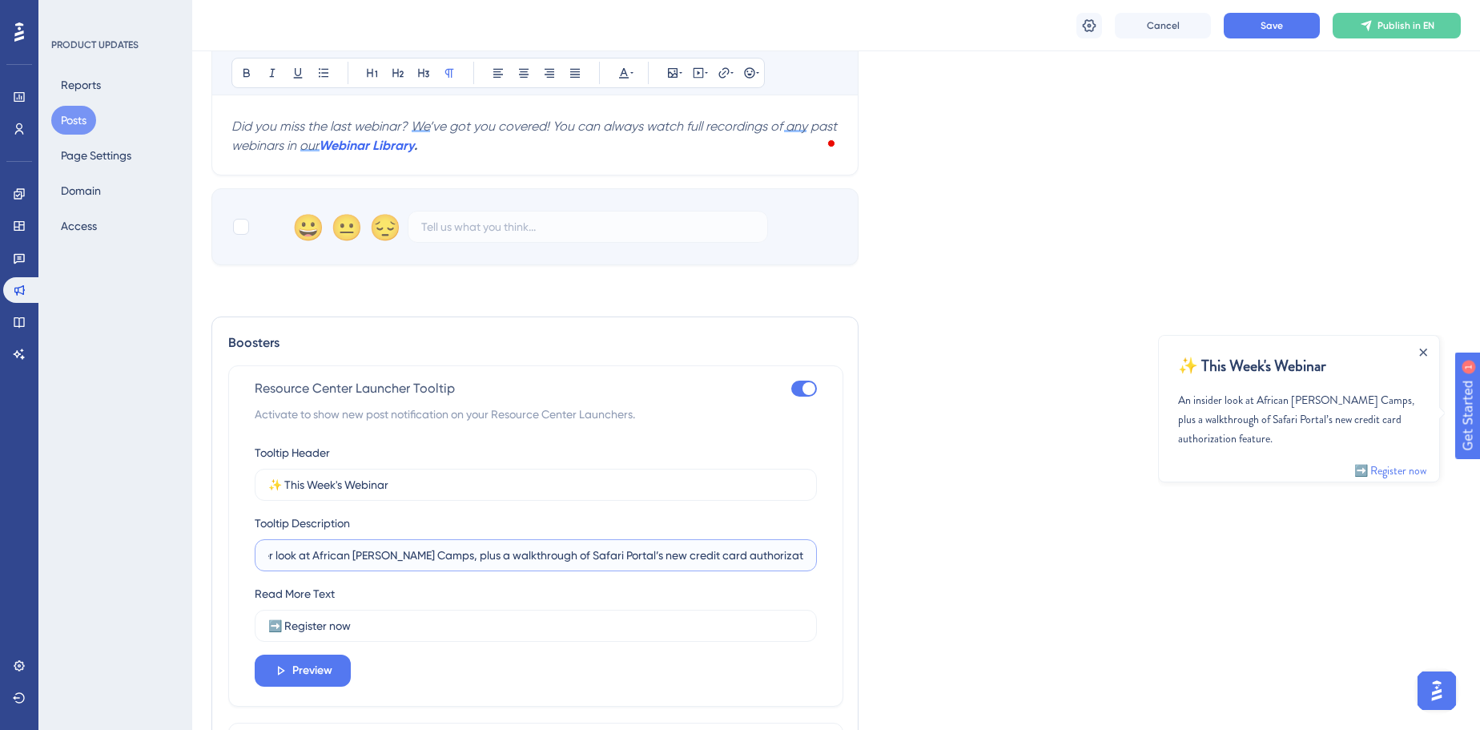
click at [632, 549] on input "An insider look at African Bush Camps, plus a walkthrough of Safari Portal’s ne…" at bounding box center [535, 555] width 535 height 18
drag, startPoint x: 534, startPoint y: 549, endPoint x: 608, endPoint y: 551, distance: 73.7
click at [608, 551] on input "An insider look at African Bush Camps, plus a walkthrough of Safari Portal’s ne…" at bounding box center [535, 555] width 535 height 18
click at [535, 546] on input "An insider look at African Bush Camps, plus a walkthrough of new credit card au…" at bounding box center [535, 555] width 535 height 18
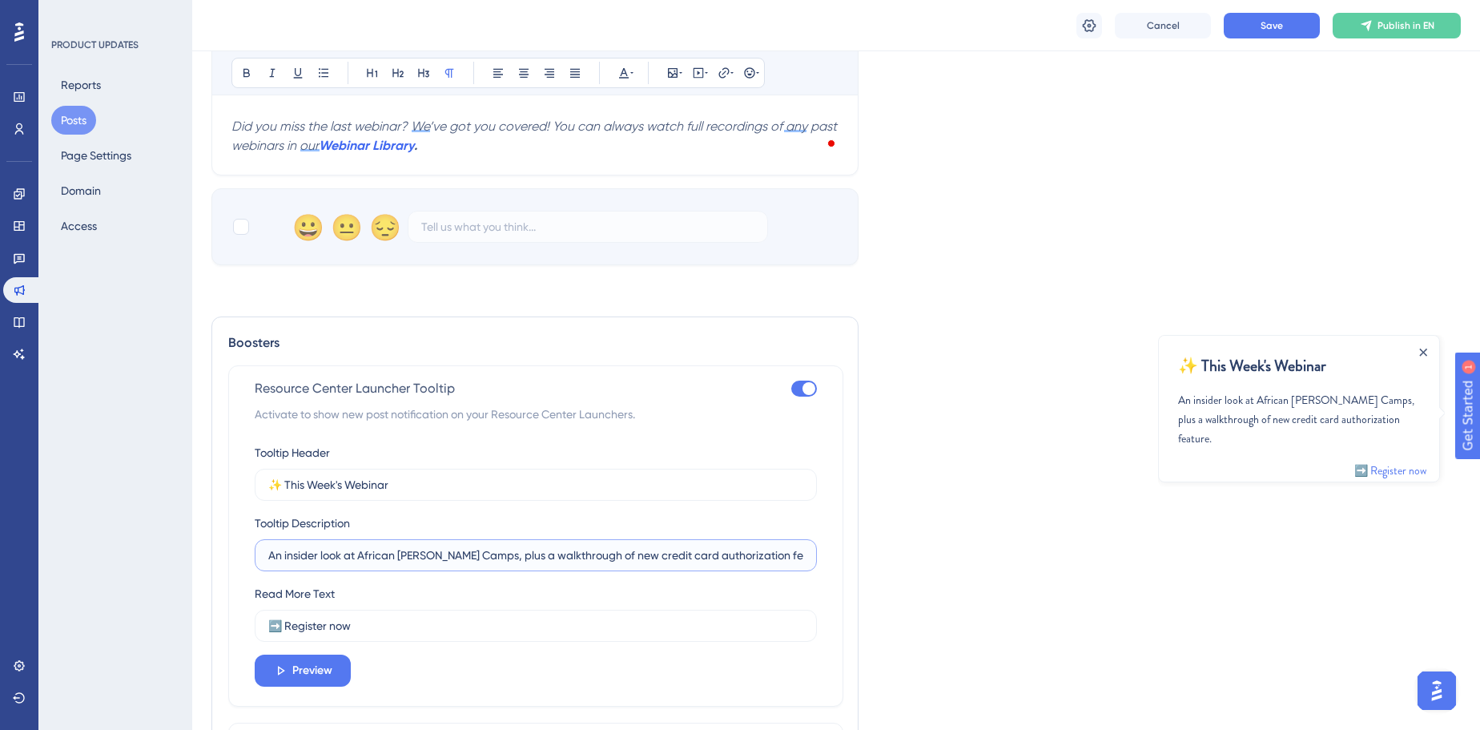
click at [533, 546] on input "An insider look at African Bush Camps, plus a walkthrough of new credit card au…" at bounding box center [535, 555] width 535 height 18
click at [521, 553] on input "An insider look at African Bush Camps, plus a walkthrough of new credit card au…" at bounding box center [535, 555] width 535 height 18
click at [582, 547] on input "An insider look at African Bush Camps, plus a walkthrough of new credit card au…" at bounding box center [535, 555] width 535 height 18
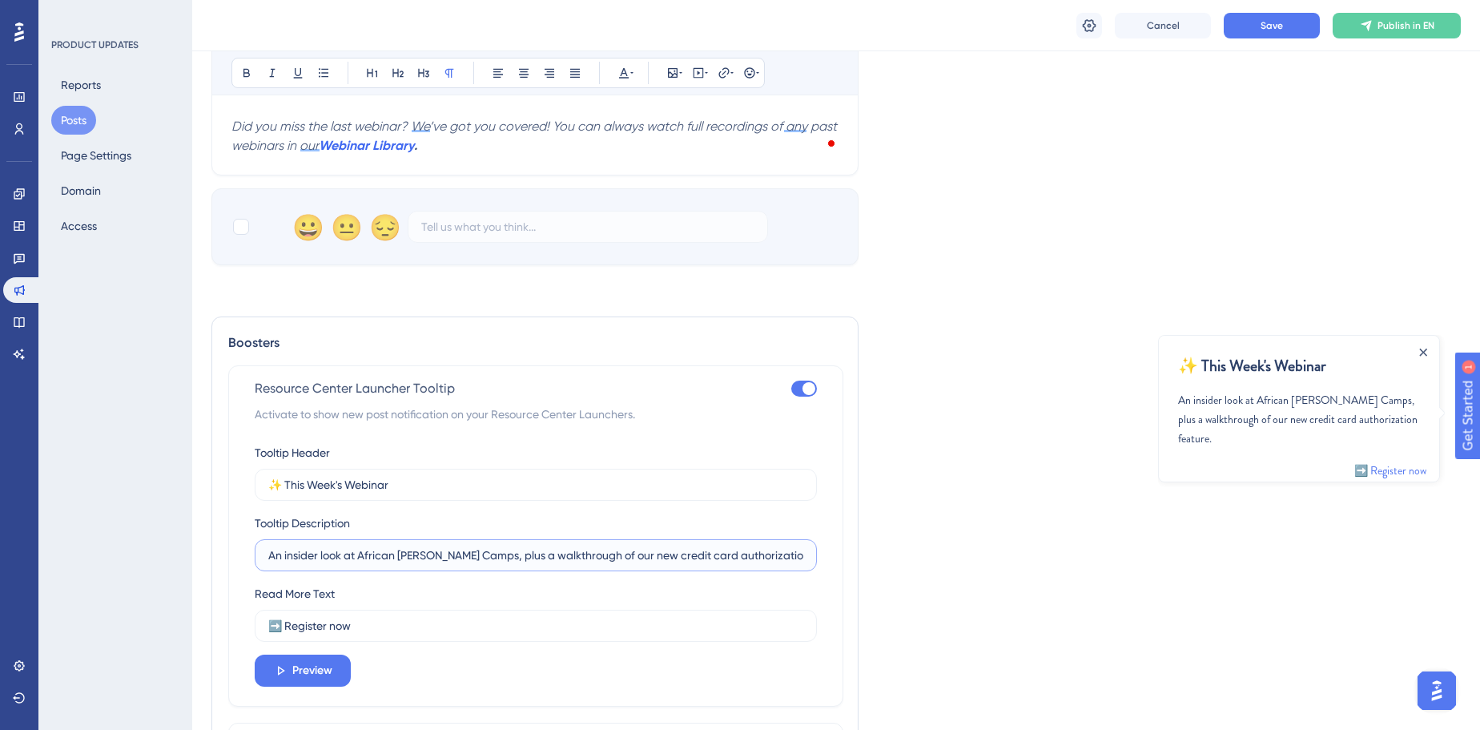
drag, startPoint x: 751, startPoint y: 553, endPoint x: 790, endPoint y: 550, distance: 38.6
click at [790, 550] on input "An insider look at African Bush Camps, plus a walkthrough of our new credit car…" at bounding box center [535, 555] width 535 height 18
click at [501, 555] on input "An insider look at African Bush Camps, plus a walkthrough of our new credit car…" at bounding box center [535, 555] width 535 height 18
click at [673, 549] on input "An insider look at African Bush Camps, plus a new feature walkthrough of our ne…" at bounding box center [535, 555] width 535 height 18
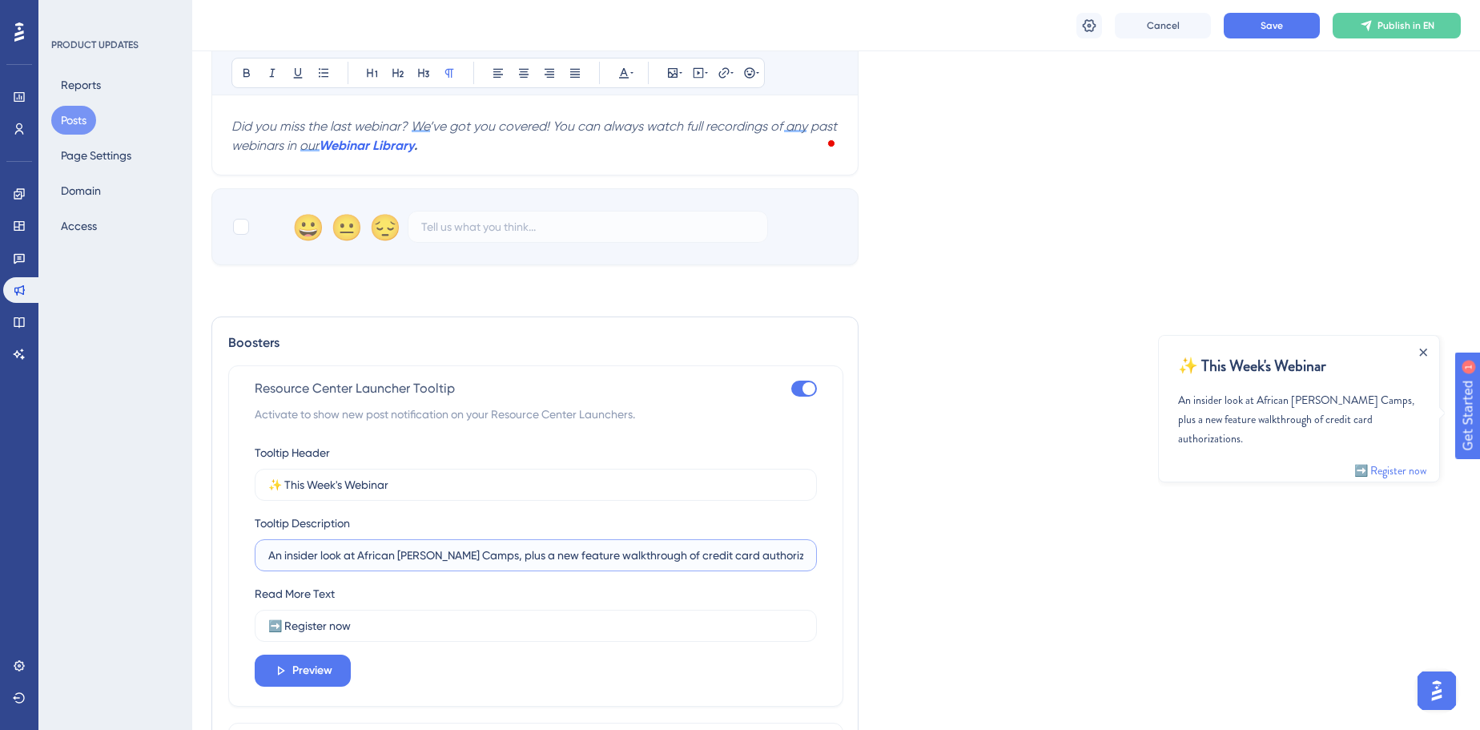
click at [502, 553] on input "An insider look at African Bush Camps, plus a new feature walkthrough of credit…" at bounding box center [535, 555] width 535 height 18
click at [474, 546] on input "An insider look at African Bush Camps, plus a walkthrough of our newest feature…" at bounding box center [535, 555] width 535 height 18
click at [331, 552] on input "An insider look at African Bush Camps, plus a walkthrough of our newest feature…" at bounding box center [535, 555] width 535 height 18
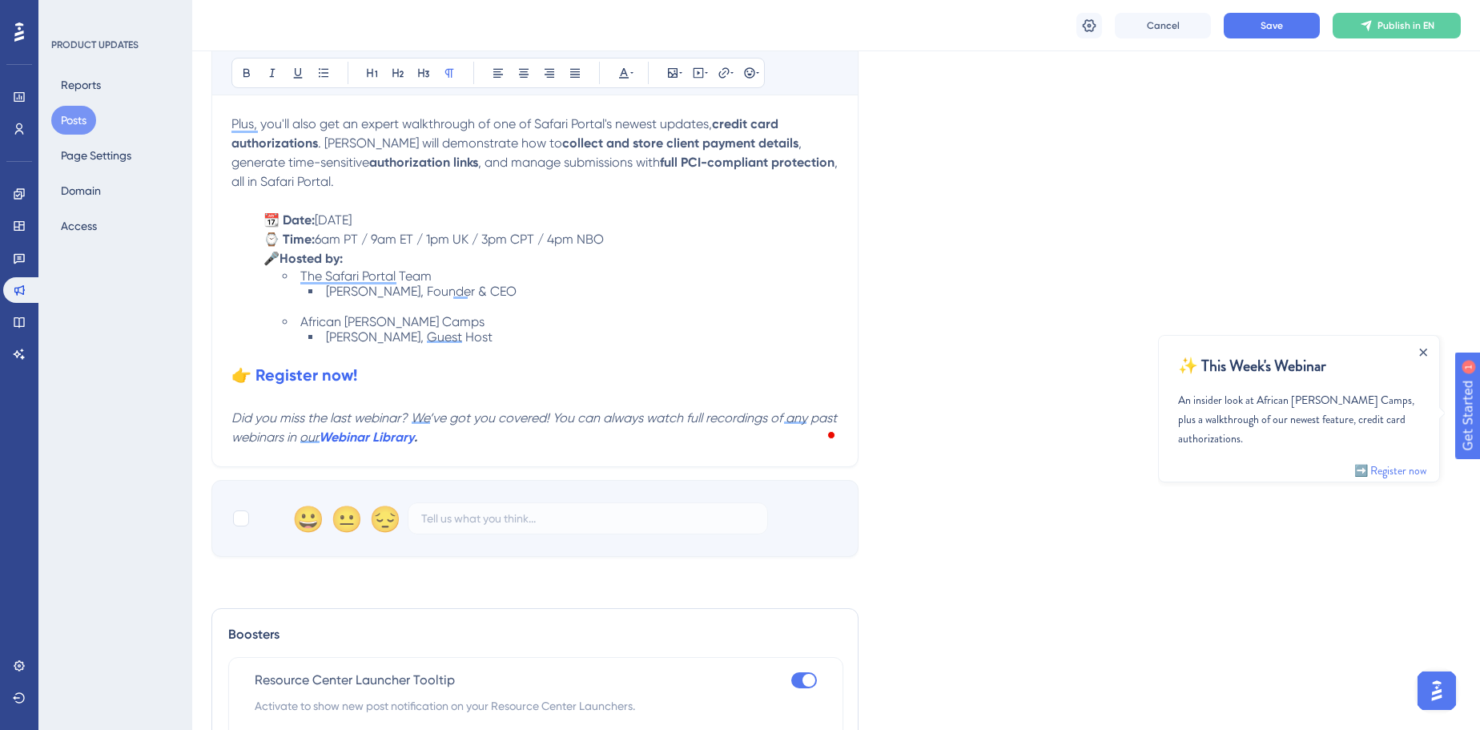
scroll to position [822, 0]
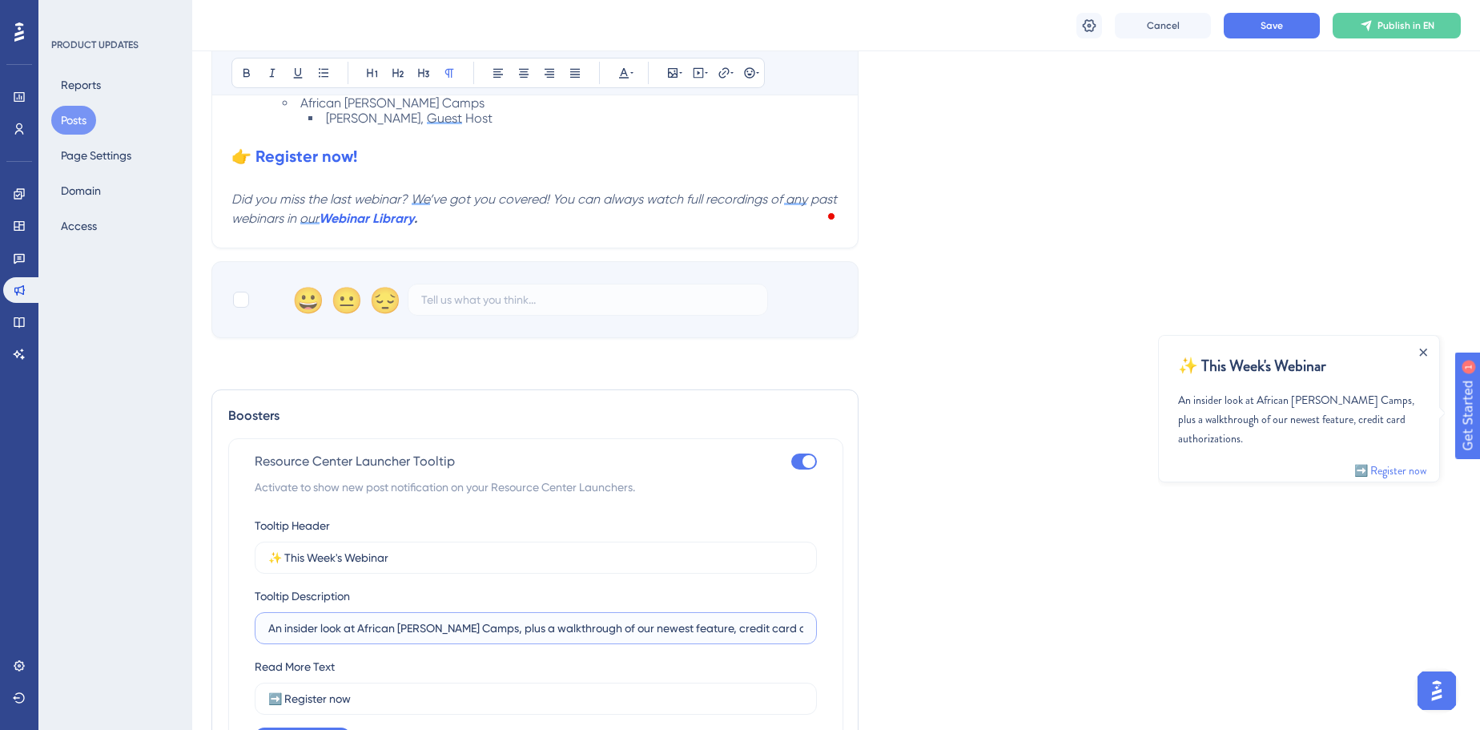
click at [343, 621] on input "An insider look at African Bush Camps, plus a walkthrough of our newest feature…" at bounding box center [535, 628] width 535 height 18
drag, startPoint x: 356, startPoint y: 627, endPoint x: 277, endPoint y: 628, distance: 79.3
click at [277, 628] on input "An insider look at African Bush Camps, plus a walkthrough of our newest feature…" at bounding box center [535, 628] width 535 height 18
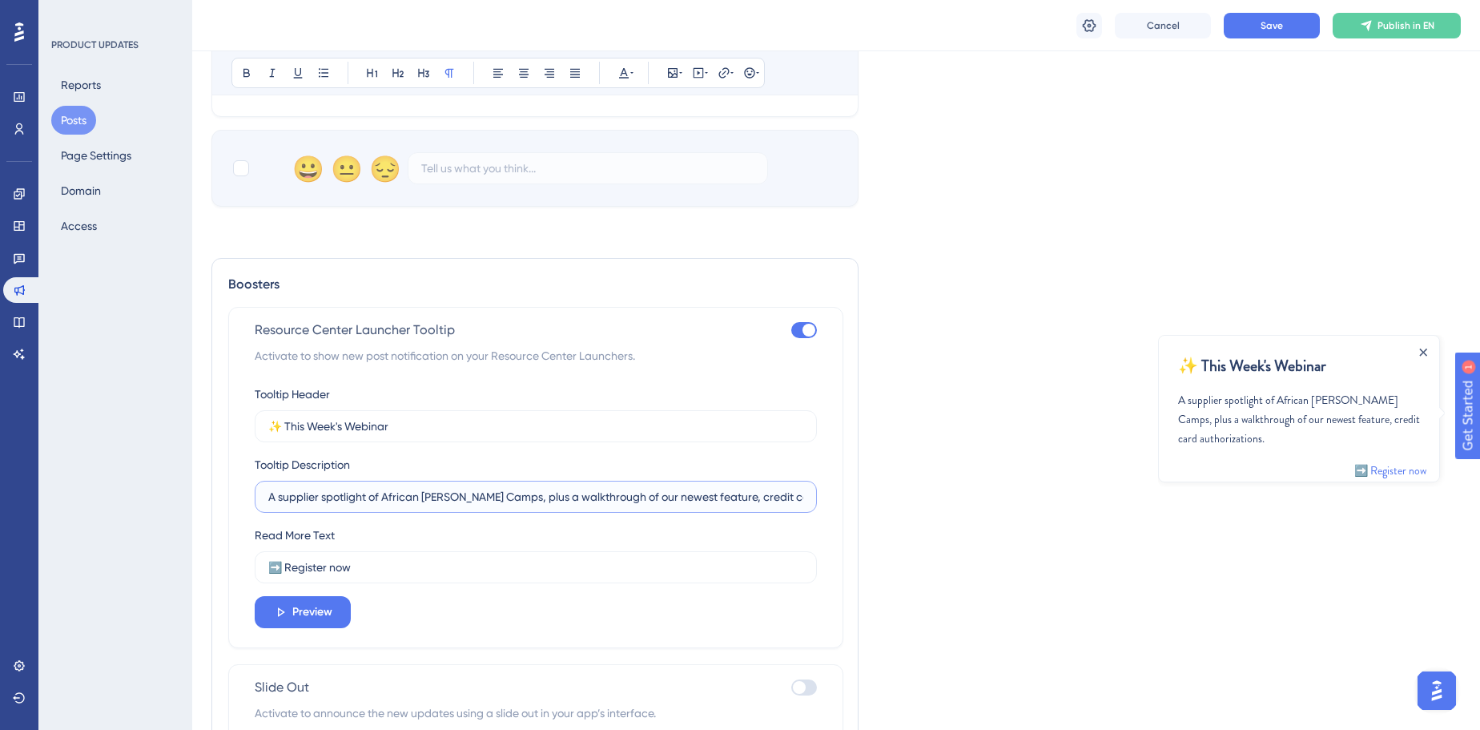
scroll to position [968, 0]
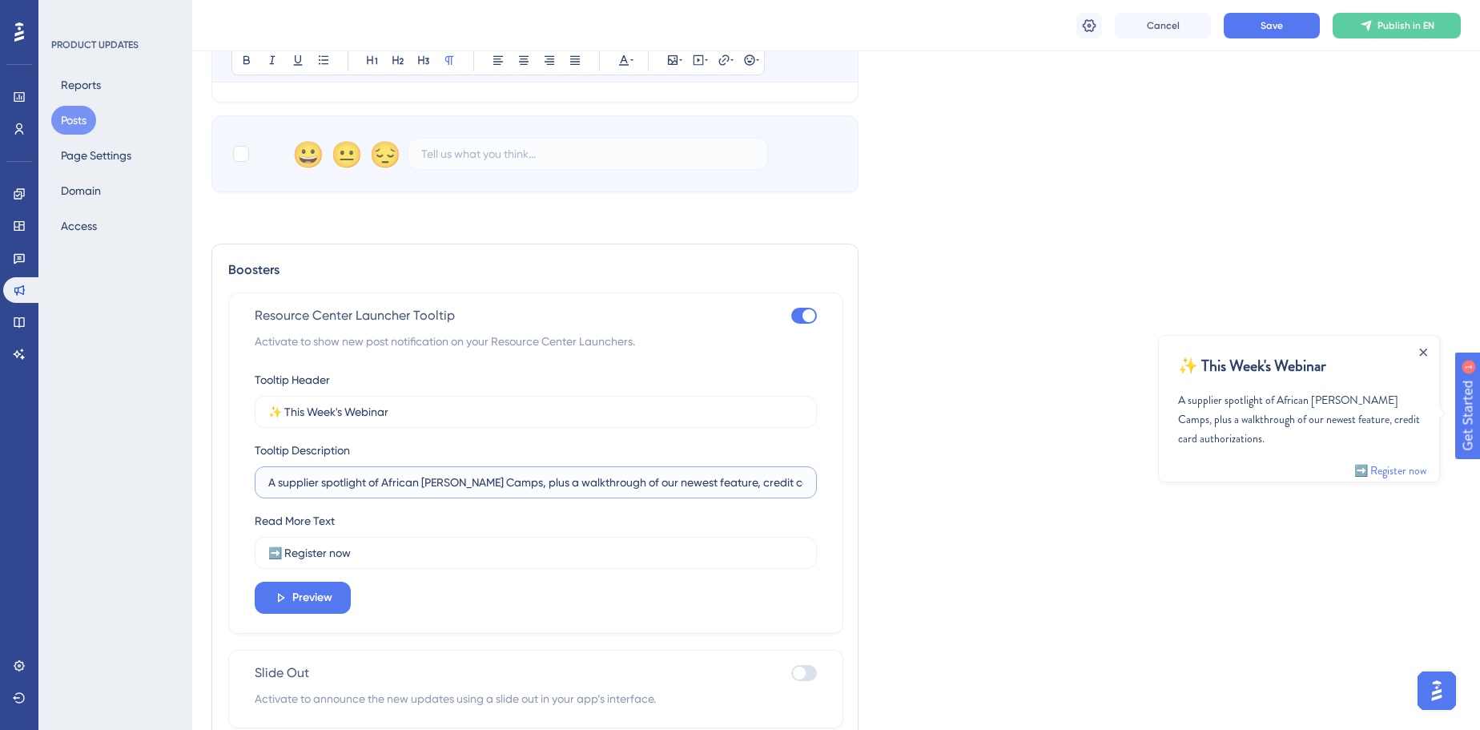
drag, startPoint x: 708, startPoint y: 479, endPoint x: 607, endPoint y: 483, distance: 101.0
click at [606, 483] on input "A supplier spotlight of African Bush Camps, plus a walkthrough of our newest fe…" at bounding box center [535, 482] width 535 height 18
click at [635, 473] on input "A supplier spotlight of African Bush Camps, plus a walkthrough of our newest fe…" at bounding box center [535, 482] width 535 height 18
click at [564, 484] on input "A supplier spotlight of African Bush Camps, plus a walkthrough of our newest fe…" at bounding box center [535, 482] width 535 height 18
click at [564, 483] on input "A supplier spotlight of African Bush Camps, plus a walkthrough of our newest fe…" at bounding box center [535, 482] width 535 height 18
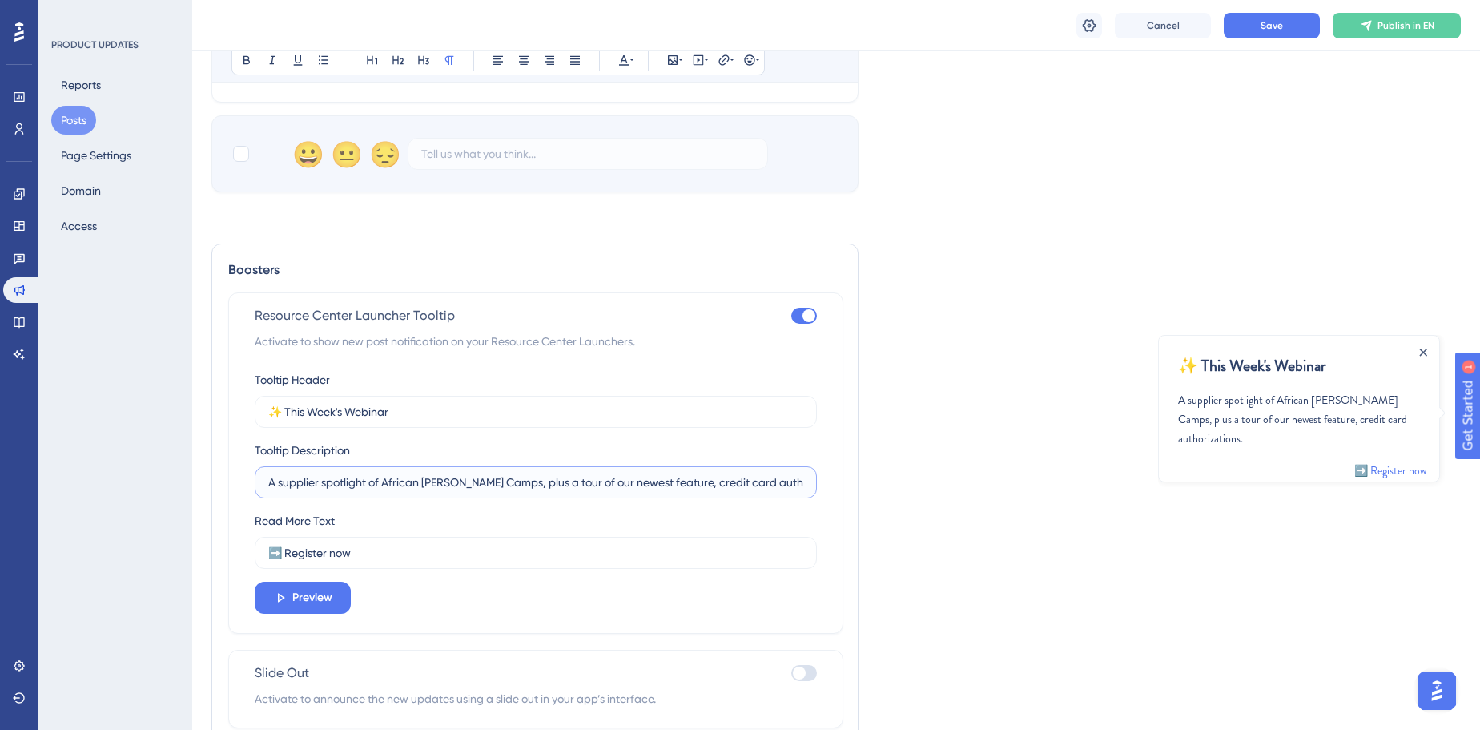
type input "A supplier spotlight of African Bush Camps, plus a tour of our newest feature, …"
click at [1281, 400] on div "A supplier spotlight of African Bush Camps, plus a tour of our newest feature, …" at bounding box center [1299, 418] width 242 height 58
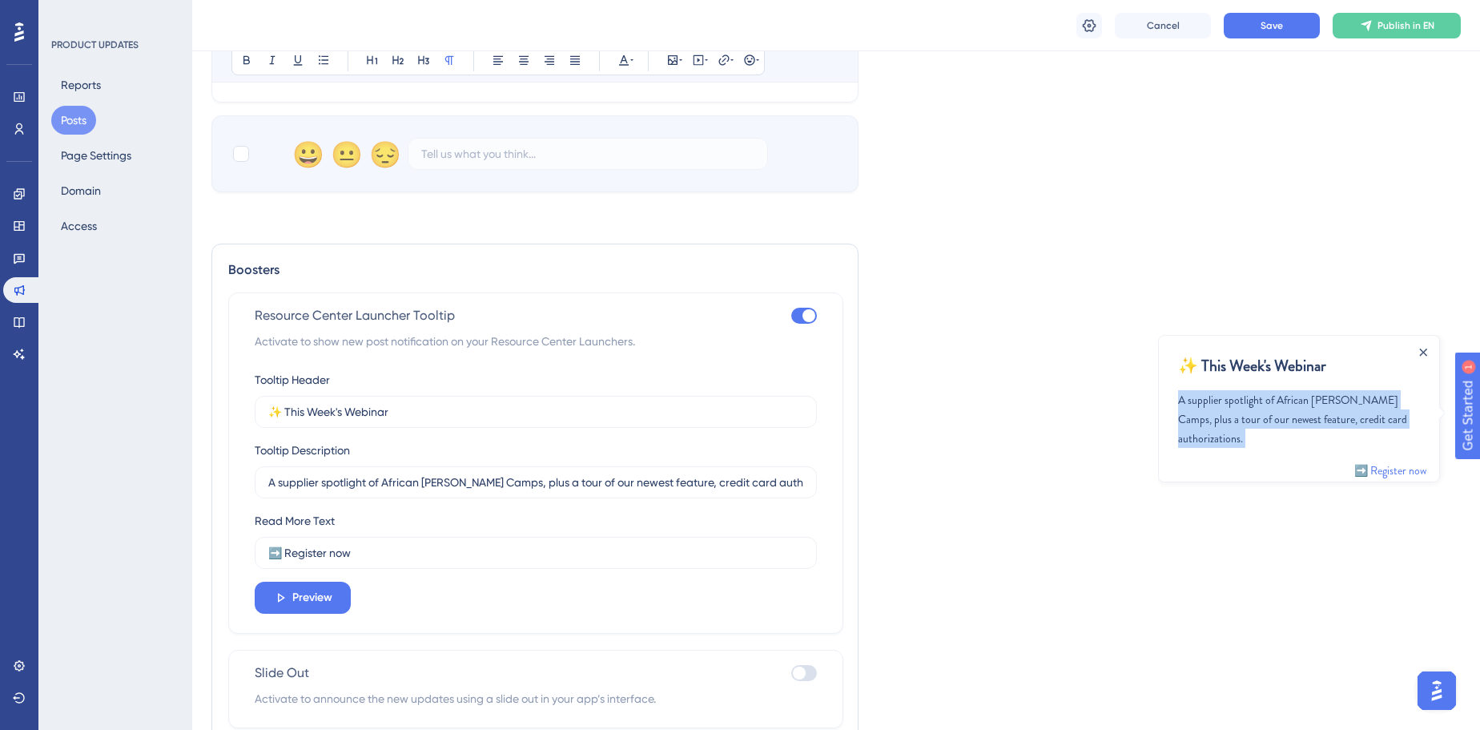
copy div "A supplier spotlight of African Bush Camps, plus a tour of our newest feature, …"
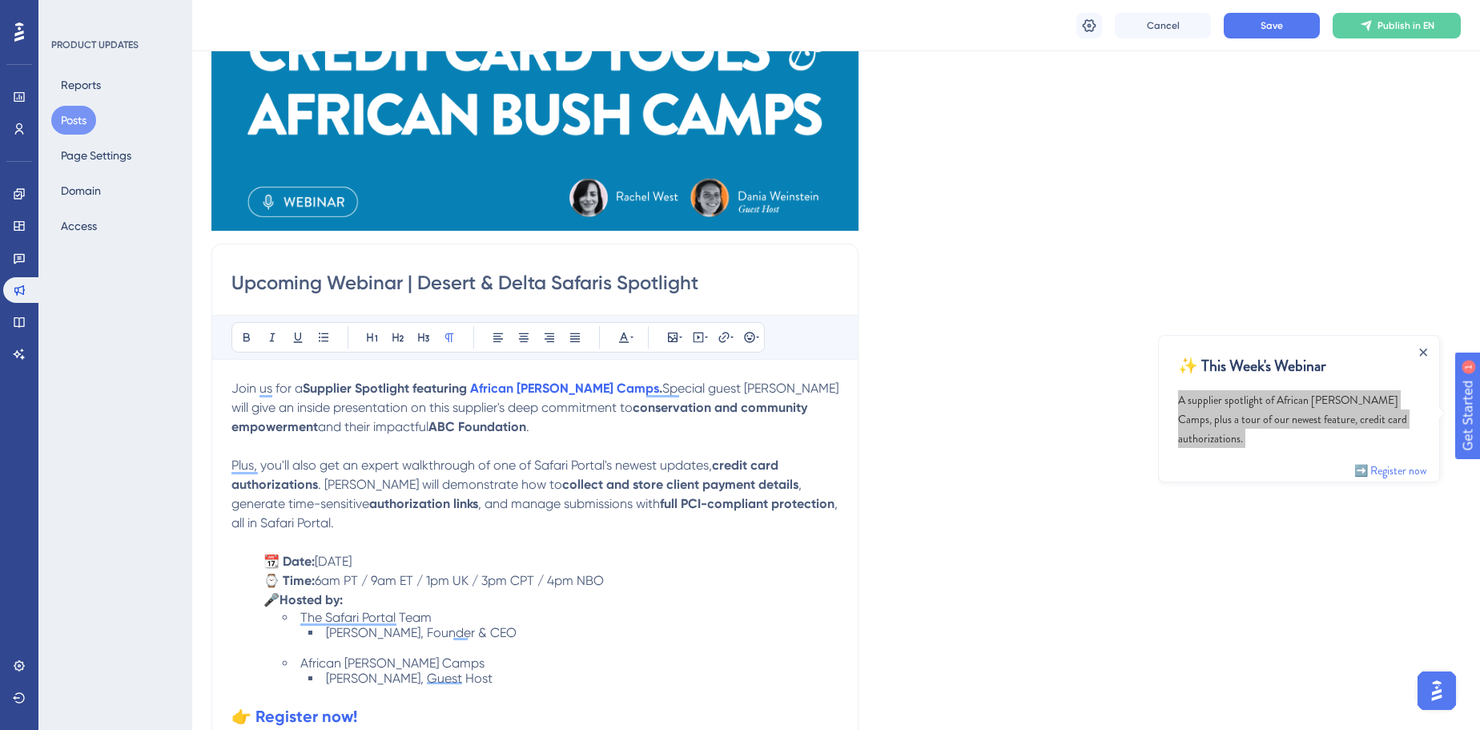
scroll to position [240, 0]
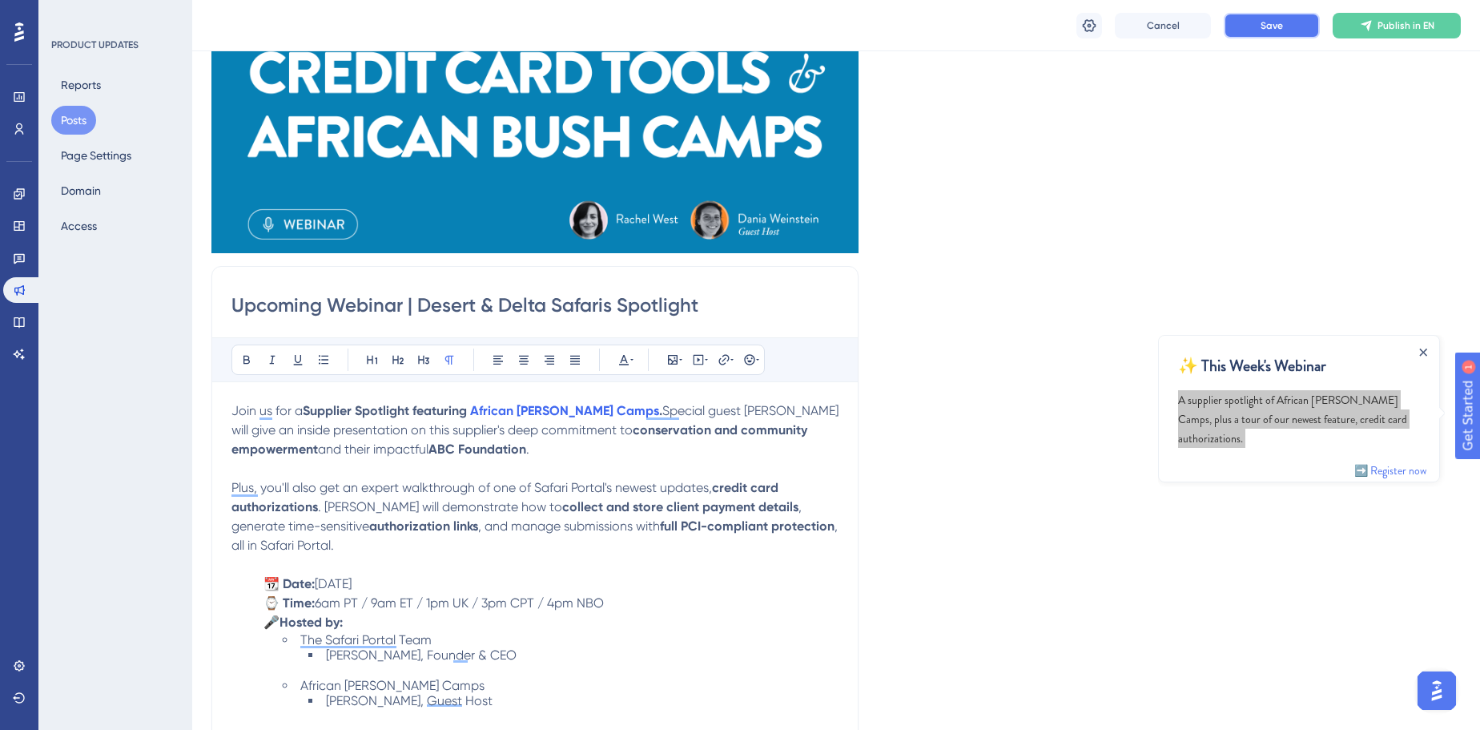
click at [1307, 37] on button "Save" at bounding box center [1272, 26] width 96 height 26
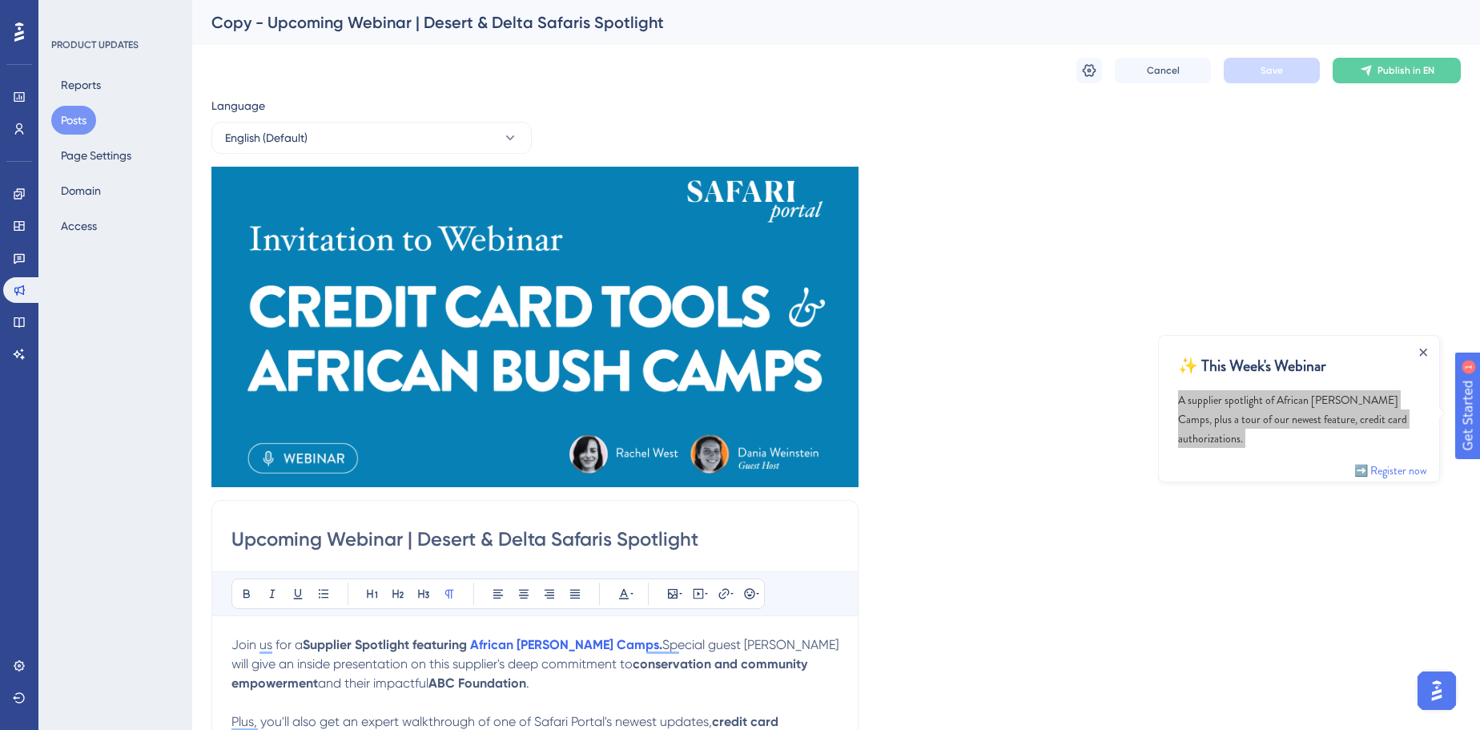
click at [412, 532] on input "Upcoming Webinar | Desert & Delta Safaris Spotlight" at bounding box center [534, 539] width 607 height 26
drag, startPoint x: 417, startPoint y: 538, endPoint x: 705, endPoint y: 546, distance: 287.6
click at [705, 546] on input "Upcoming Webinar | Desert & Delta Safaris Spotlight" at bounding box center [534, 539] width 607 height 26
paste input "Credit Card Tools & African Bush Camps"
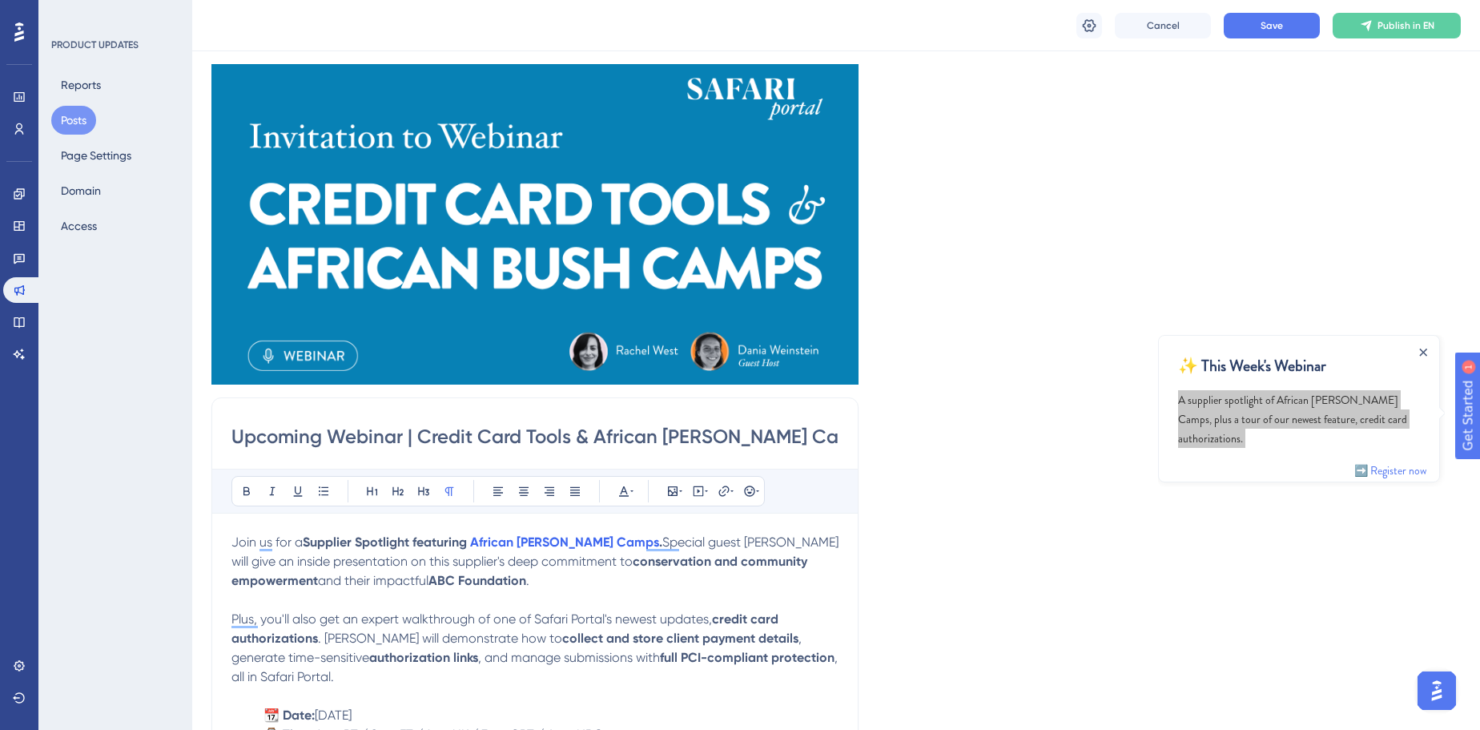
scroll to position [145, 0]
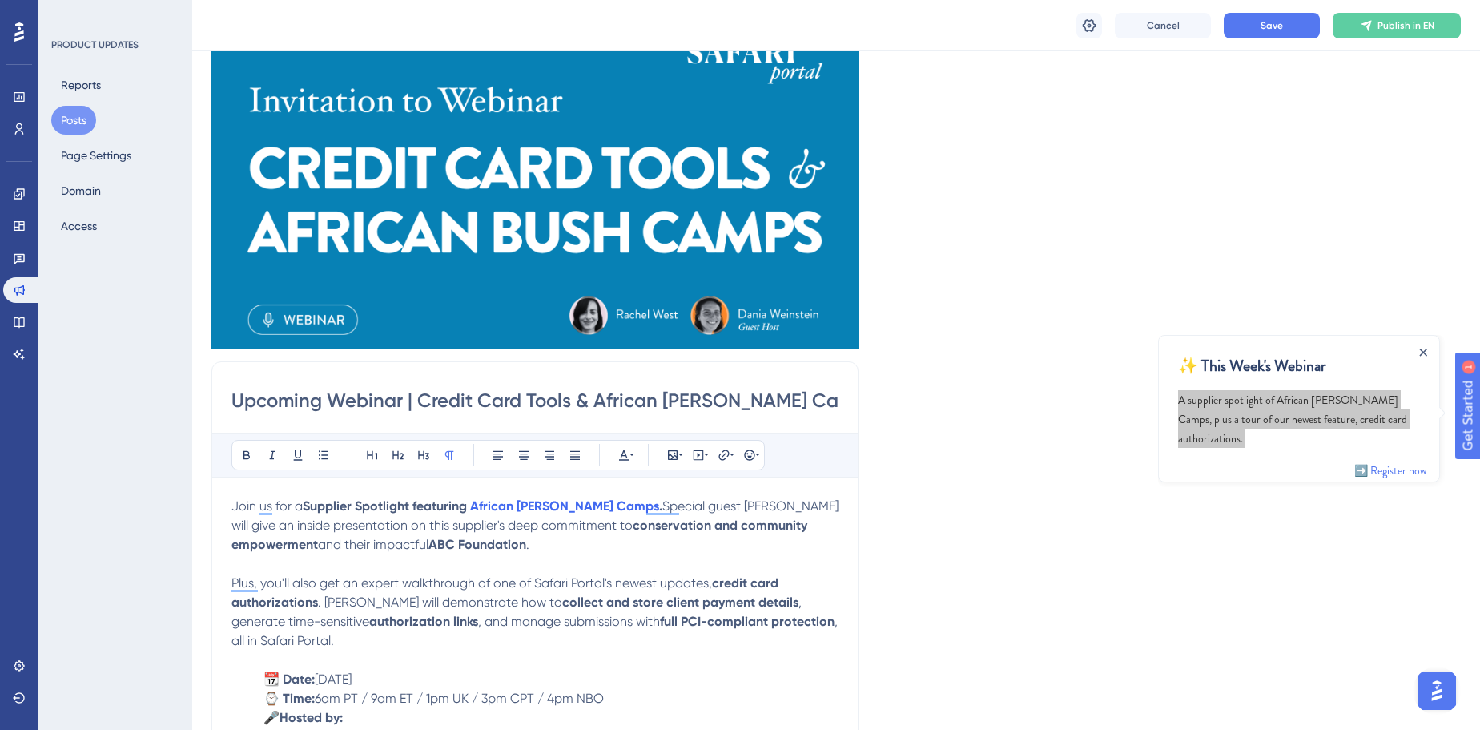
type input "Upcoming Webinar | Credit Card Tools & African Bush Camps"
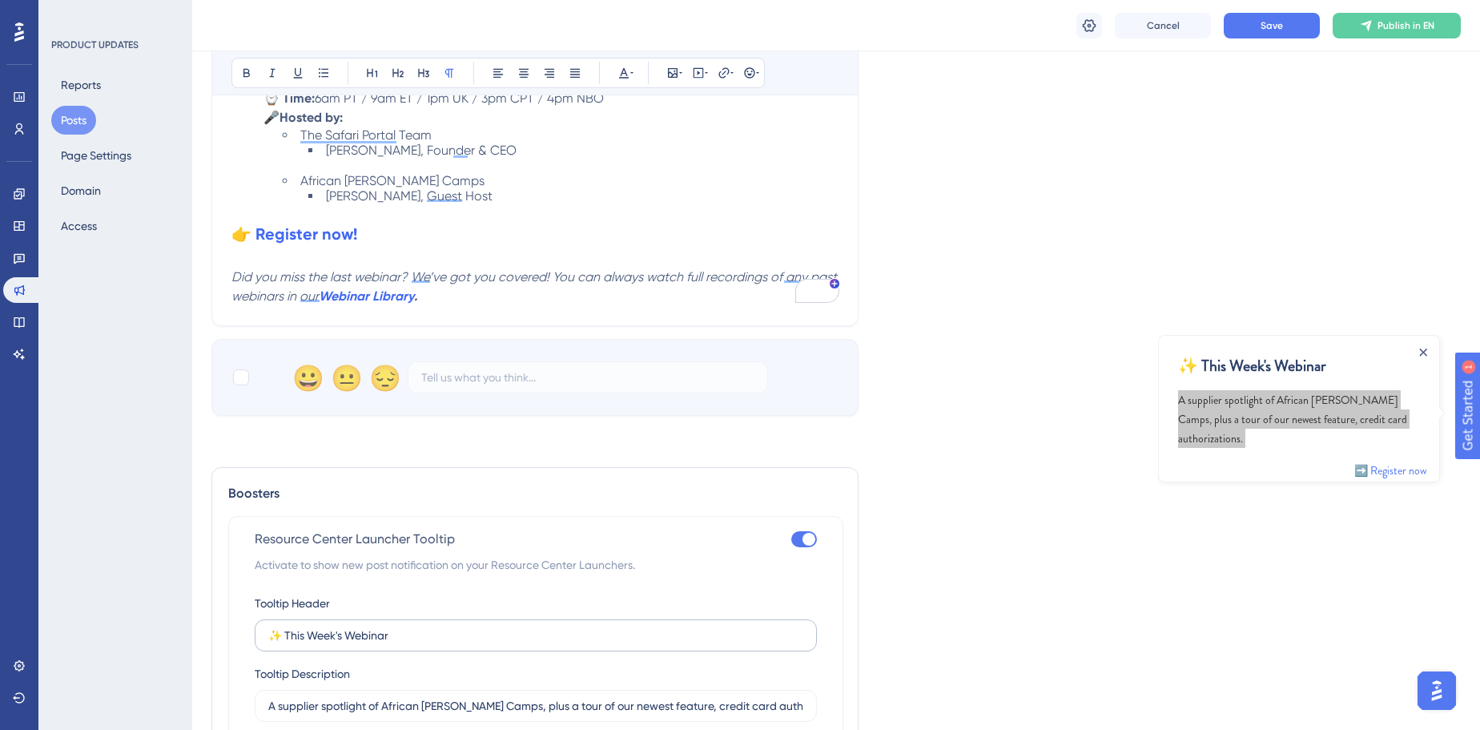
scroll to position [946, 0]
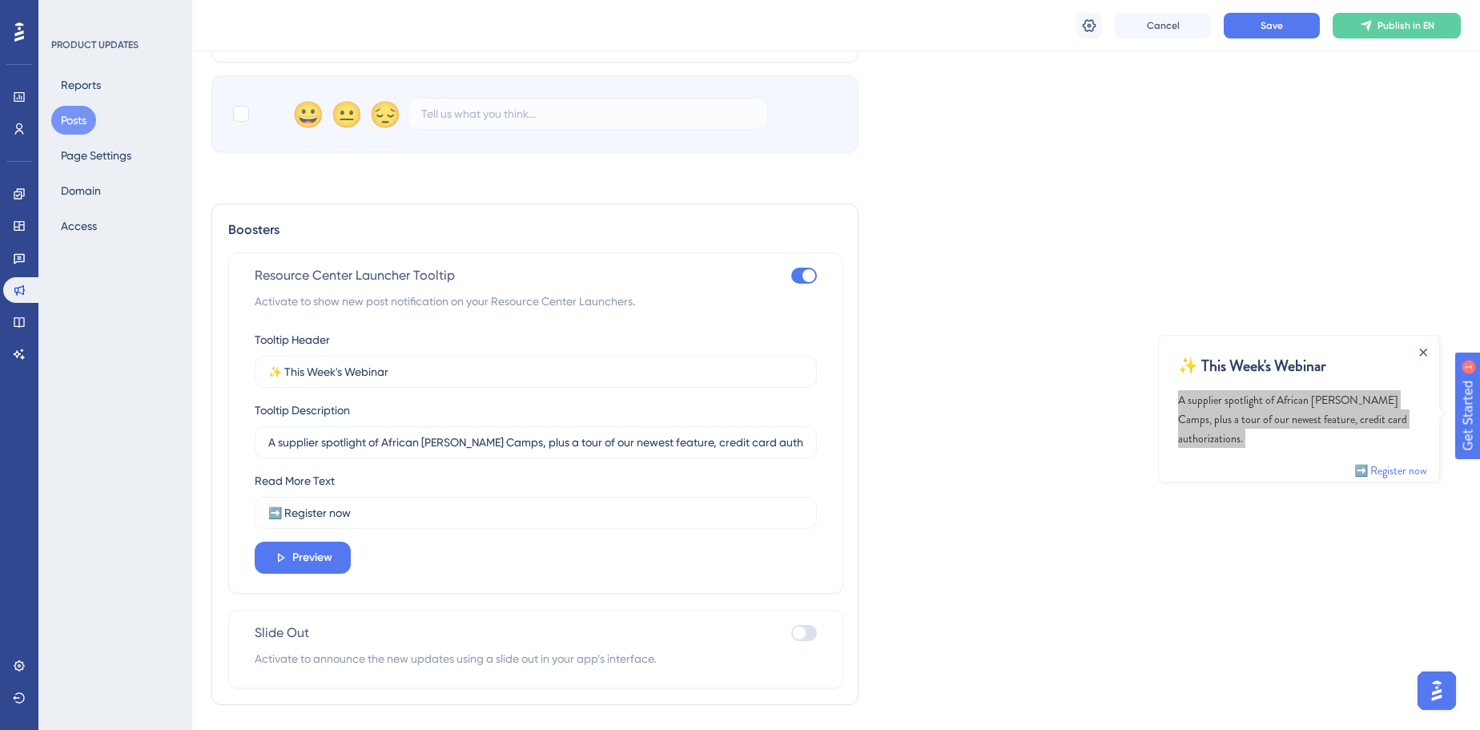
scroll to position [1041, 0]
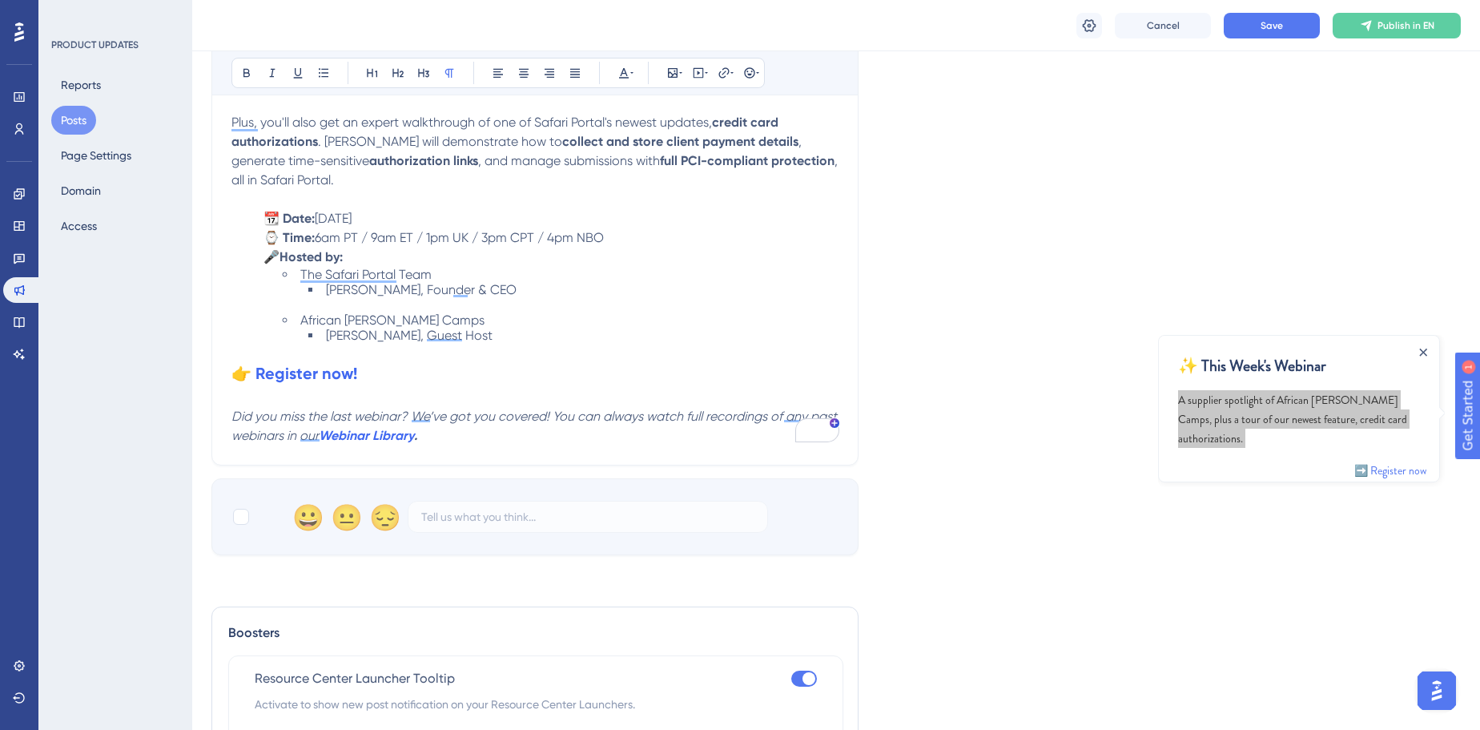
scroll to position [604, 0]
click at [1187, 354] on div "✨ This Week's Webinar" at bounding box center [1299, 371] width 242 height 35
click at [1310, 355] on div "✨ This Week's Webinar" at bounding box center [1299, 371] width 242 height 35
click at [1425, 351] on icon "Close Announcement" at bounding box center [1423, 352] width 8 height 8
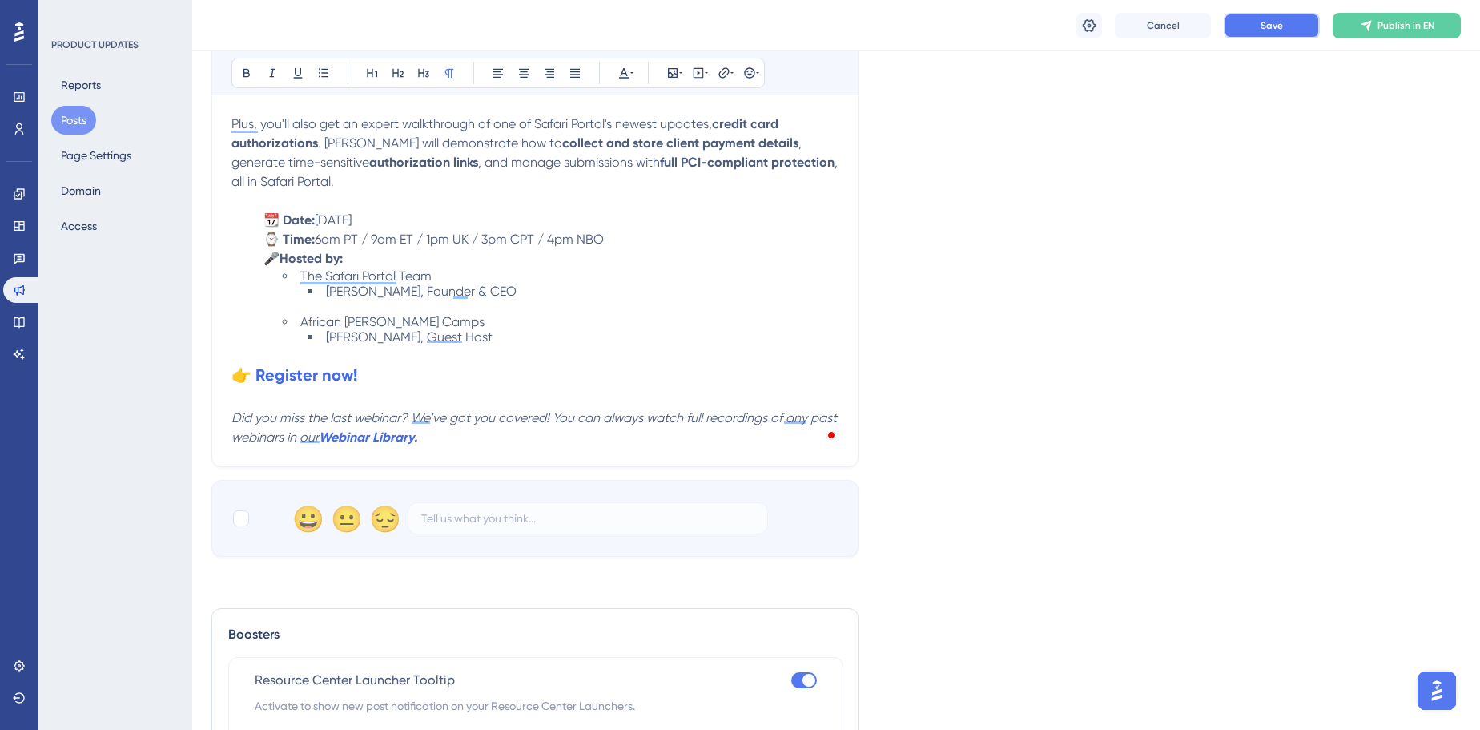
click at [1297, 34] on button "Save" at bounding box center [1272, 26] width 96 height 26
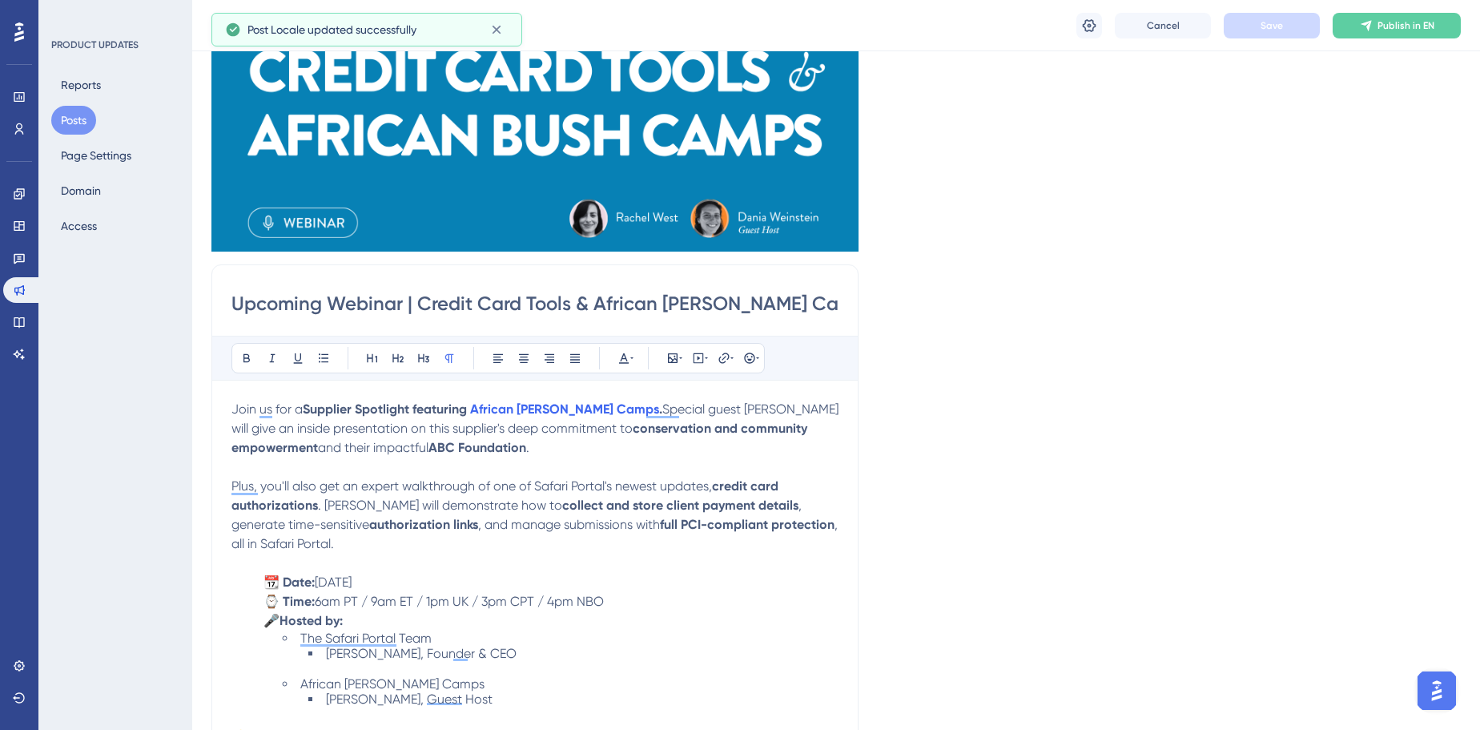
scroll to position [94, 0]
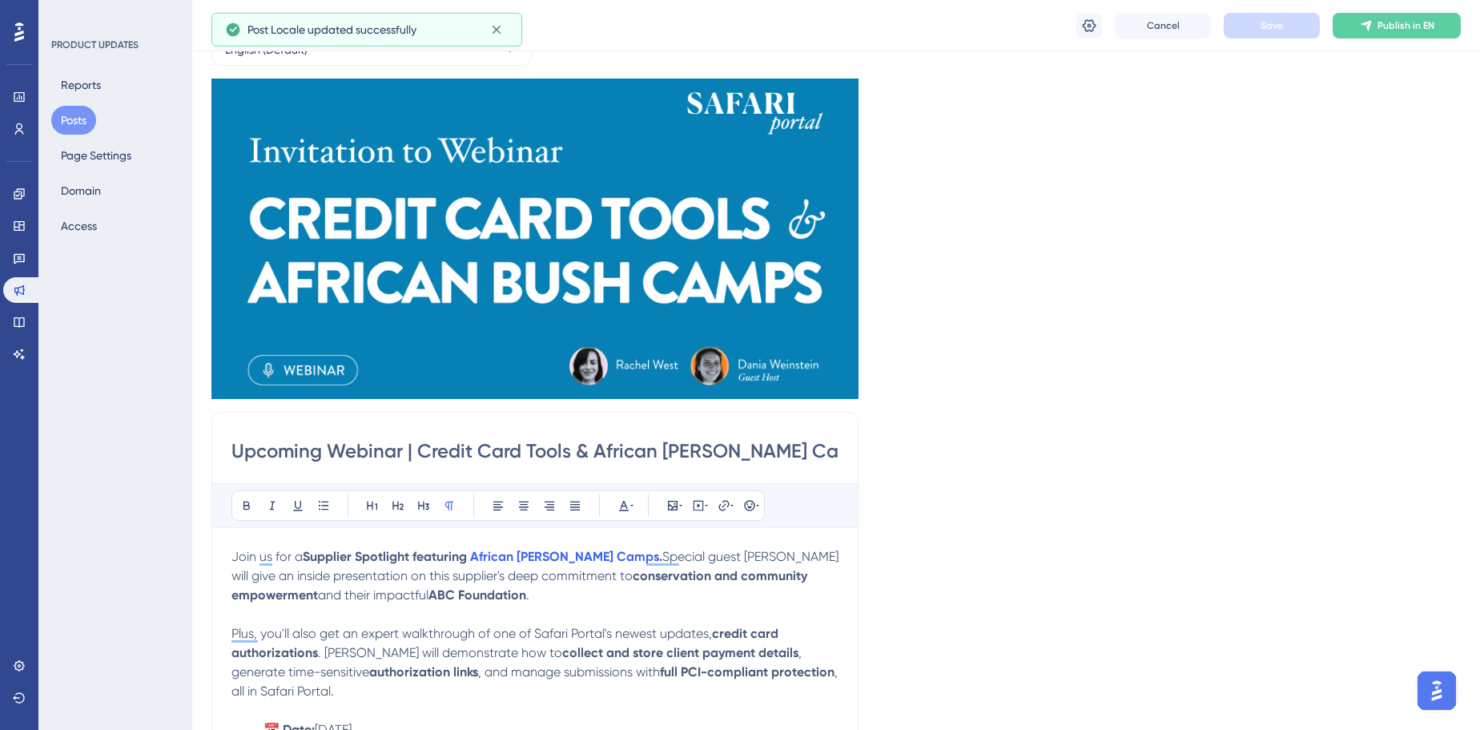
click at [422, 448] on input "Upcoming Webinar | Credit Card Tools & African Bush Camps" at bounding box center [534, 451] width 607 height 26
click at [1078, 24] on button at bounding box center [1089, 26] width 26 height 26
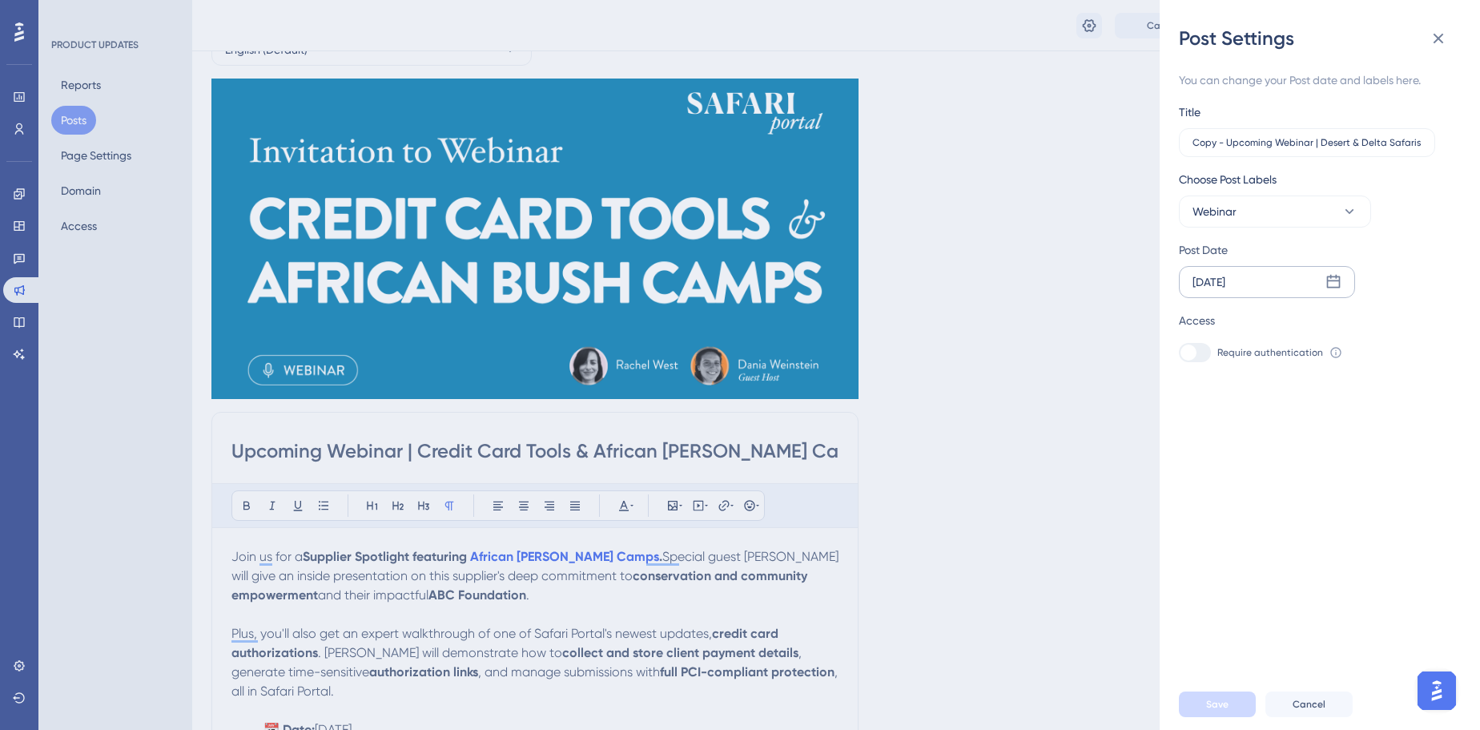
click at [1319, 283] on div "Jul 29 2025" at bounding box center [1267, 282] width 176 height 32
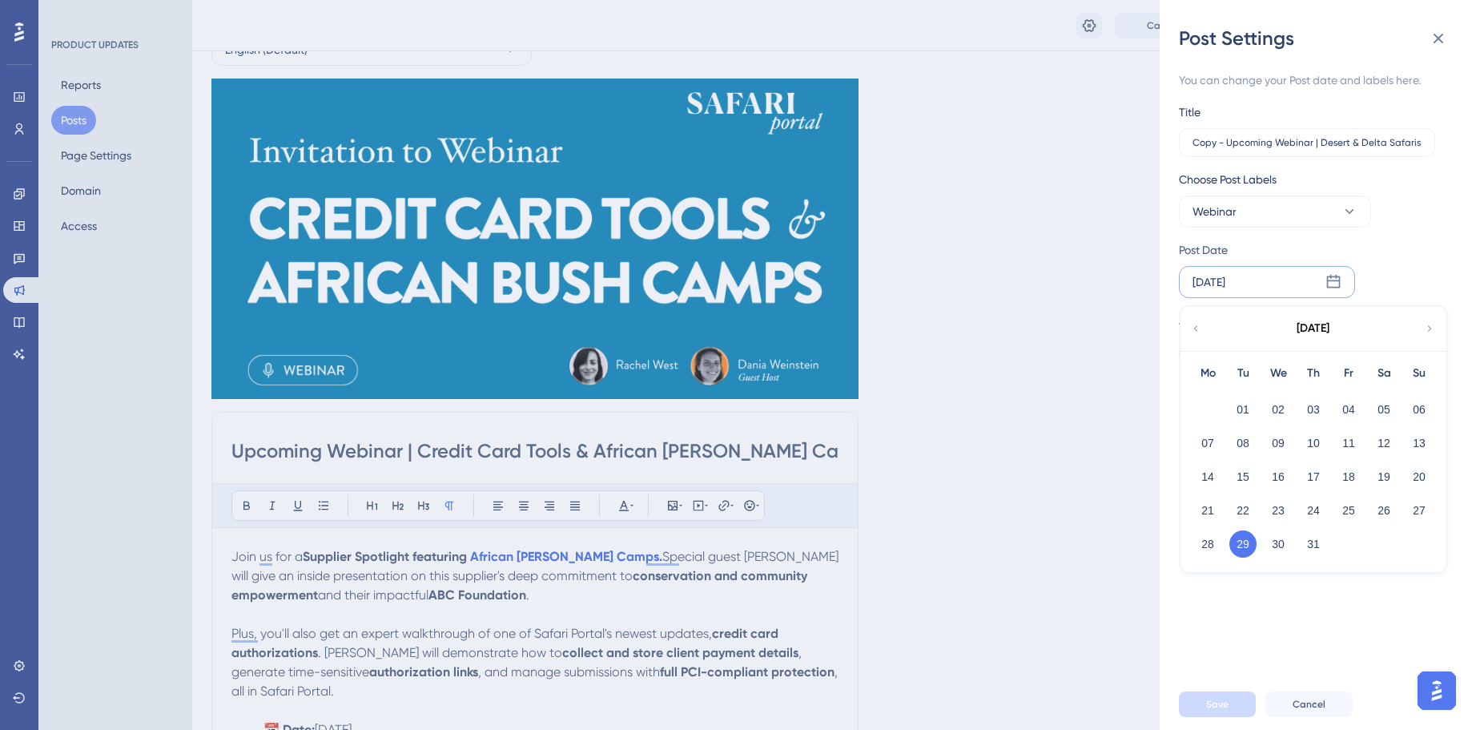
click at [1420, 329] on div "July 2025" at bounding box center [1312, 328] width 264 height 45
click at [1430, 319] on div "July 2025" at bounding box center [1312, 328] width 264 height 45
click at [1432, 325] on icon at bounding box center [1429, 328] width 11 height 14
click at [1216, 477] on button "11" at bounding box center [1207, 476] width 27 height 27
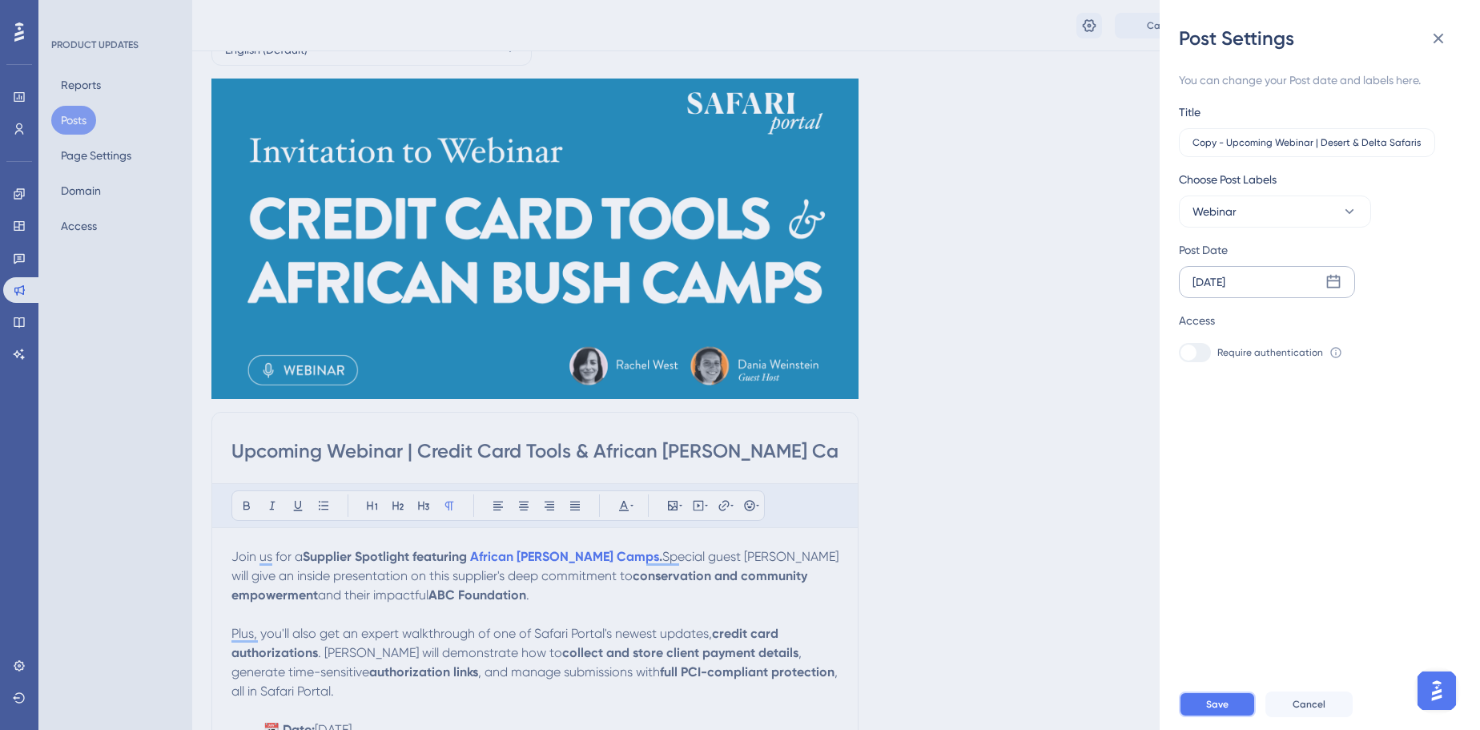
click at [1206, 710] on span "Save" at bounding box center [1217, 704] width 22 height 13
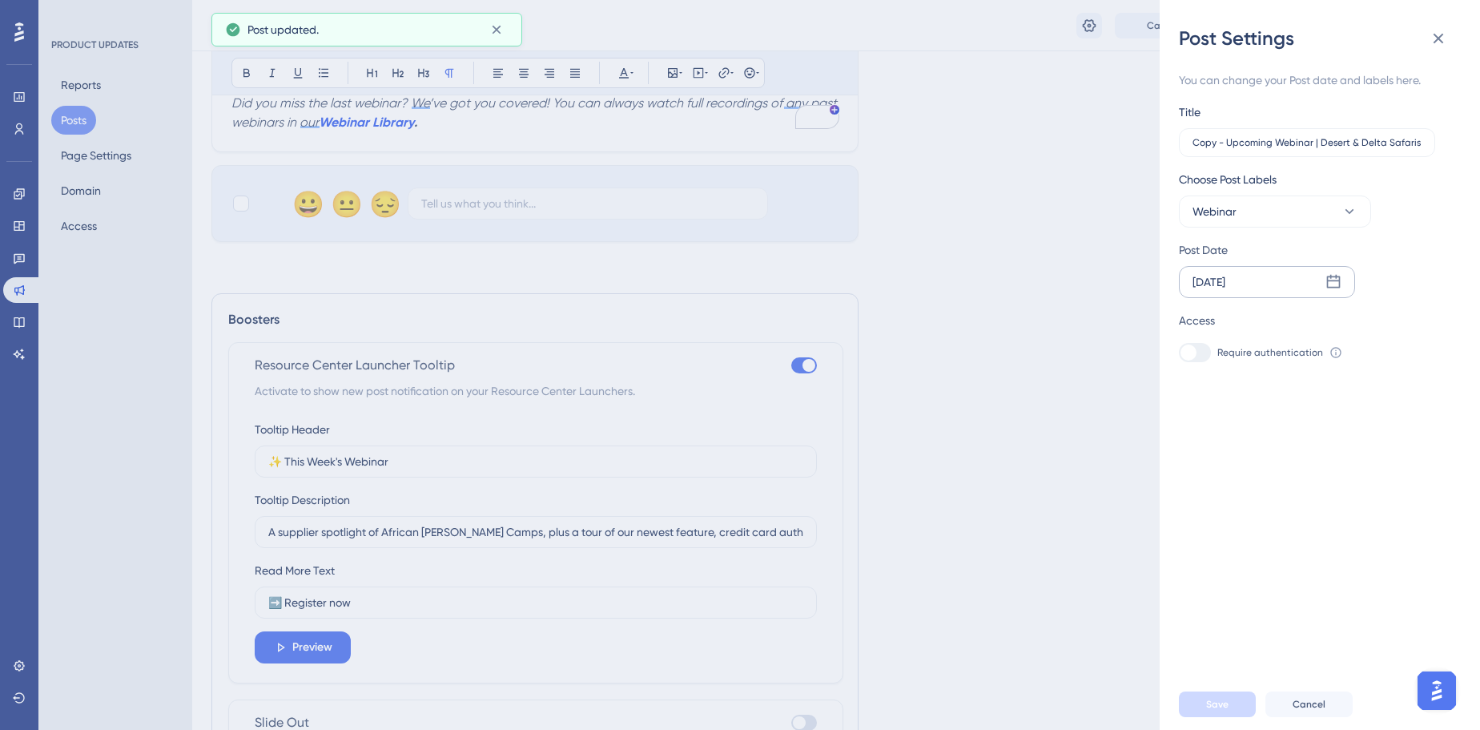
scroll to position [1041, 0]
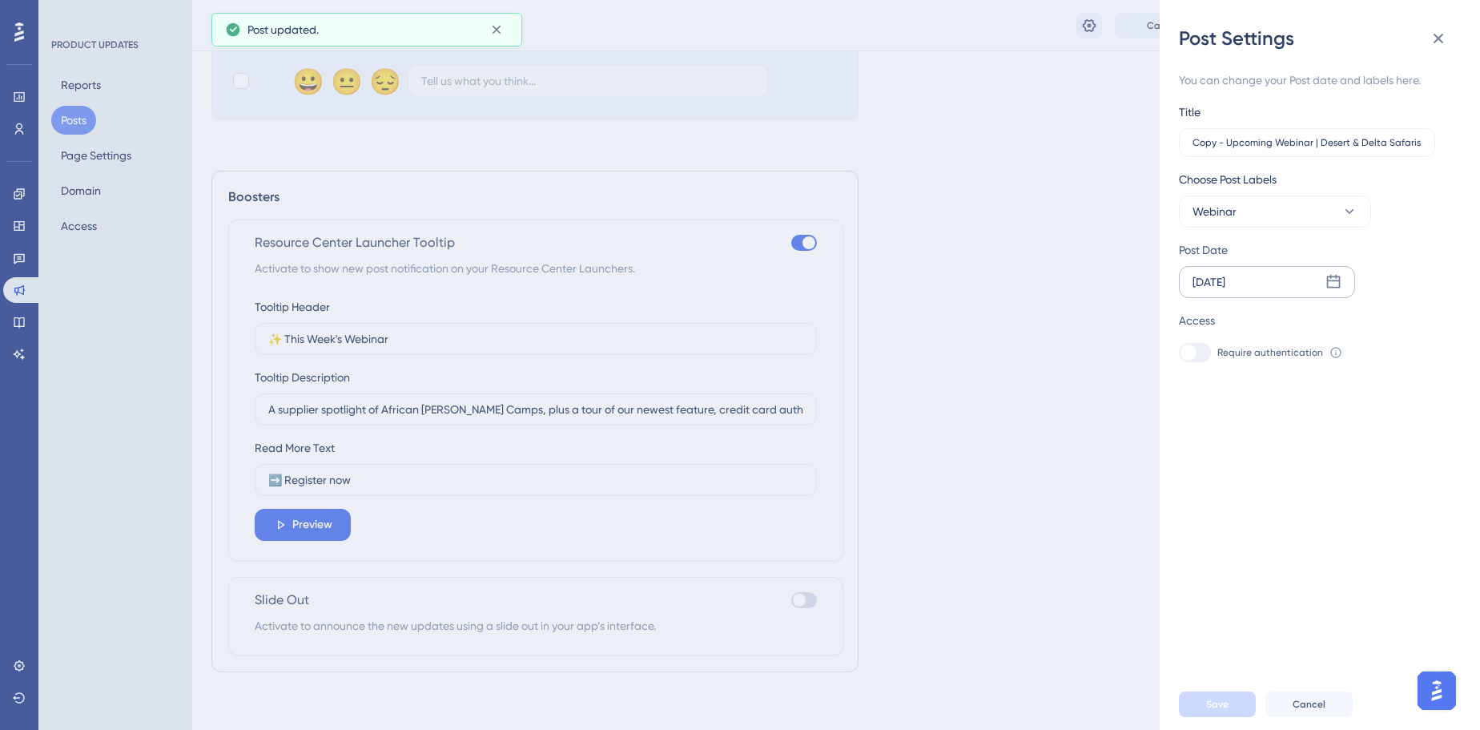
click at [968, 510] on div "Post Settings You can change your Post date and labels here. Title Copy - Upcom…" at bounding box center [740, 365] width 1480 height 730
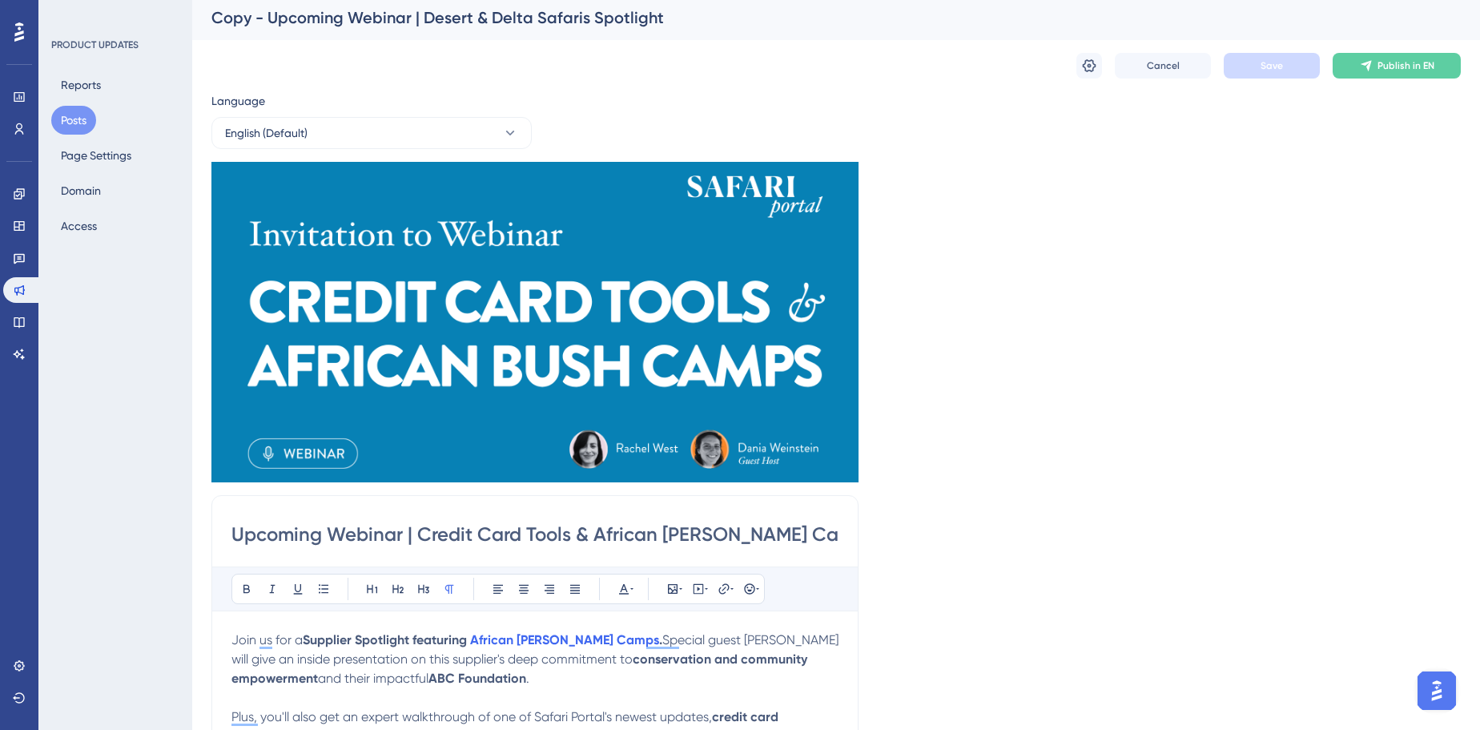
scroll to position [0, 0]
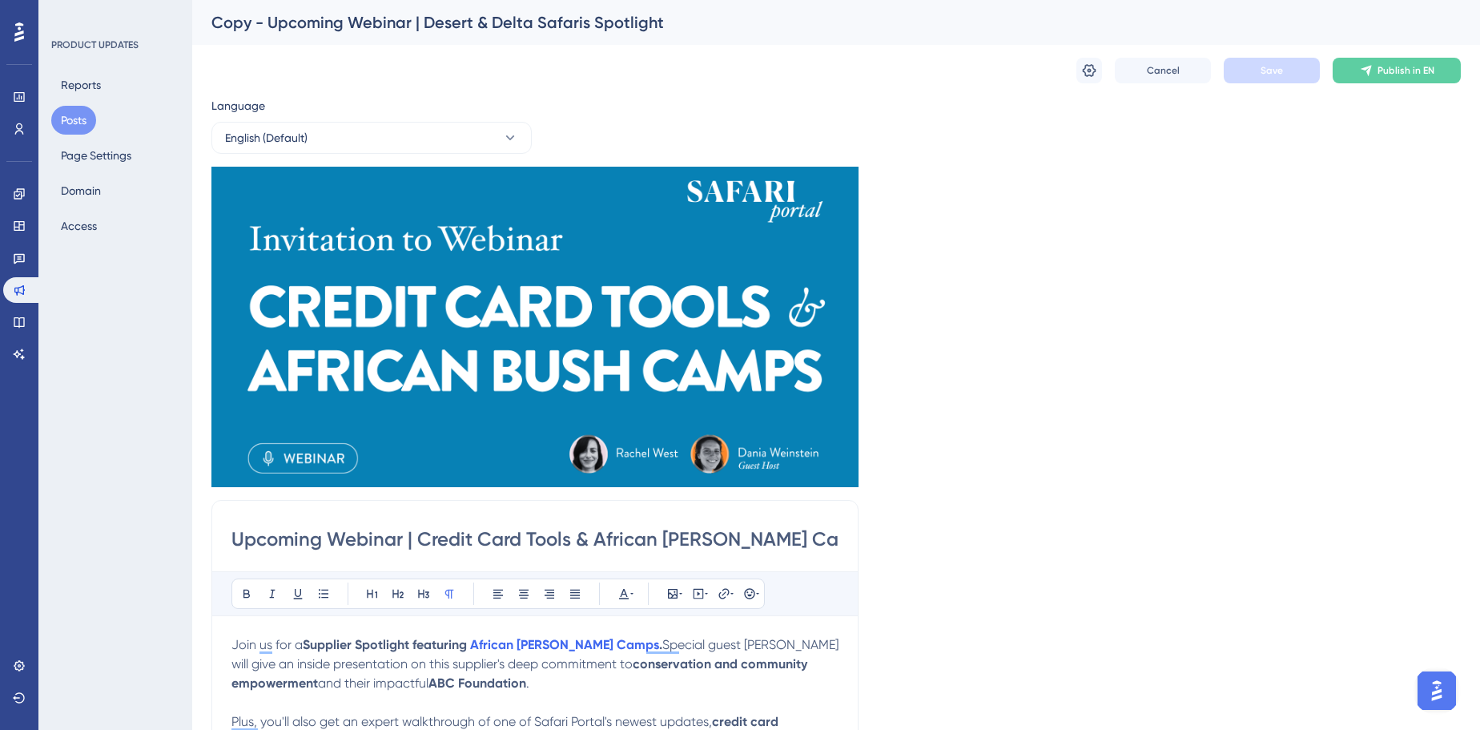
click at [621, 529] on input "Upcoming Webinar | Credit Card Tools & African Bush Camps" at bounding box center [534, 539] width 607 height 26
click at [621, 528] on input "Upcoming Webinar | Credit Card Tools & African Bush Camps" at bounding box center [534, 539] width 607 height 26
click at [1080, 75] on button at bounding box center [1089, 71] width 26 height 26
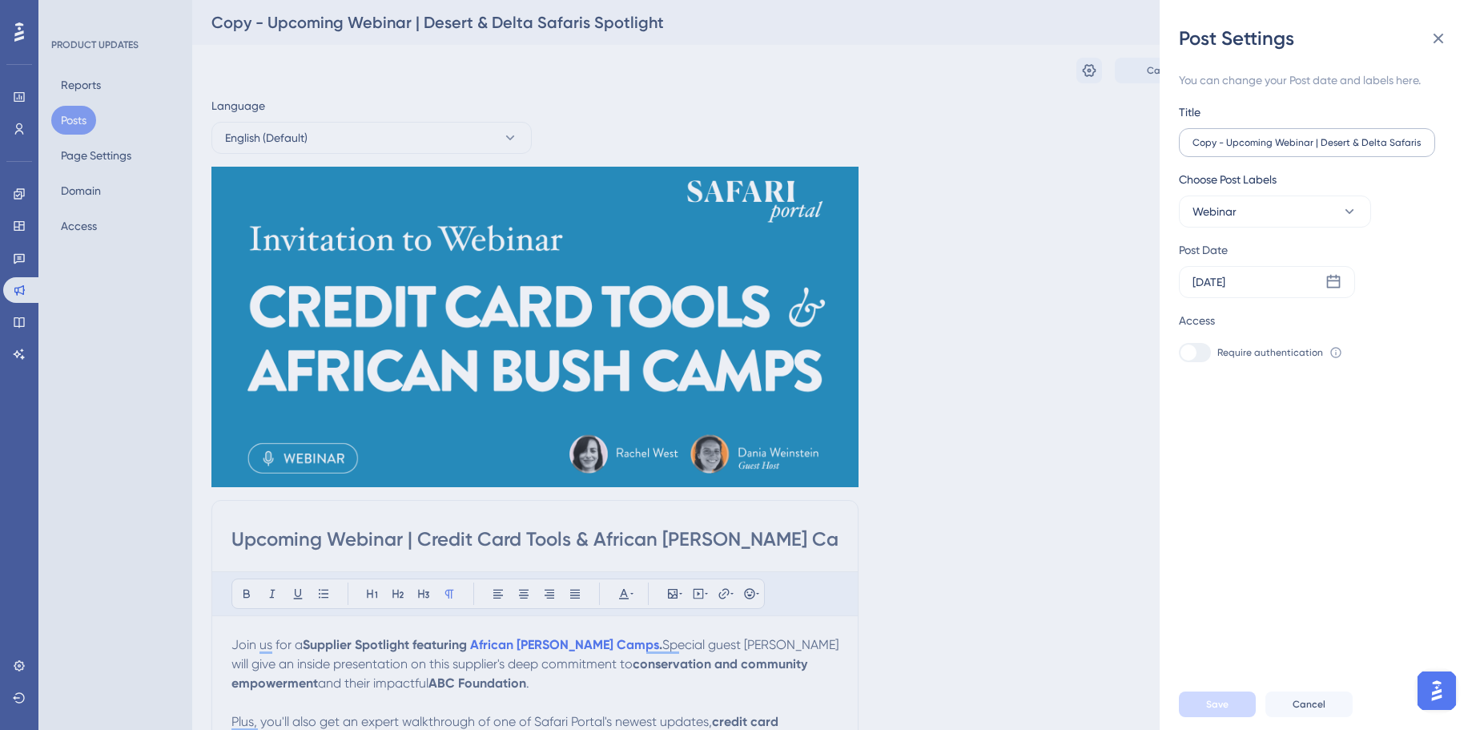
click at [1312, 155] on label "Copy - Upcoming Webinar | Desert & Delta Safaris Spotlight" at bounding box center [1307, 142] width 256 height 29
click at [1312, 148] on input "Copy - Upcoming Webinar | Desert & Delta Safaris Spotlight" at bounding box center [1306, 142] width 229 height 11
click at [1313, 153] on label "Copy - Upcoming Webinar | Desert & Delta Safaris Spotlight" at bounding box center [1307, 142] width 256 height 29
click at [1313, 148] on input "Copy - Upcoming Webinar | Desert & Delta Safaris Spotlight" at bounding box center [1306, 142] width 229 height 11
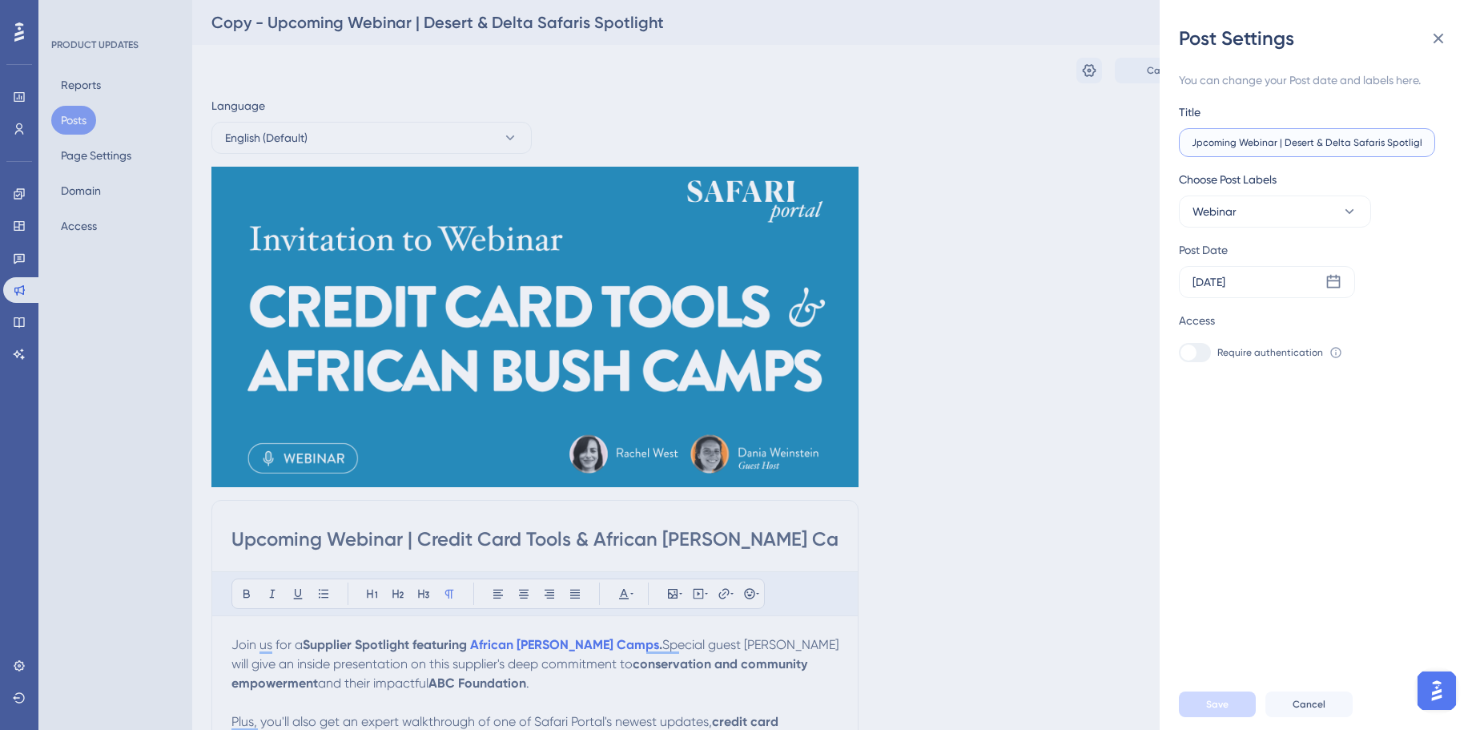
paste input "Upcoming Webinar | Credit Card Tools & African Bush Camps"
type input "Upcoming Webinar | Credit Card Tools & African Bush Camps"
click at [1215, 710] on span "Save" at bounding box center [1217, 704] width 22 height 13
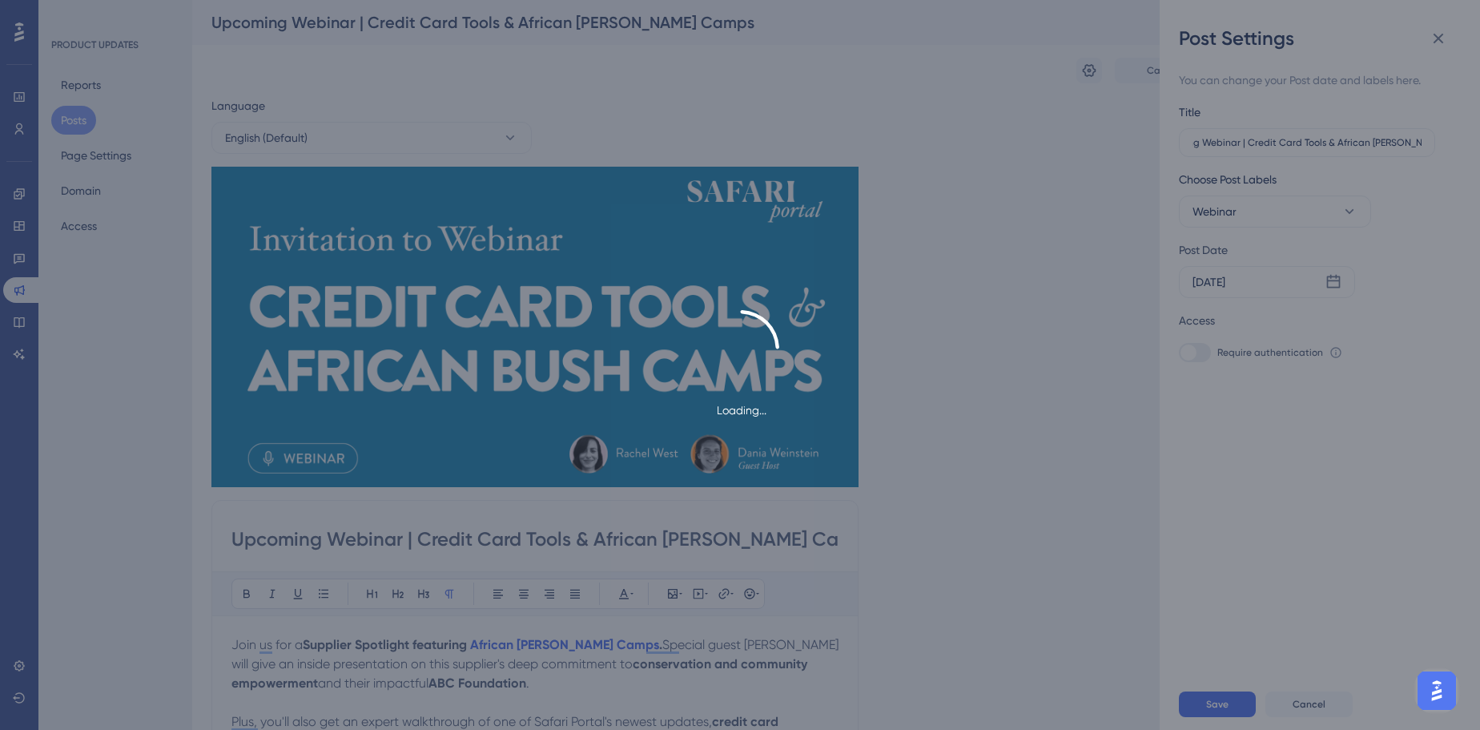
scroll to position [0, 0]
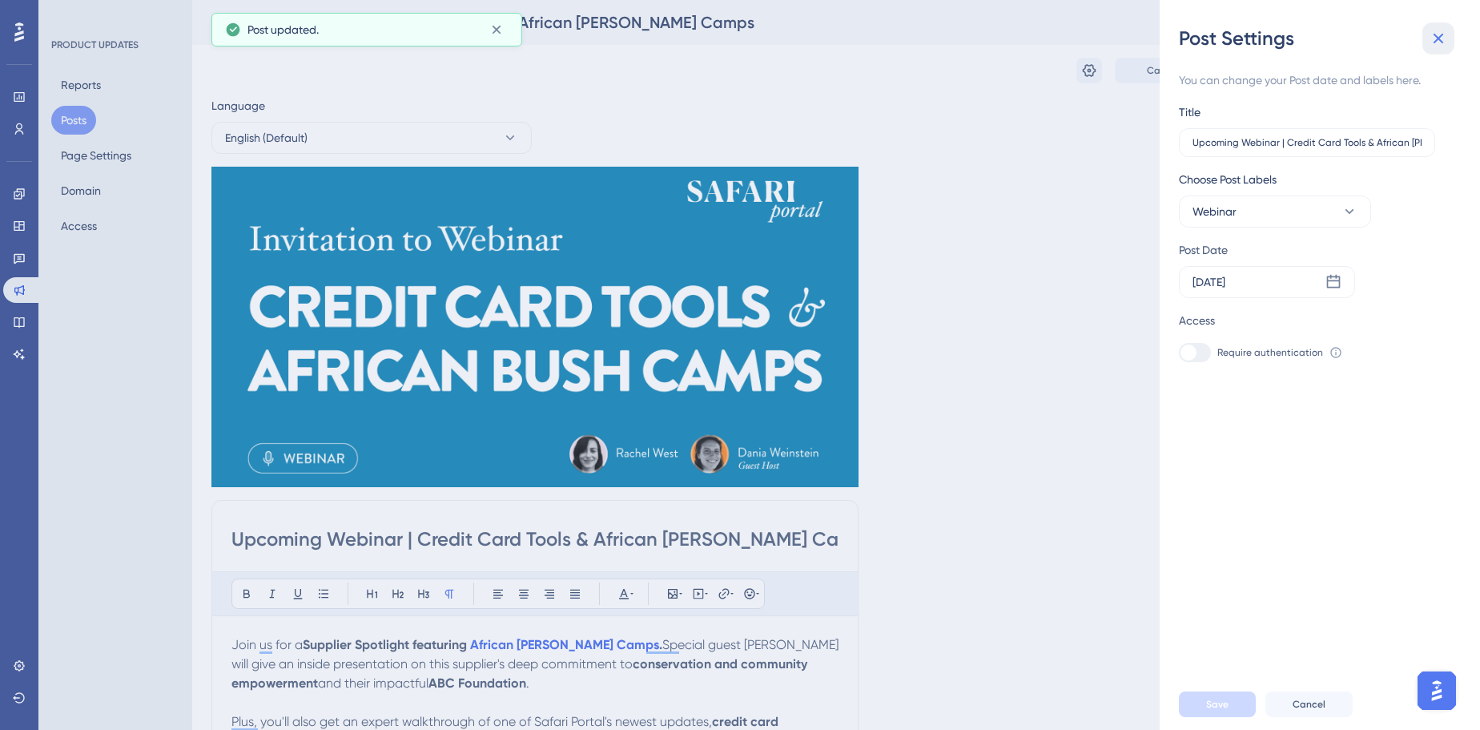
click at [1445, 35] on icon at bounding box center [1438, 38] width 19 height 19
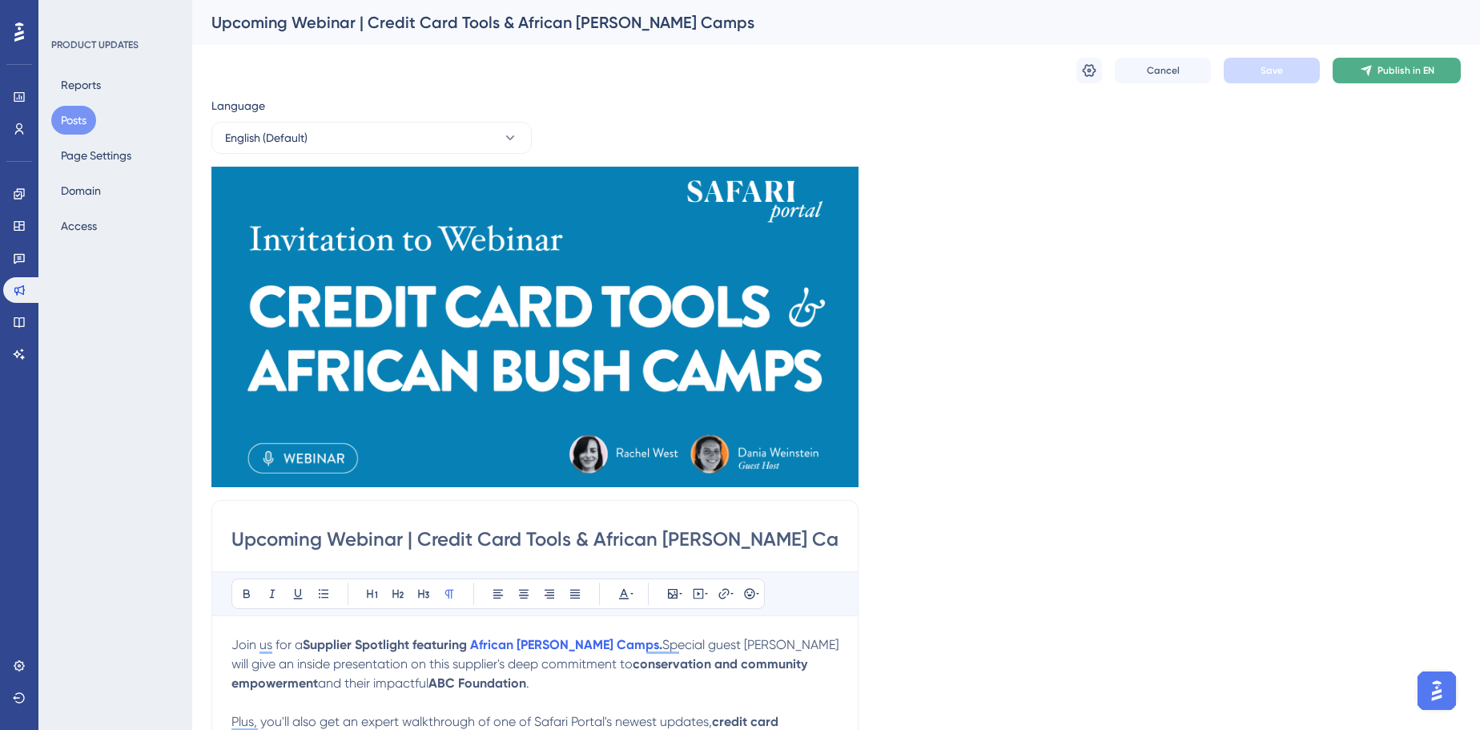
drag, startPoint x: 1462, startPoint y: 67, endPoint x: 1435, endPoint y: 68, distance: 27.2
click at [1435, 68] on button "Publish in EN" at bounding box center [1397, 71] width 128 height 26
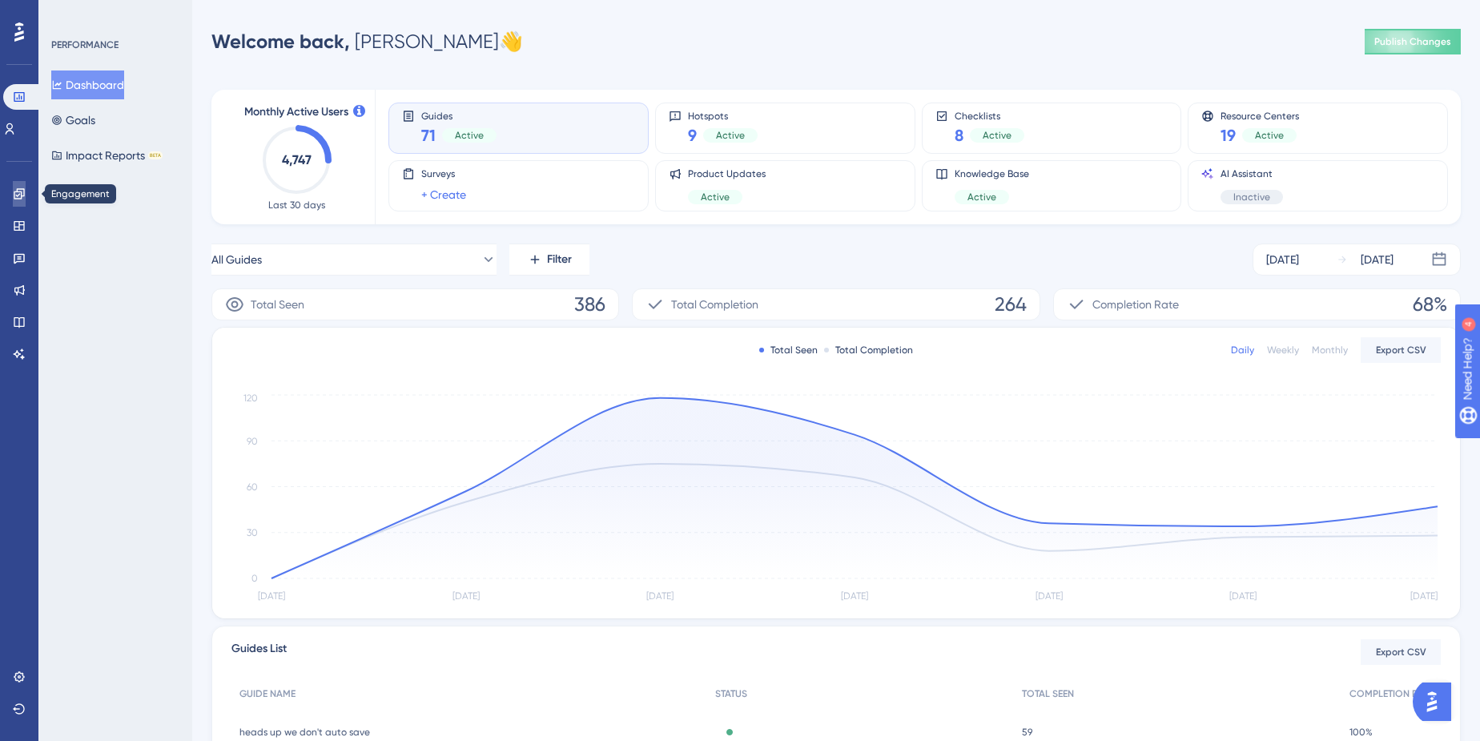
click at [15, 195] on icon at bounding box center [19, 193] width 10 height 10
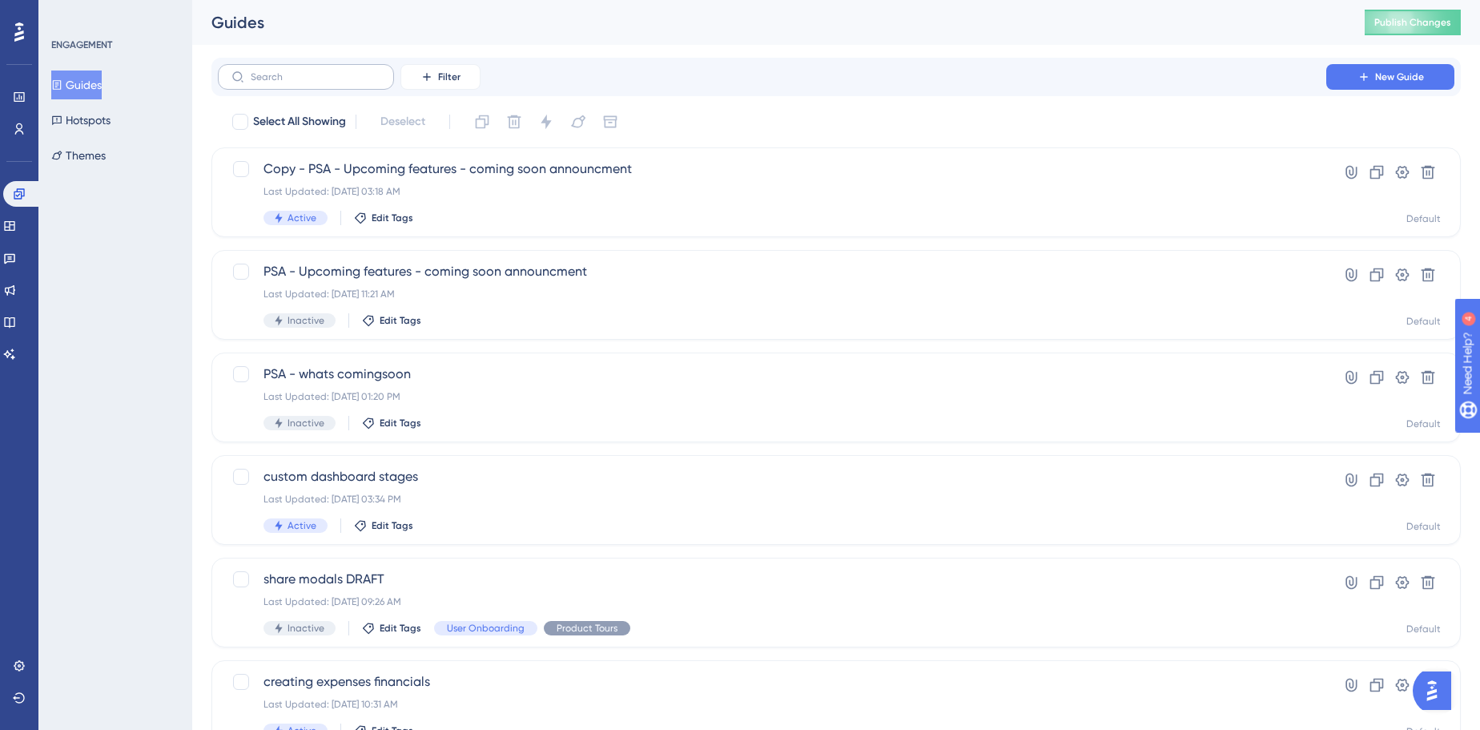
click at [283, 85] on label at bounding box center [306, 77] width 176 height 26
click at [283, 82] on input "text" at bounding box center [316, 76] width 130 height 11
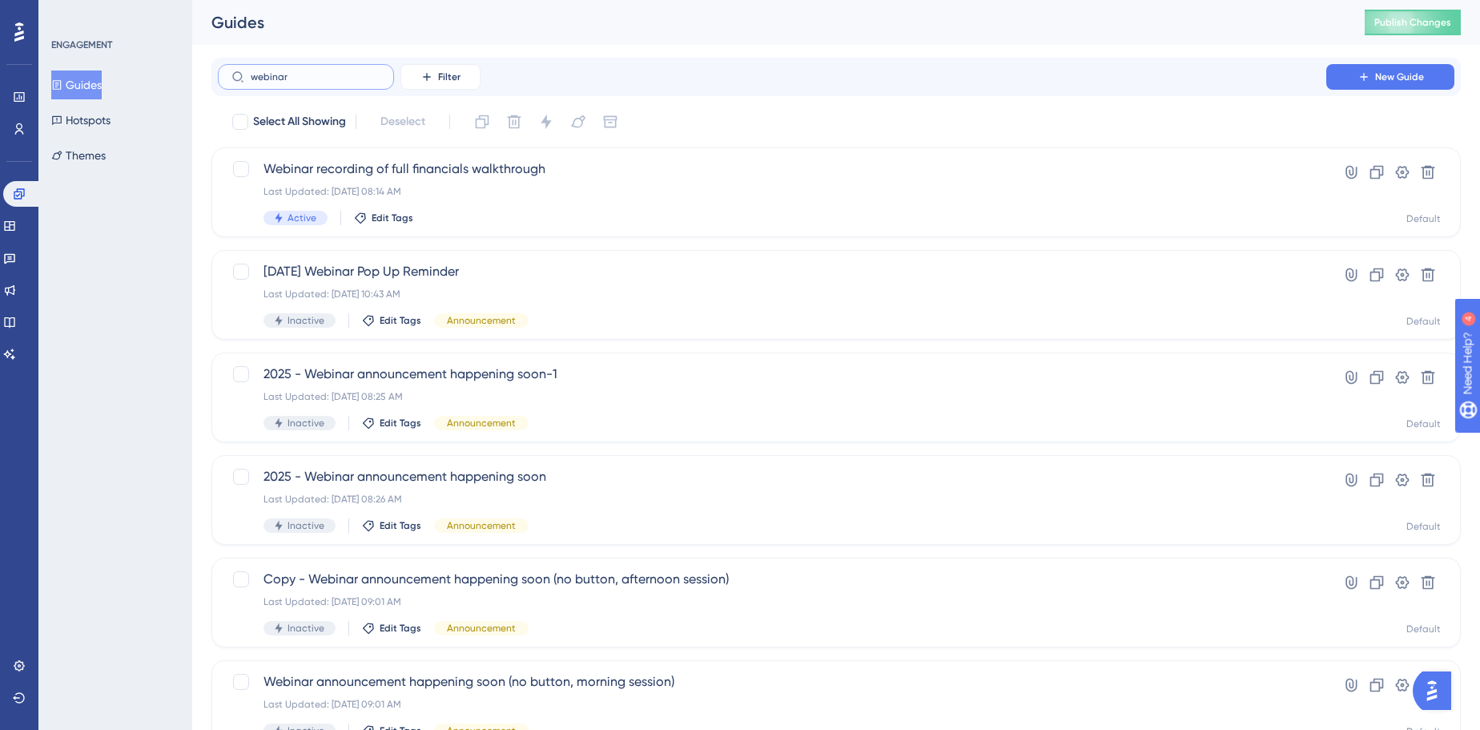
type input "webinar"
click at [435, 272] on span "July 31 Webinar Pop Up Reminder" at bounding box center [771, 271] width 1017 height 19
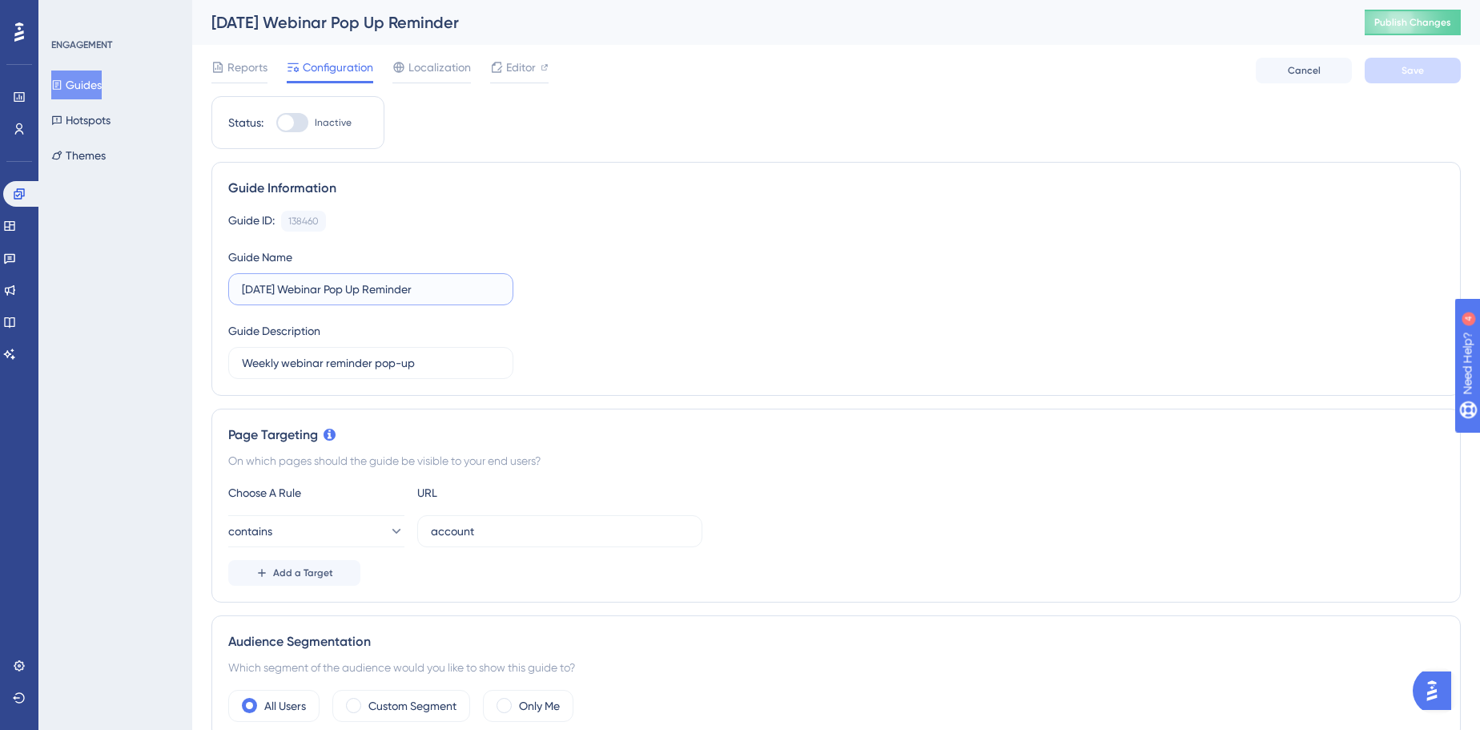
drag, startPoint x: 277, startPoint y: 285, endPoint x: 235, endPoint y: 283, distance: 41.7
click at [235, 283] on label "July 31 Webinar Pop Up Reminder" at bounding box center [370, 289] width 285 height 32
click at [320, 282] on input "[RECURRING] Webinar Pop Up Reminder" at bounding box center [371, 289] width 258 height 18
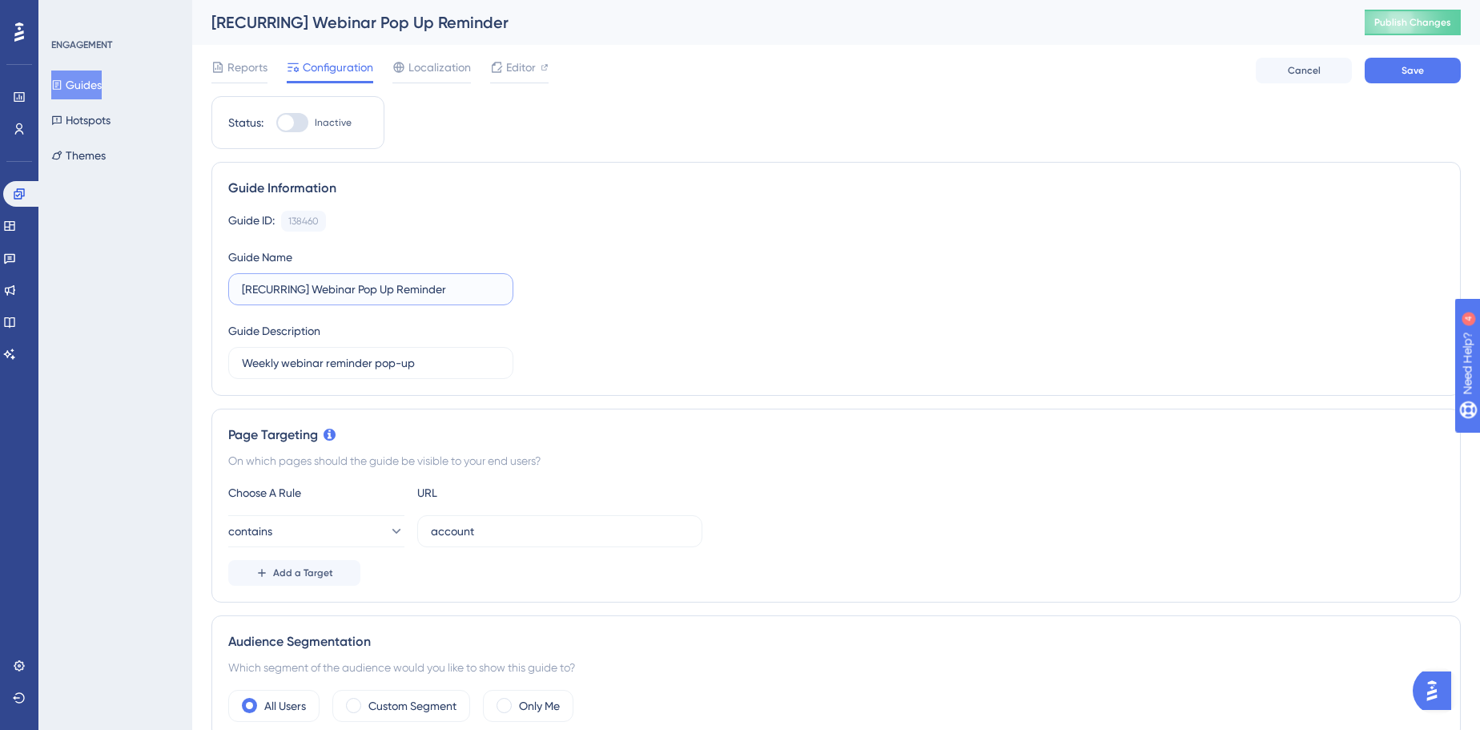
click at [320, 282] on input "[RECURRING] Webinar Pop Up Reminder" at bounding box center [371, 289] width 258 height 18
click at [467, 282] on input "[RECURRING] Webinar Pop Up Reminder" at bounding box center [371, 289] width 258 height 18
click at [426, 285] on input "[RECURRING] Webinar Pop Up Reminder" at bounding box center [371, 289] width 258 height 18
click at [390, 282] on input "[RECURRING] Webinar Reminder Pop Up" at bounding box center [371, 289] width 258 height 18
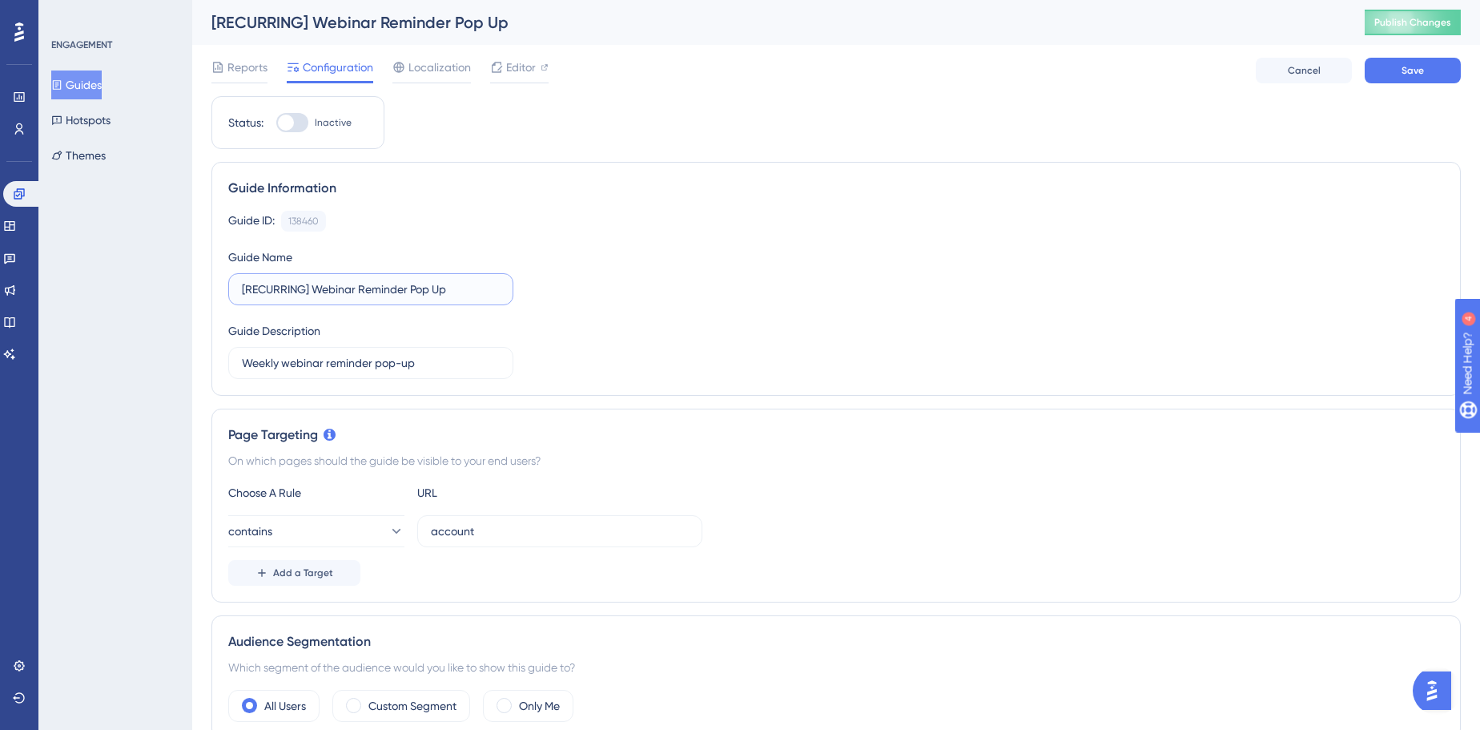
click at [390, 282] on input "[RECURRING] Webinar Reminder Pop Up" at bounding box center [371, 289] width 258 height 18
type input "[RECURRING] Webinar Reminder Pop Up"
click at [730, 192] on div "Guide Information" at bounding box center [836, 188] width 1216 height 19
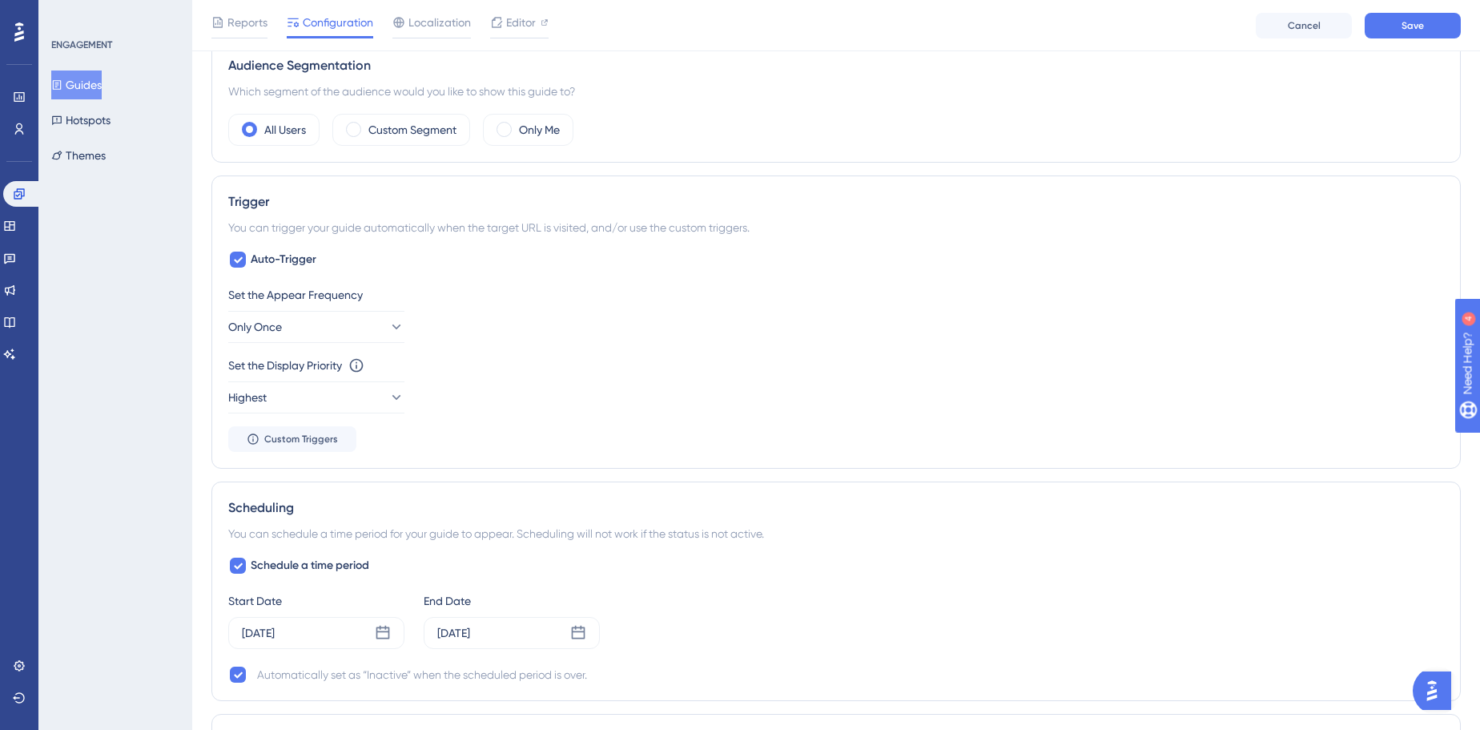
scroll to position [801, 0]
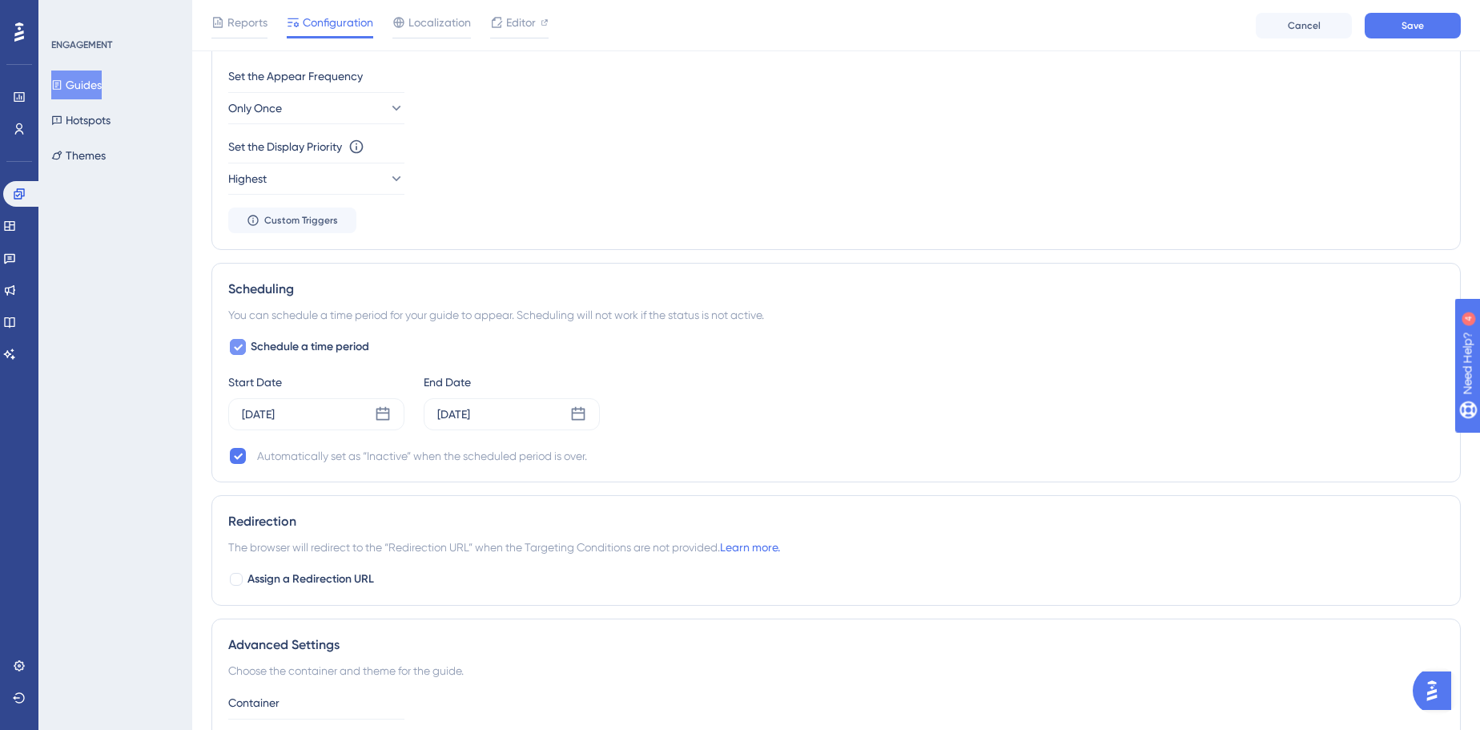
click at [309, 346] on span "Schedule a time period" at bounding box center [310, 346] width 119 height 19
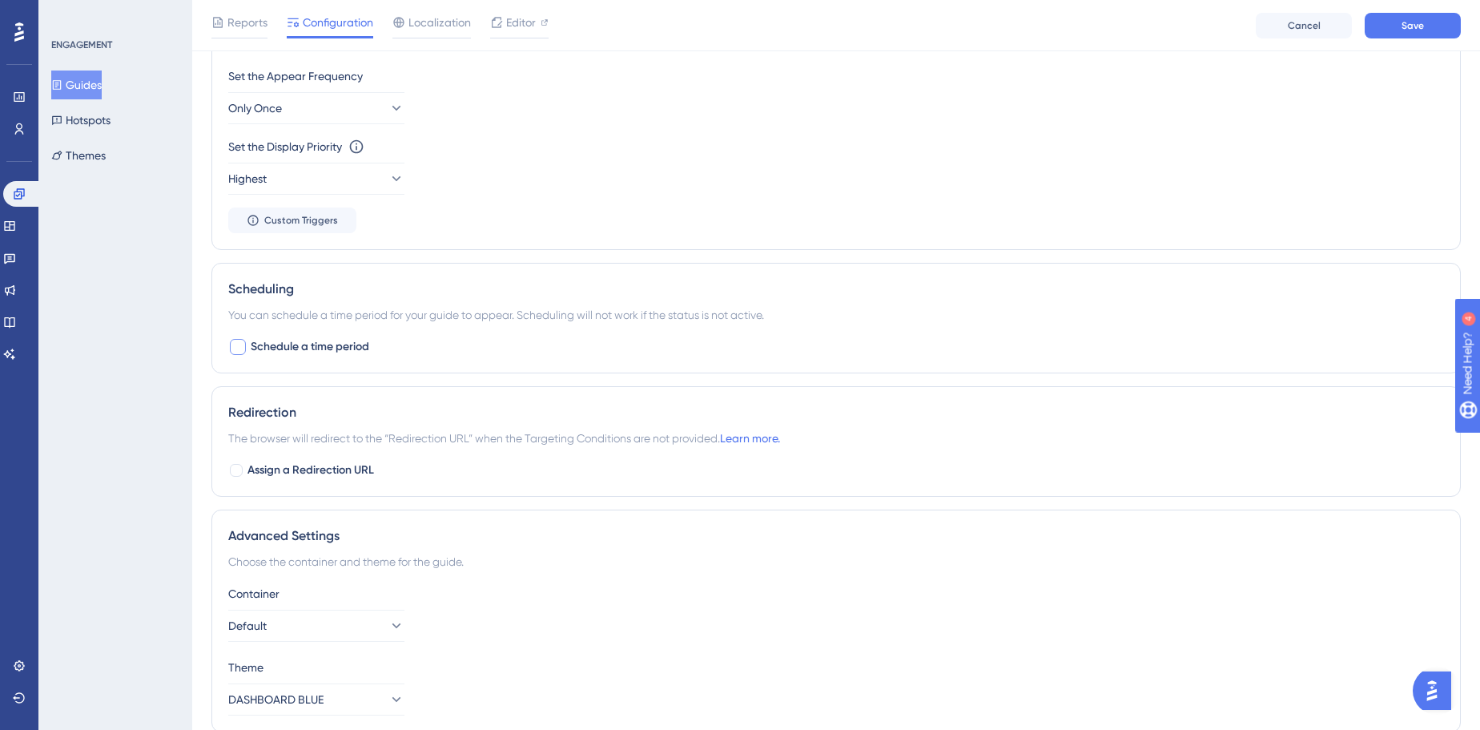
click at [314, 348] on span "Schedule a time period" at bounding box center [310, 346] width 119 height 19
checkbox input "true"
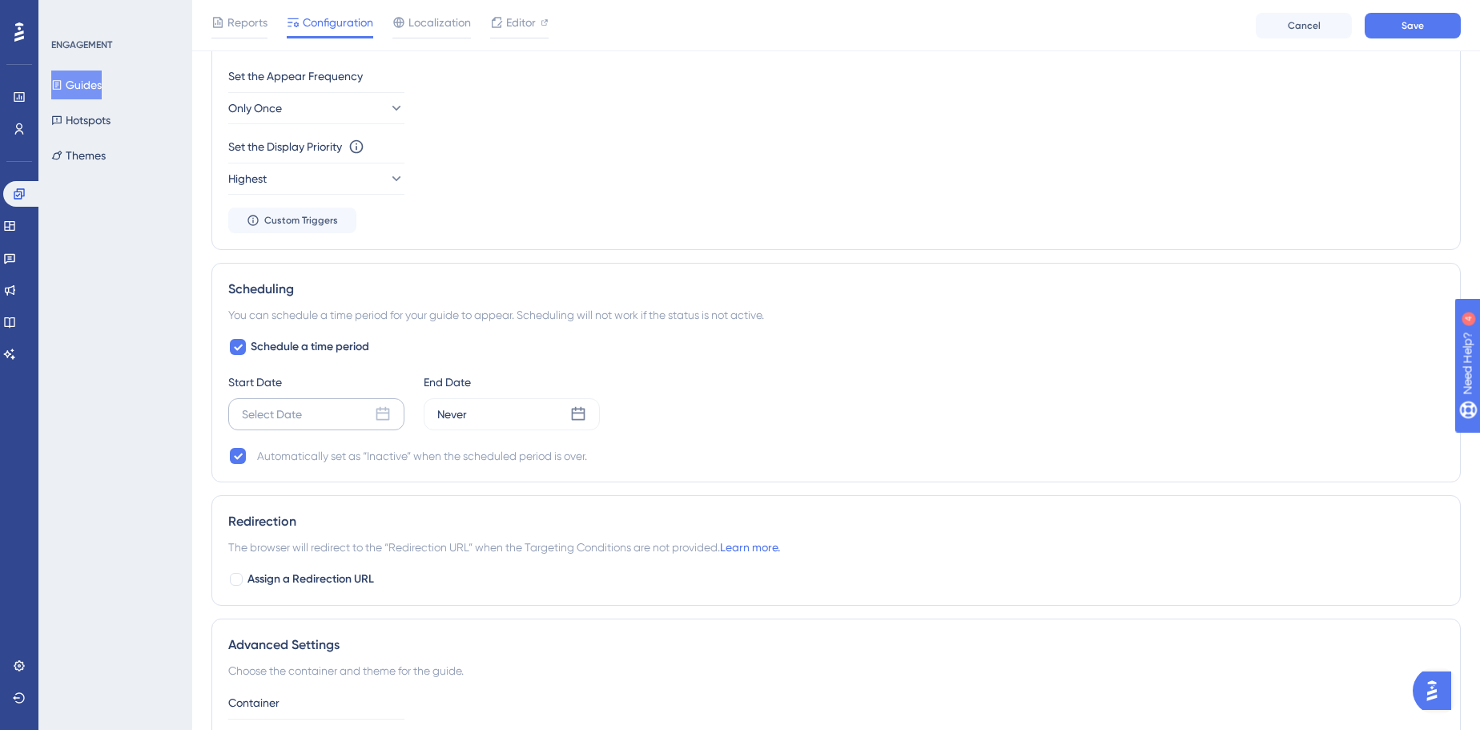
click at [301, 406] on div "Select Date" at bounding box center [272, 413] width 60 height 19
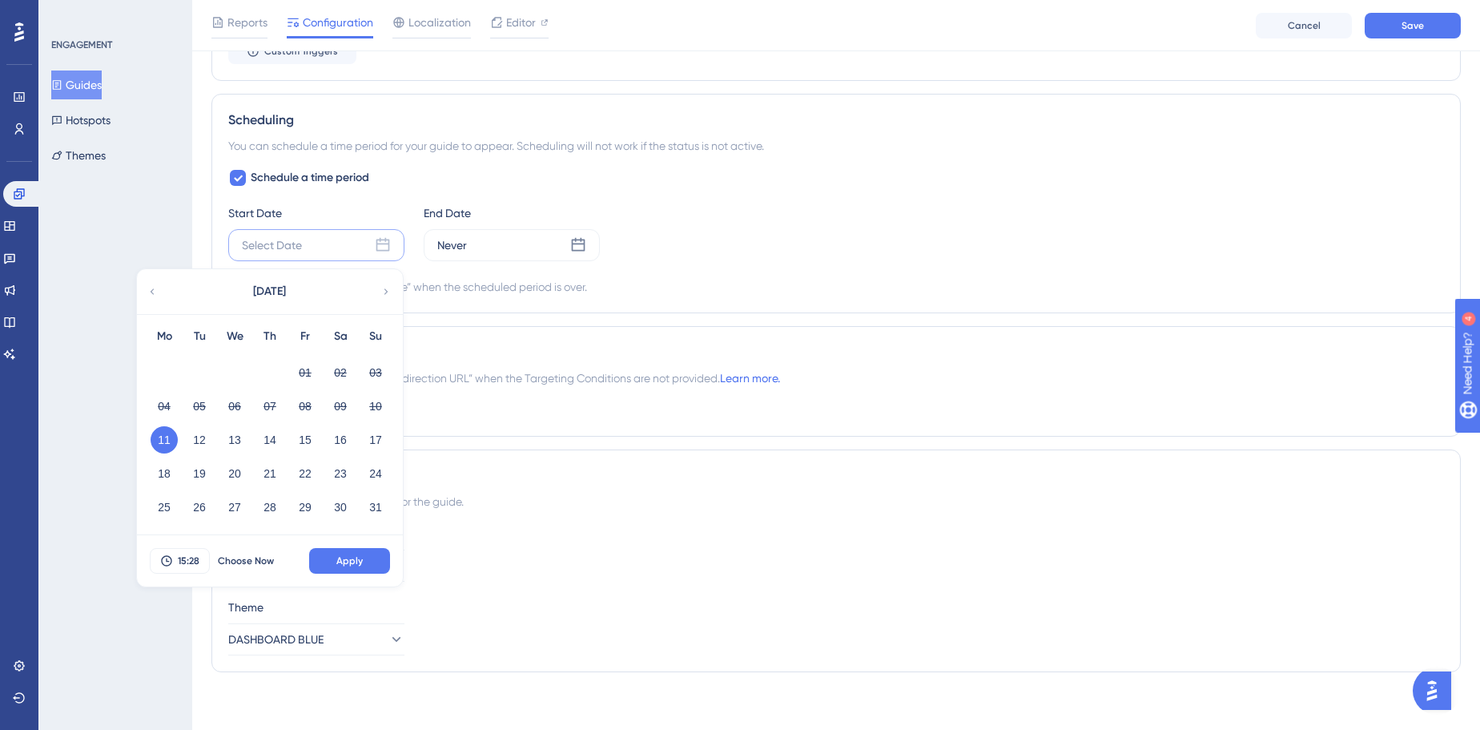
scroll to position [971, 0]
click at [267, 437] on button "14" at bounding box center [269, 437] width 27 height 27
click at [184, 553] on span "15:28" at bounding box center [189, 559] width 22 height 13
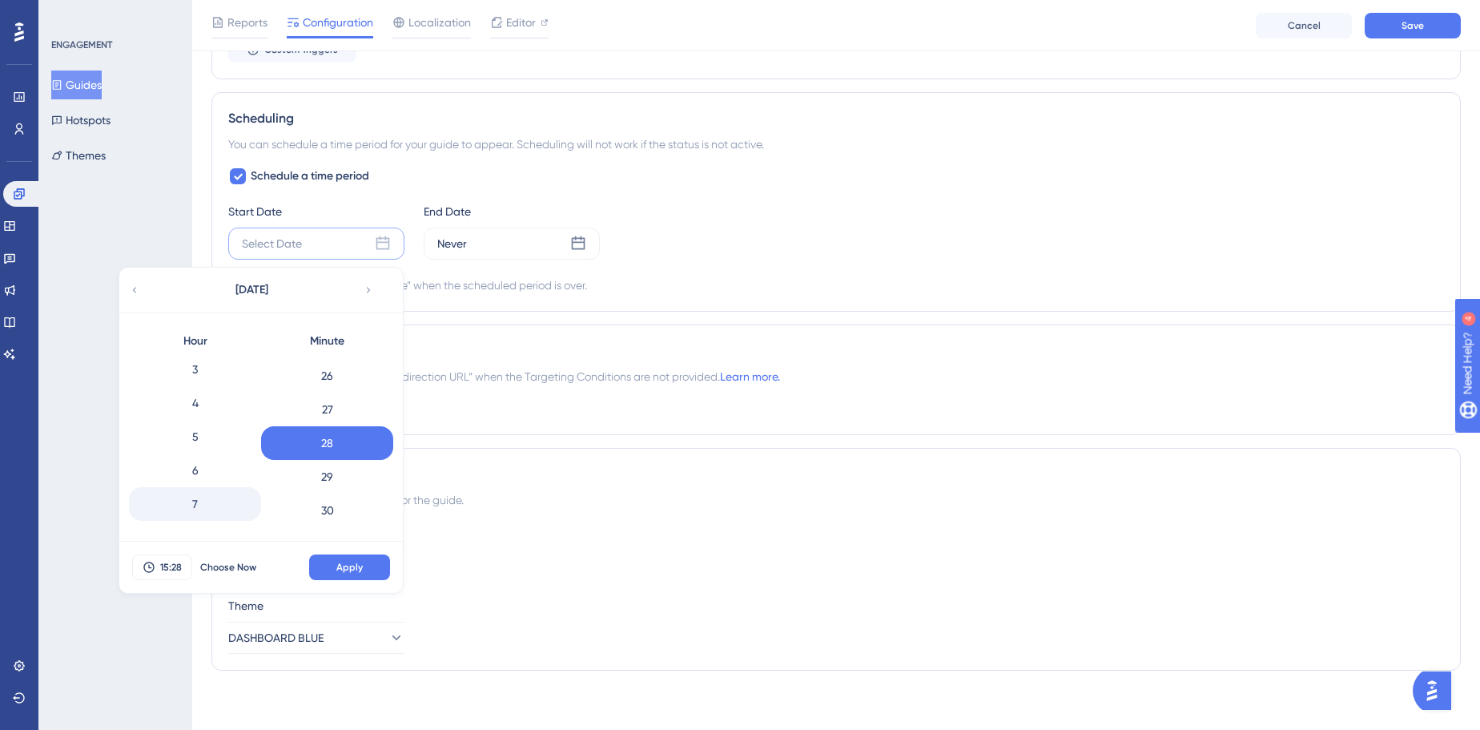
scroll to position [145, 0]
click at [205, 489] on div "8" at bounding box center [195, 498] width 132 height 34
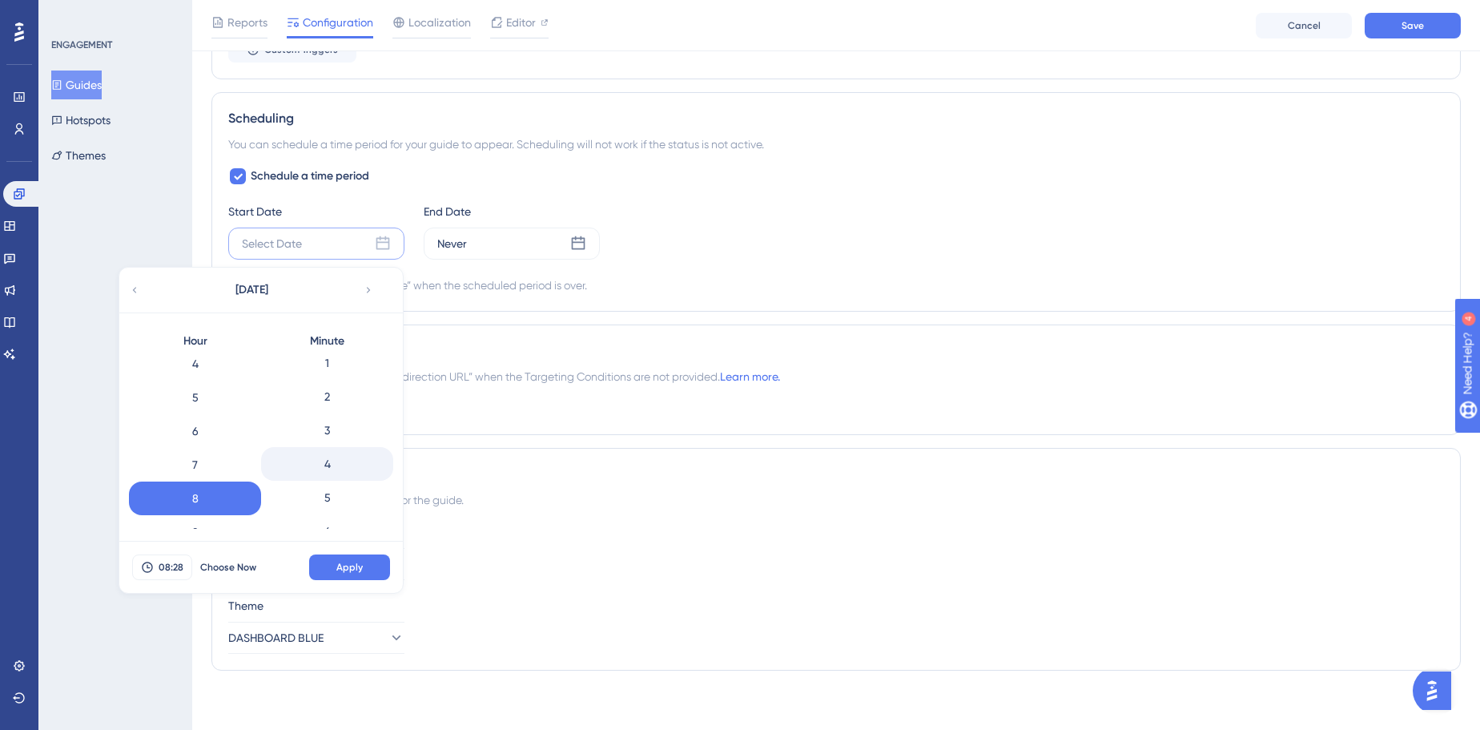
scroll to position [0, 0]
click at [335, 369] on div "0" at bounding box center [327, 374] width 132 height 34
click at [352, 561] on span "Apply" at bounding box center [349, 567] width 26 height 13
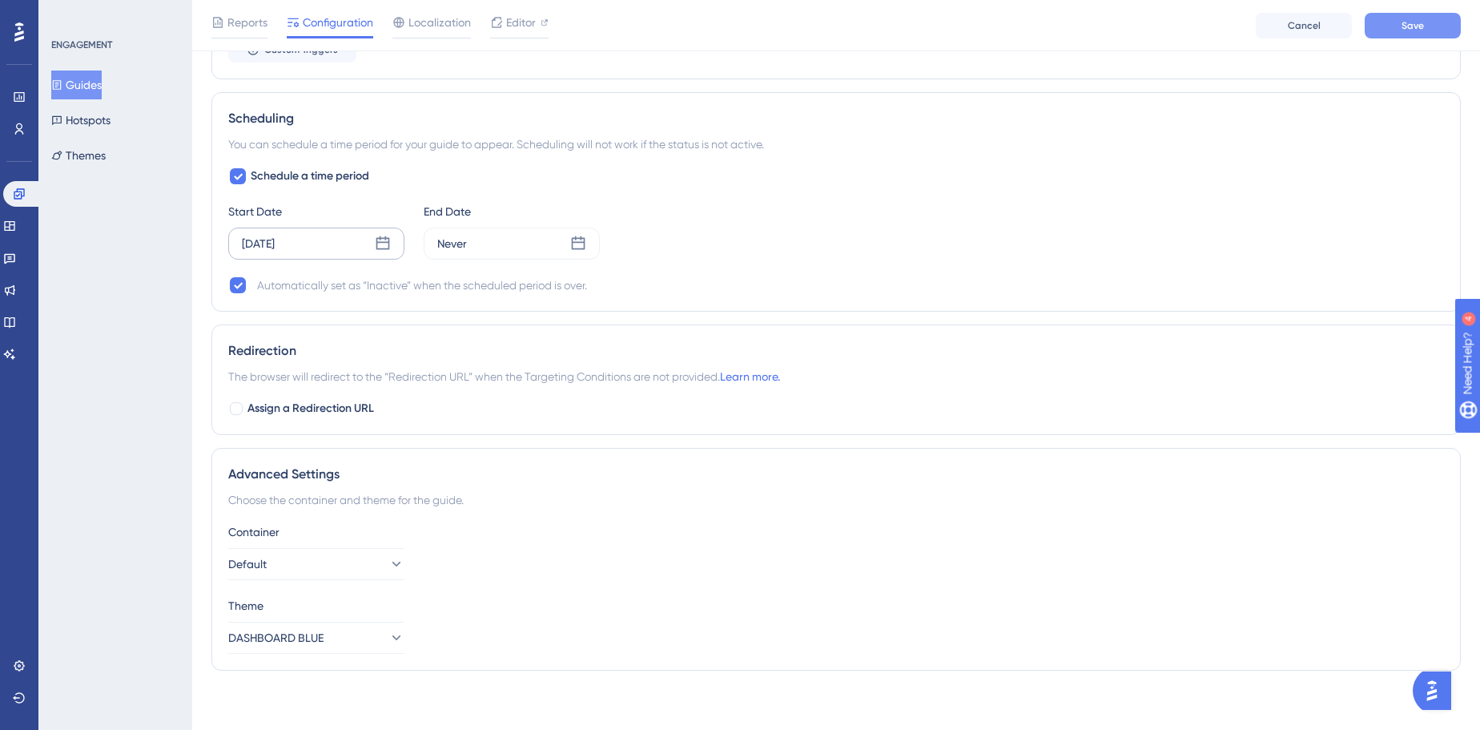
click at [1446, 15] on button "Save" at bounding box center [1413, 26] width 96 height 26
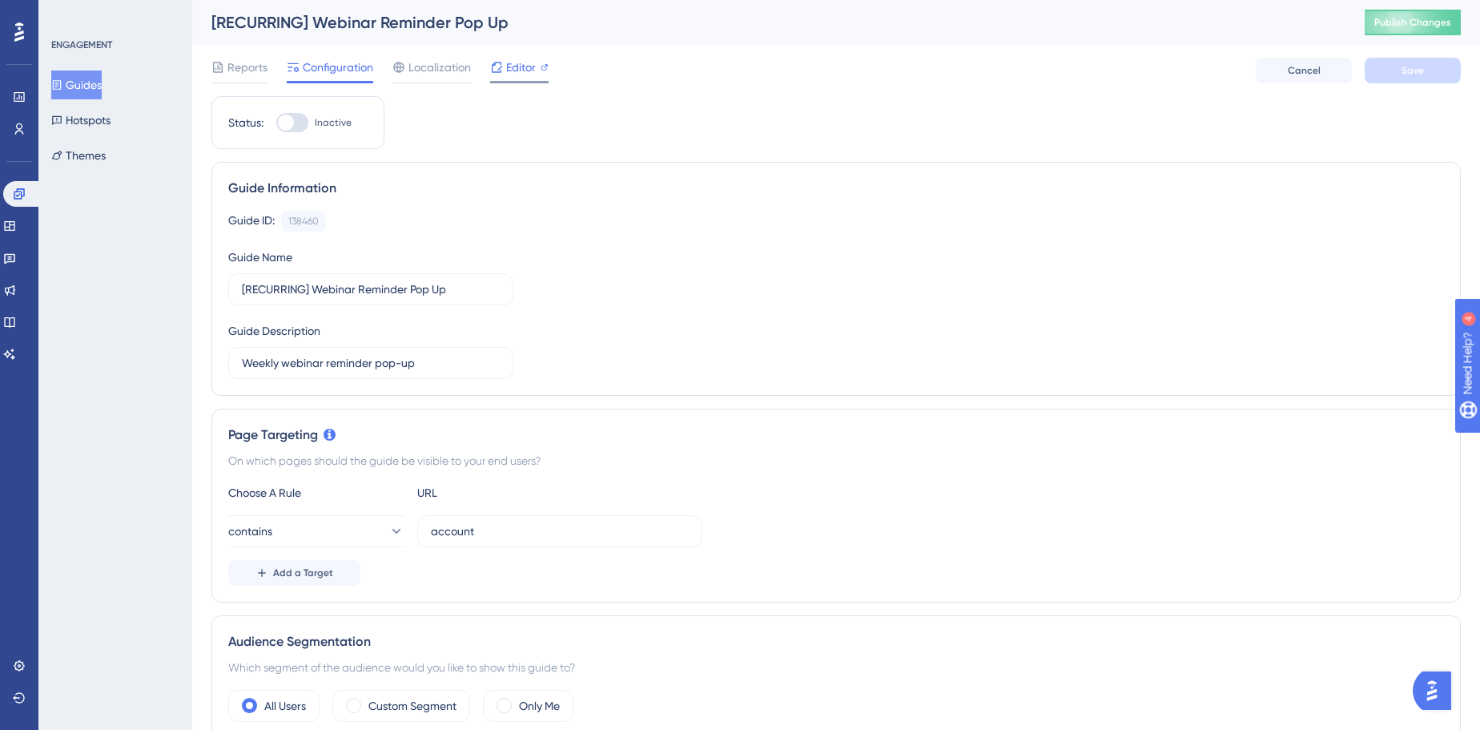
click at [526, 64] on span "Editor" at bounding box center [521, 67] width 30 height 19
click at [16, 288] on link at bounding box center [9, 290] width 13 height 26
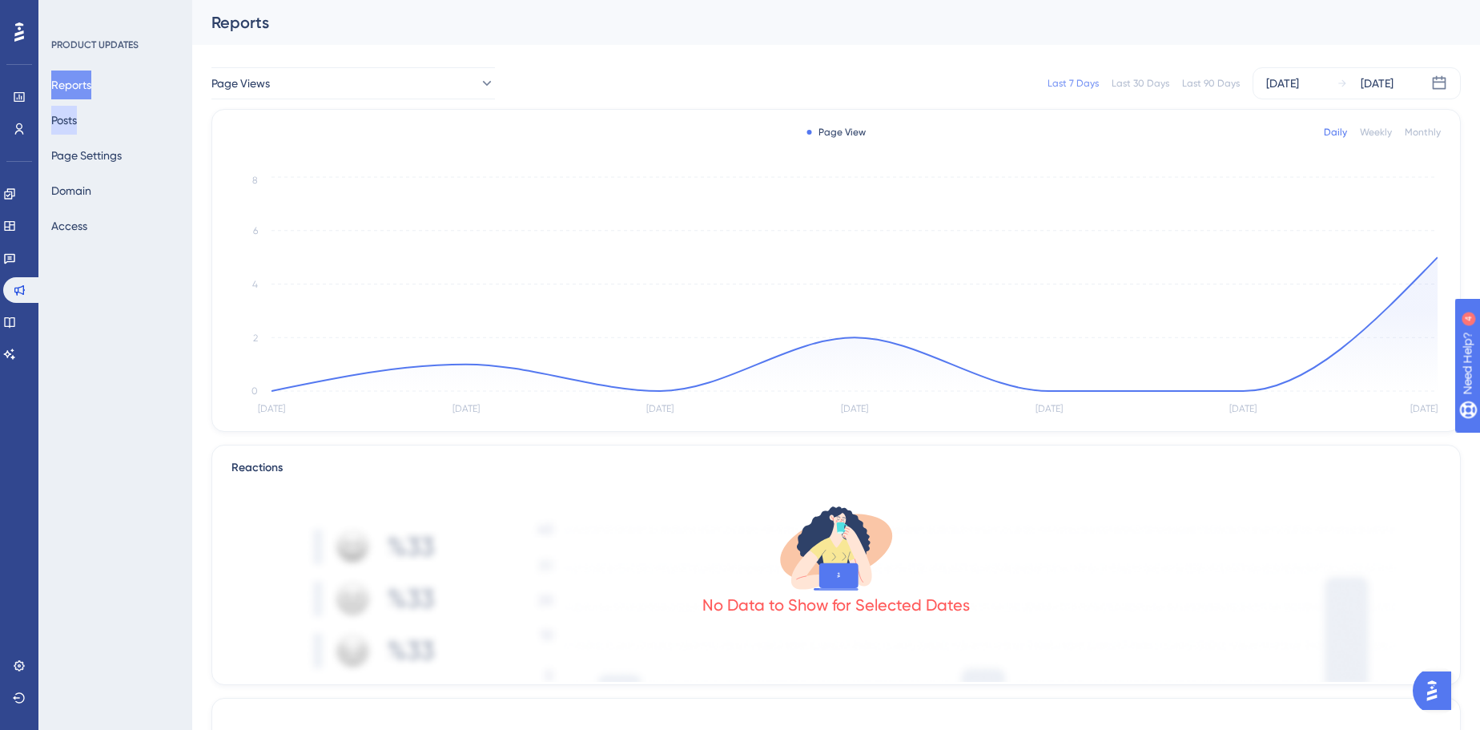
click at [77, 123] on button "Posts" at bounding box center [64, 120] width 26 height 29
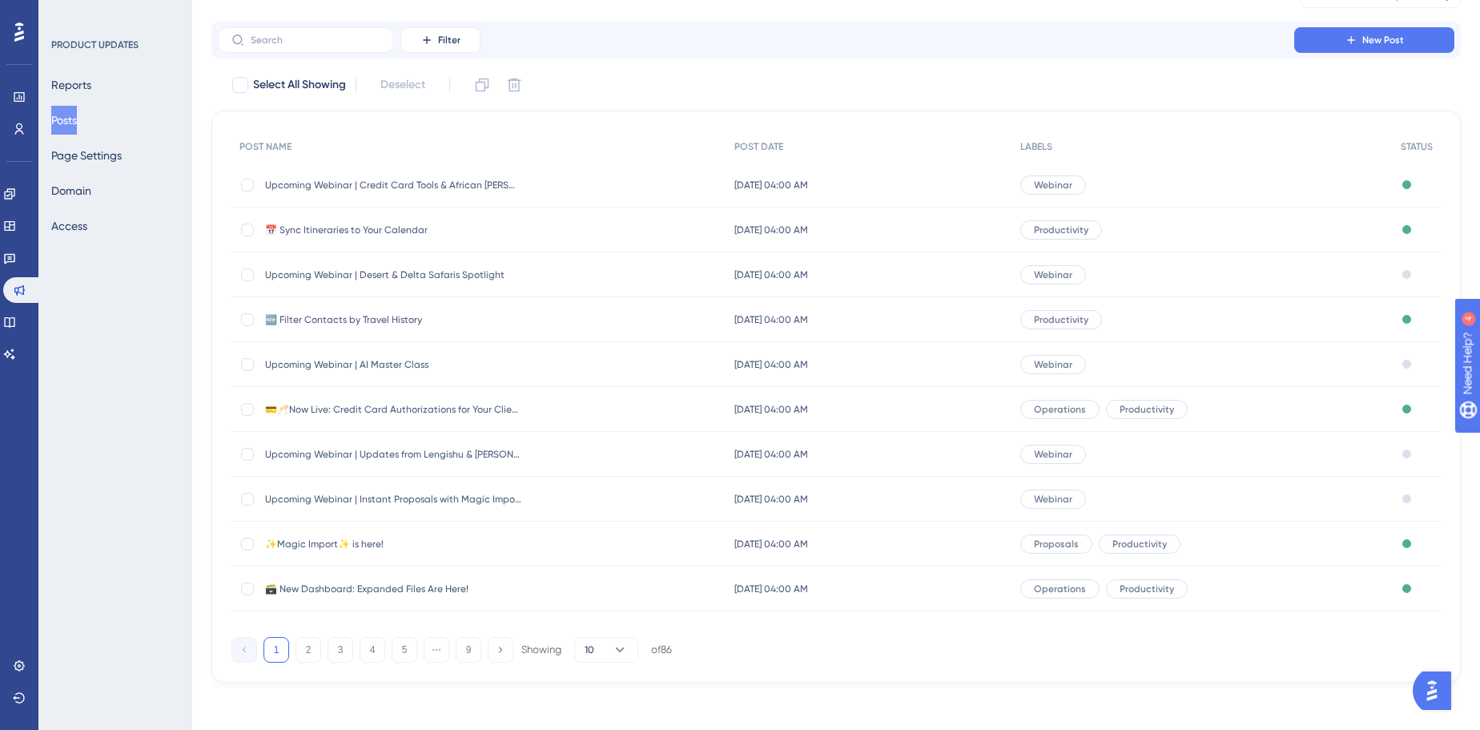
scroll to position [78, 0]
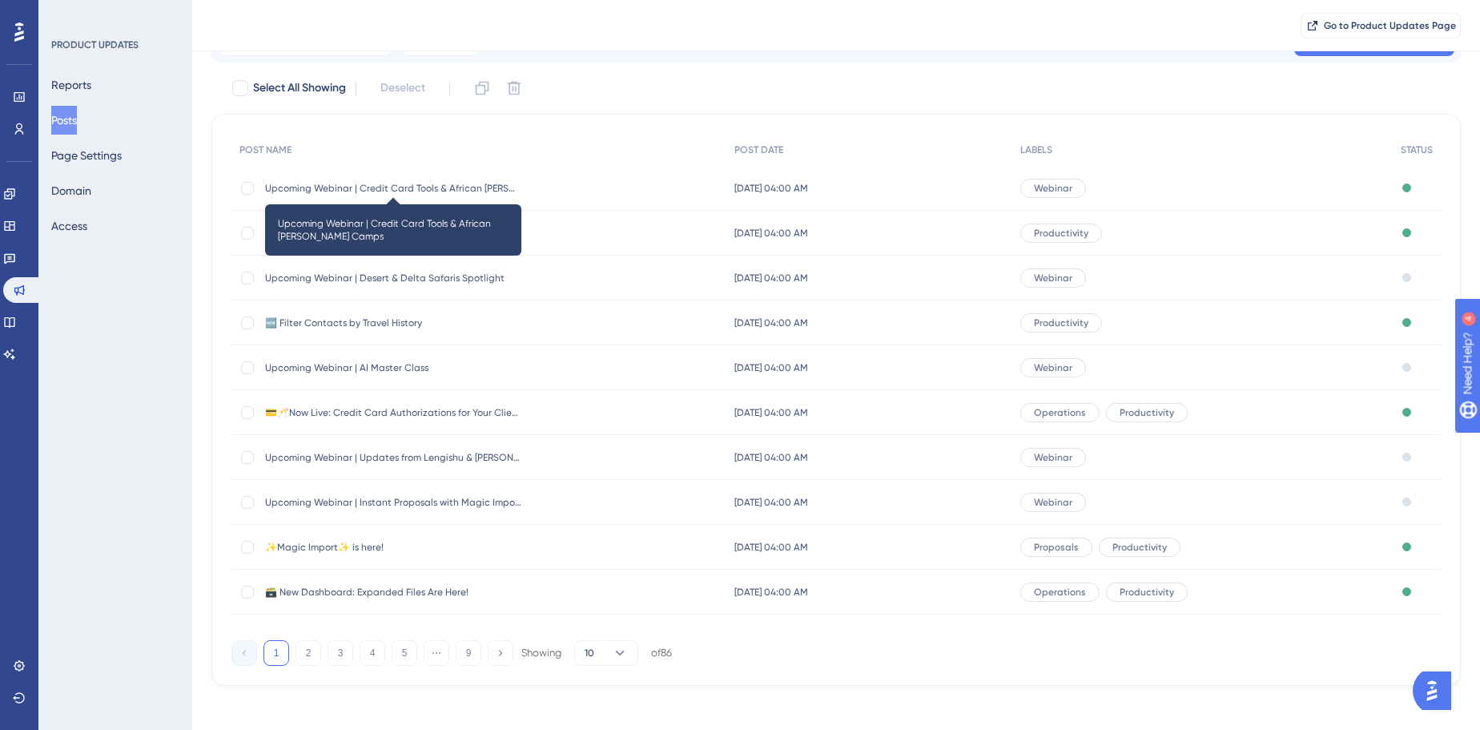
click at [428, 191] on span "Upcoming Webinar | Credit Card Tools & African Bush Camps" at bounding box center [393, 188] width 256 height 13
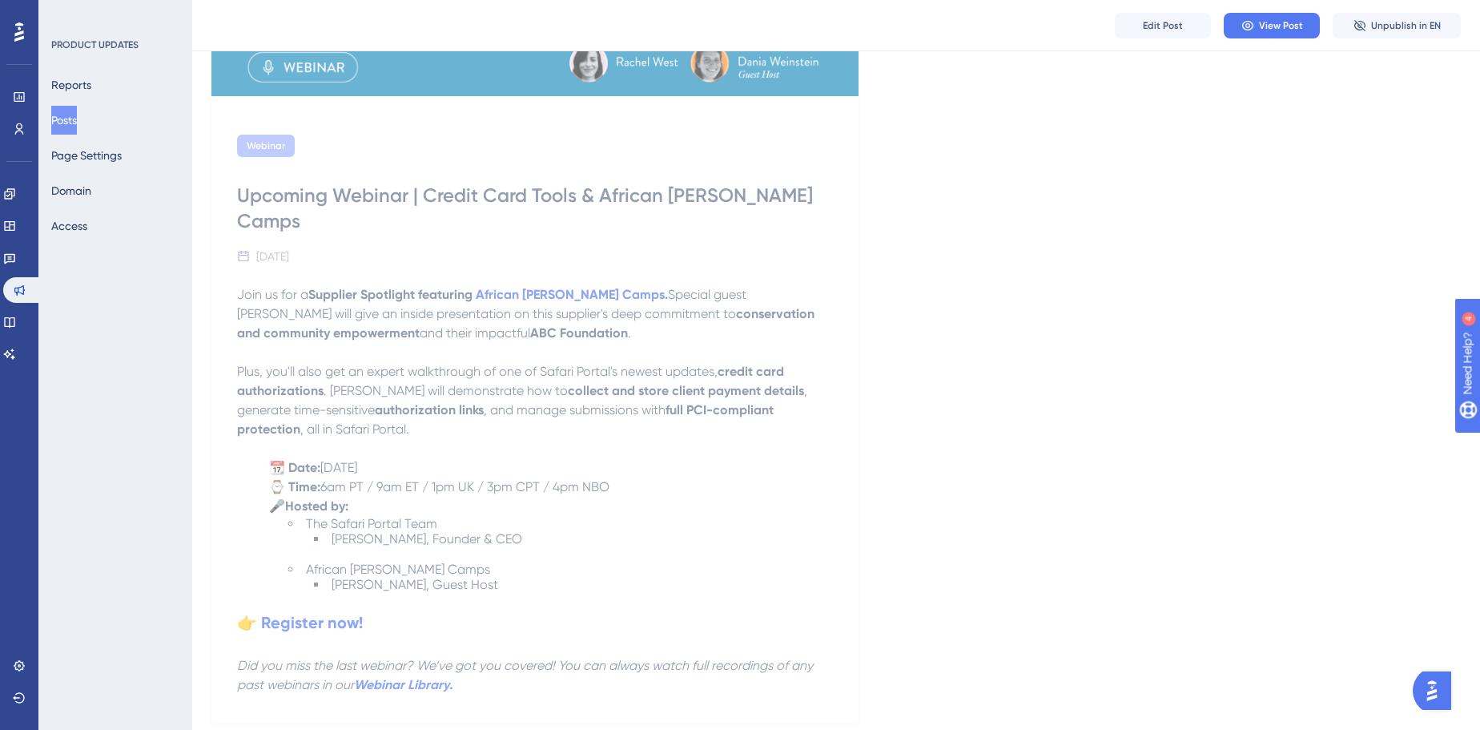
scroll to position [412, 0]
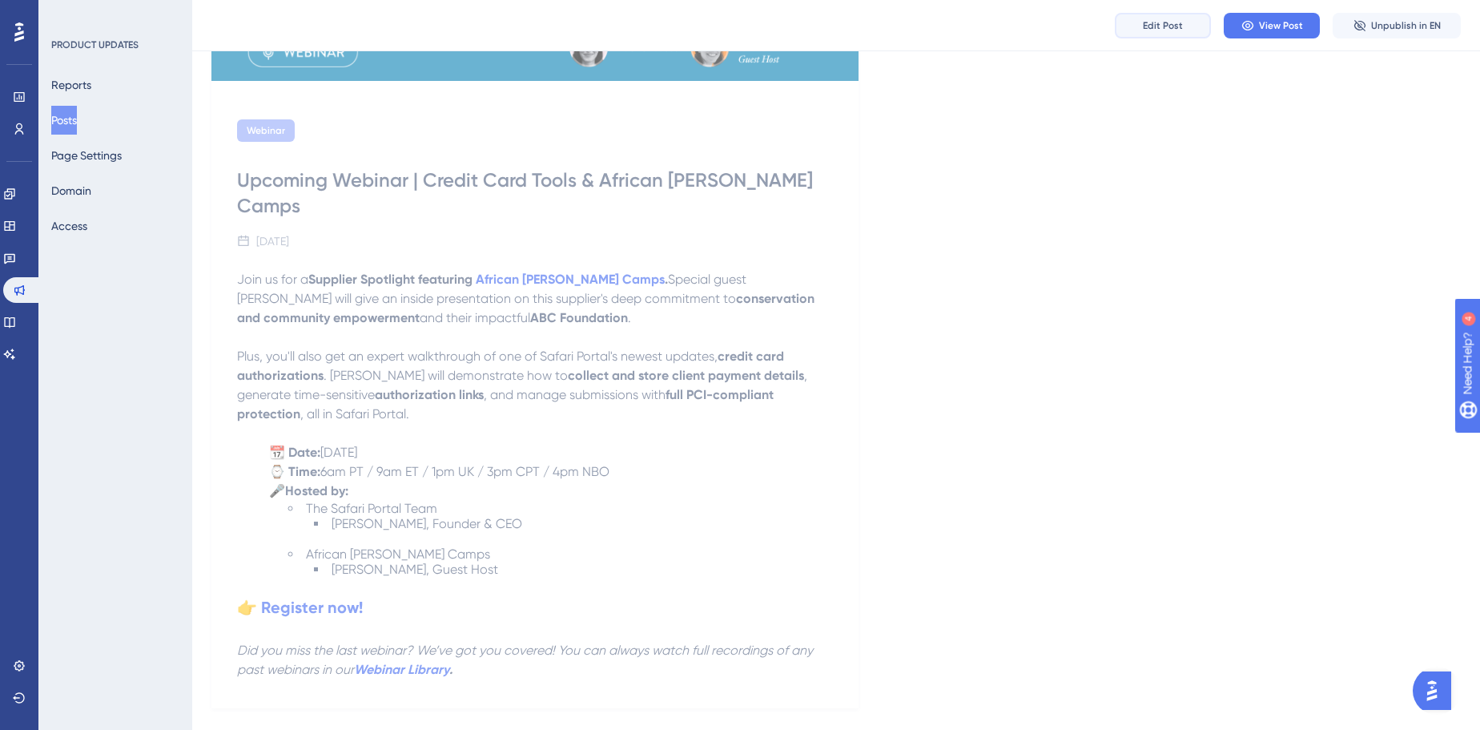
click at [1163, 36] on button "Edit Post" at bounding box center [1163, 26] width 96 height 26
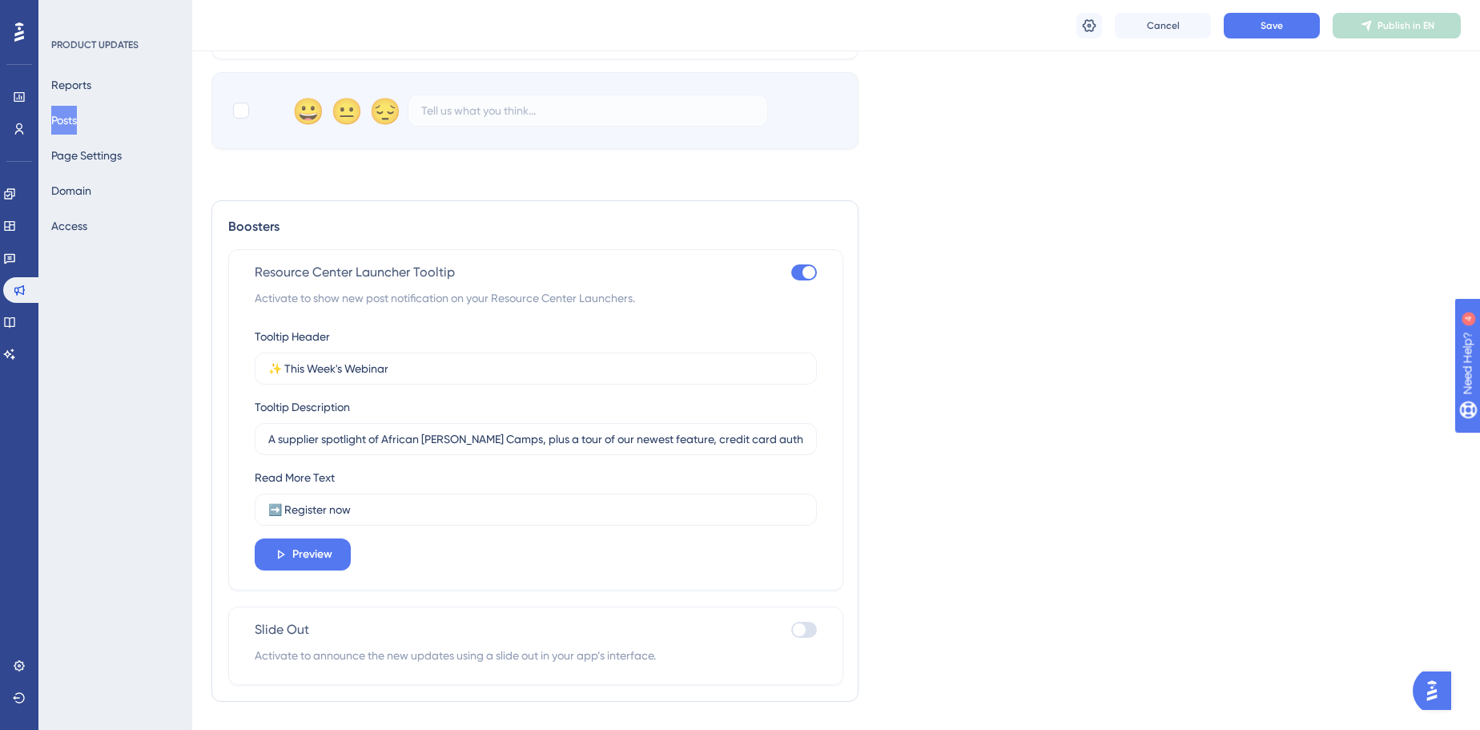
scroll to position [1041, 0]
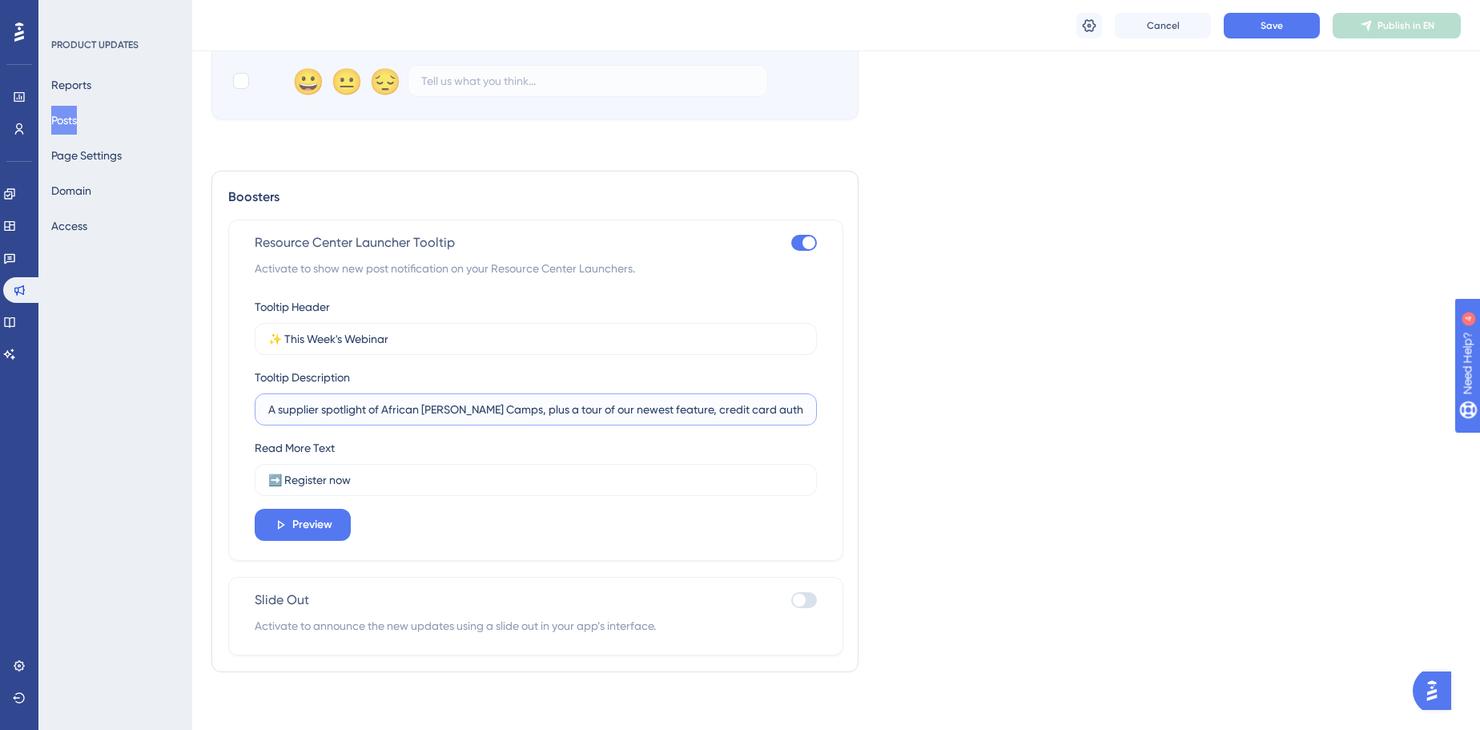
click at [465, 400] on input "A supplier spotlight of African Bush Camps, plus a tour of our newest feature, …" at bounding box center [535, 409] width 535 height 18
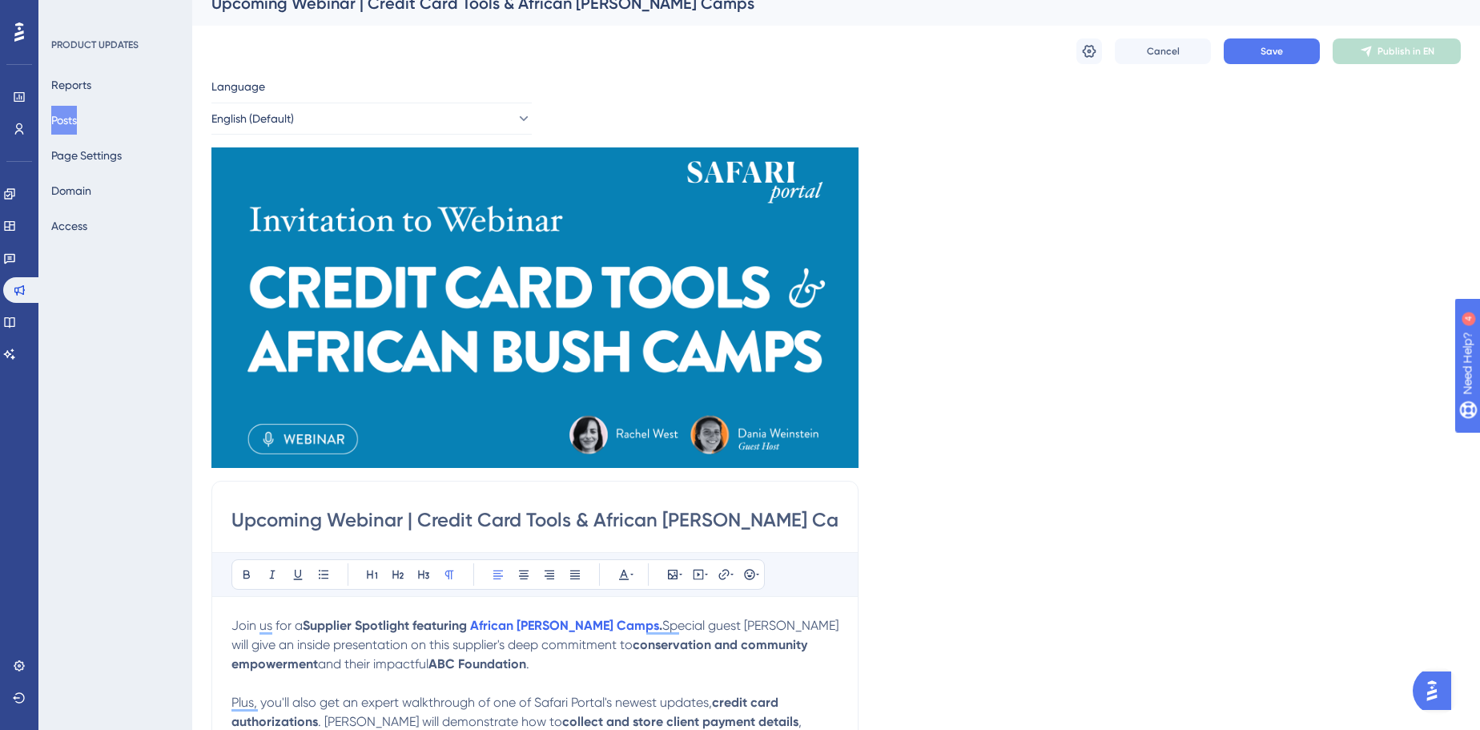
scroll to position [0, 0]
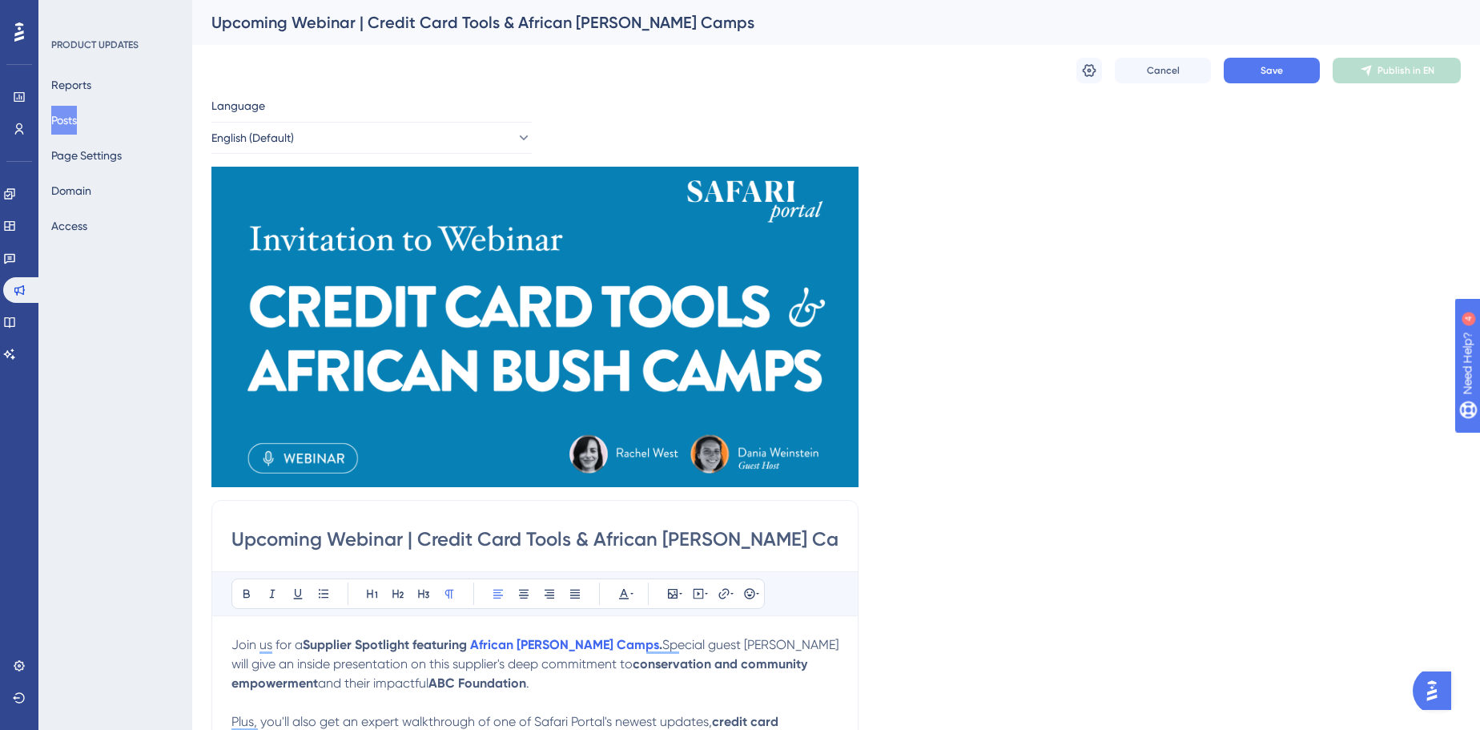
click at [77, 119] on button "Posts" at bounding box center [64, 120] width 26 height 29
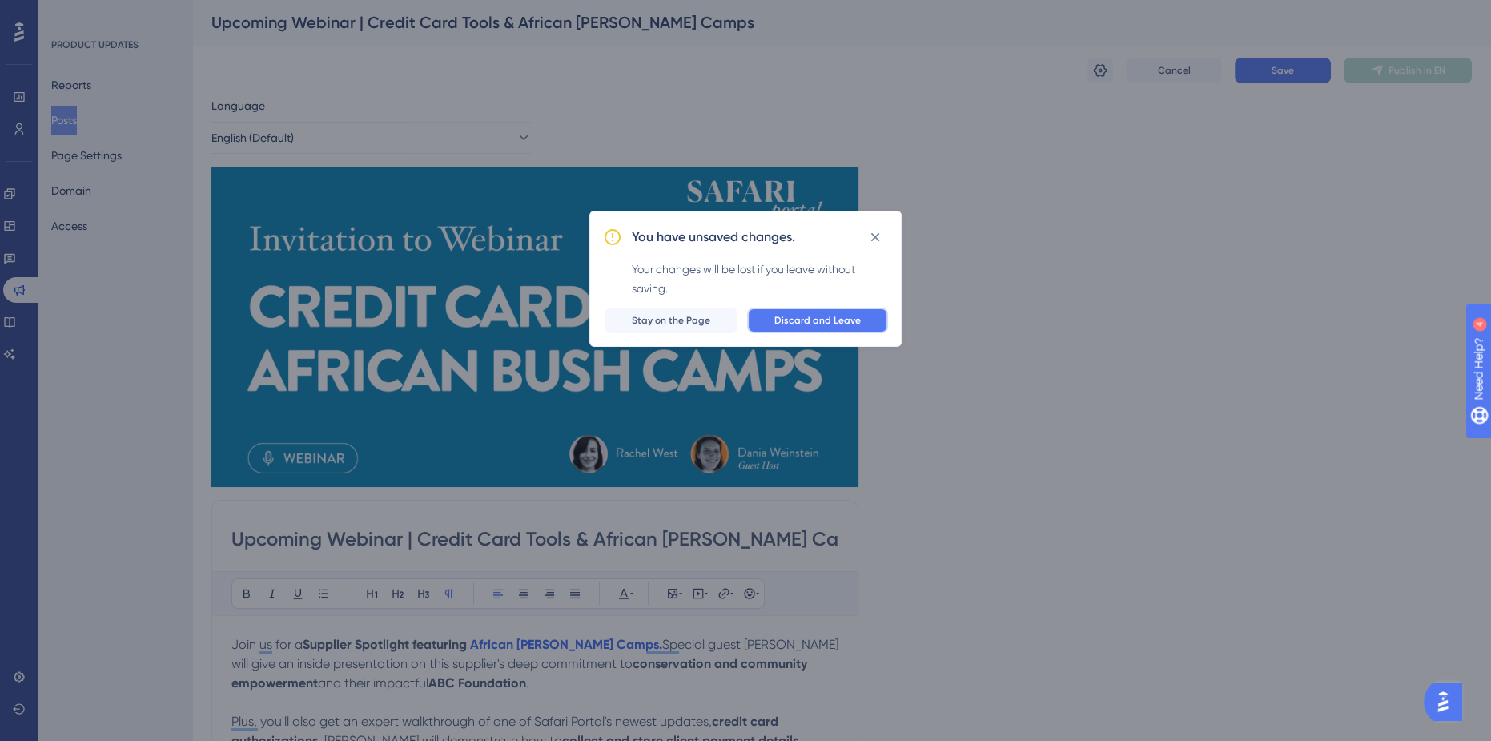
click at [847, 328] on button "Discard and Leave" at bounding box center [817, 321] width 141 height 26
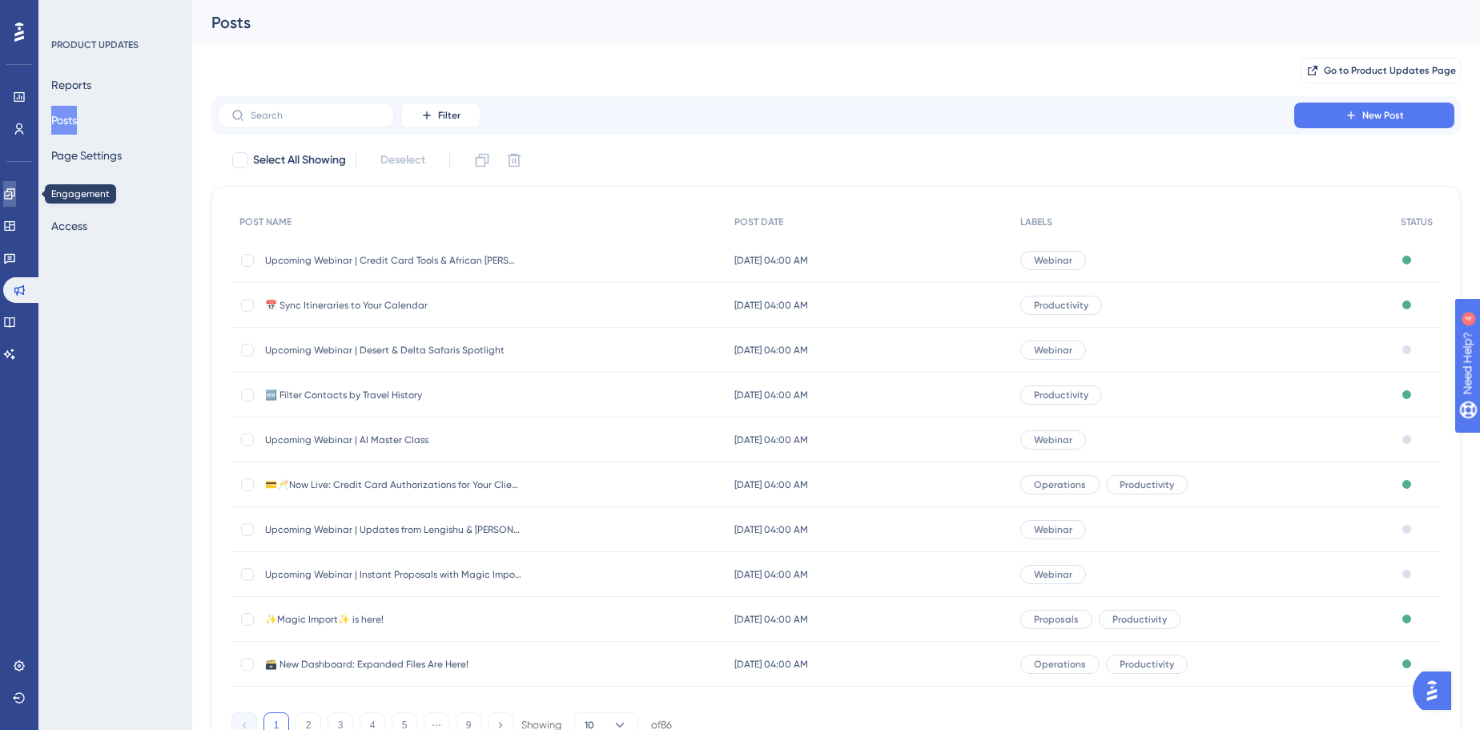
click at [16, 203] on link at bounding box center [9, 194] width 13 height 26
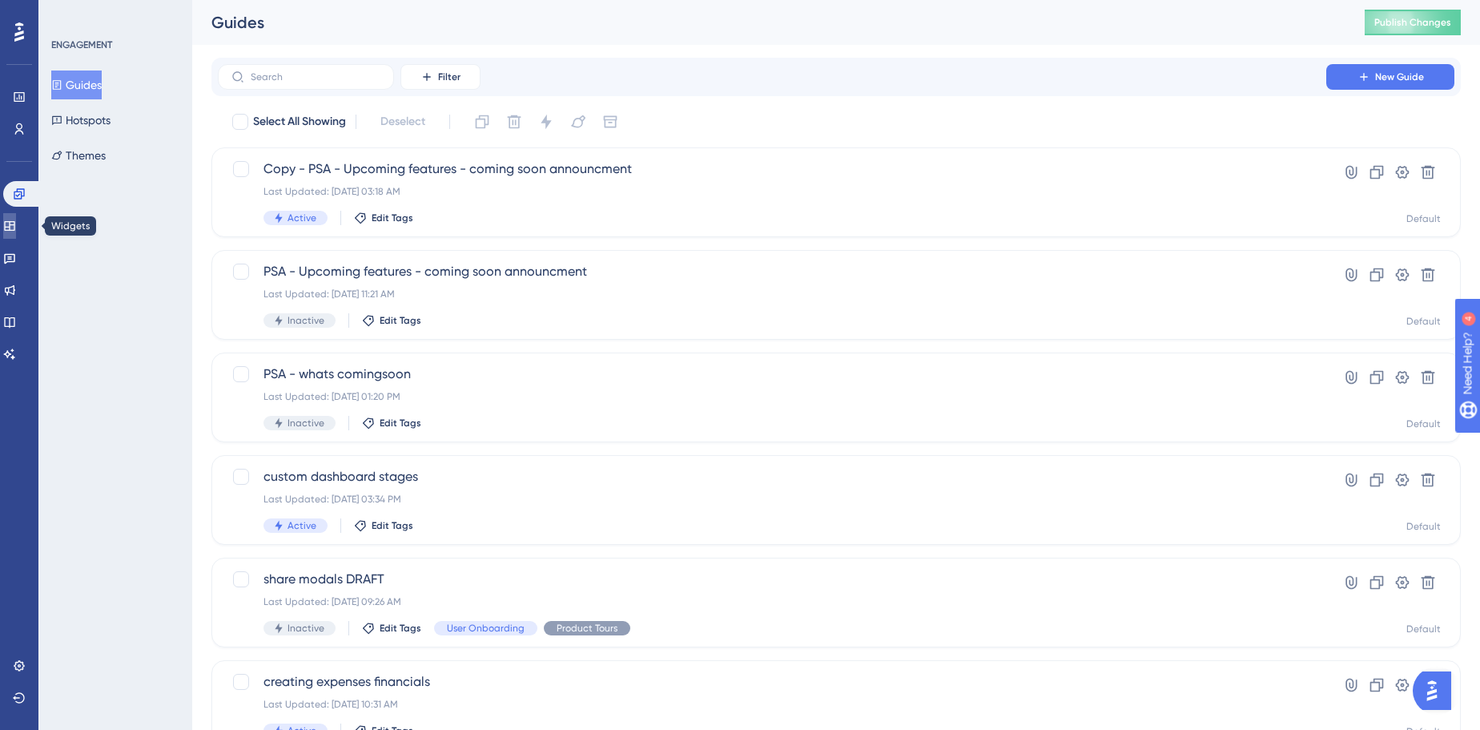
click at [16, 235] on link at bounding box center [9, 226] width 13 height 26
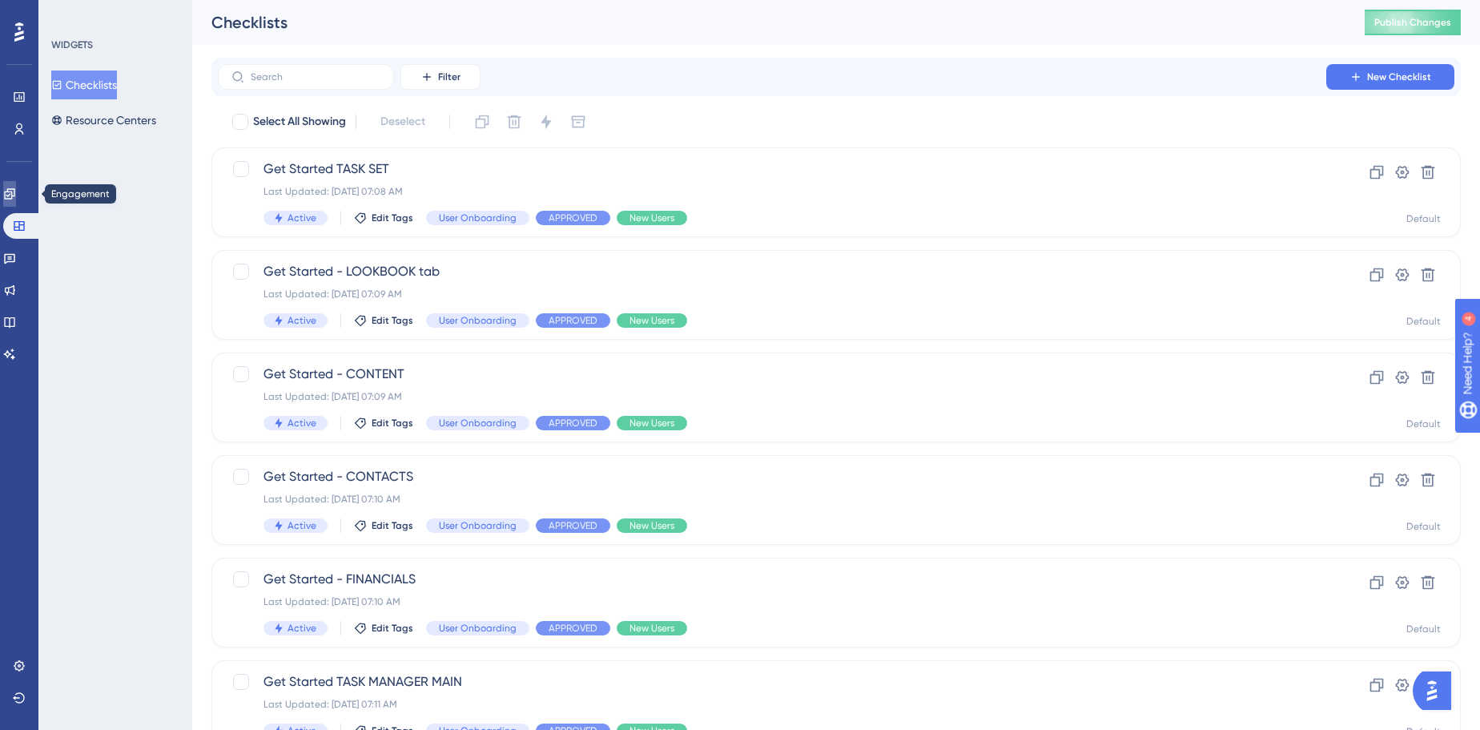
click at [16, 195] on link at bounding box center [9, 194] width 13 height 26
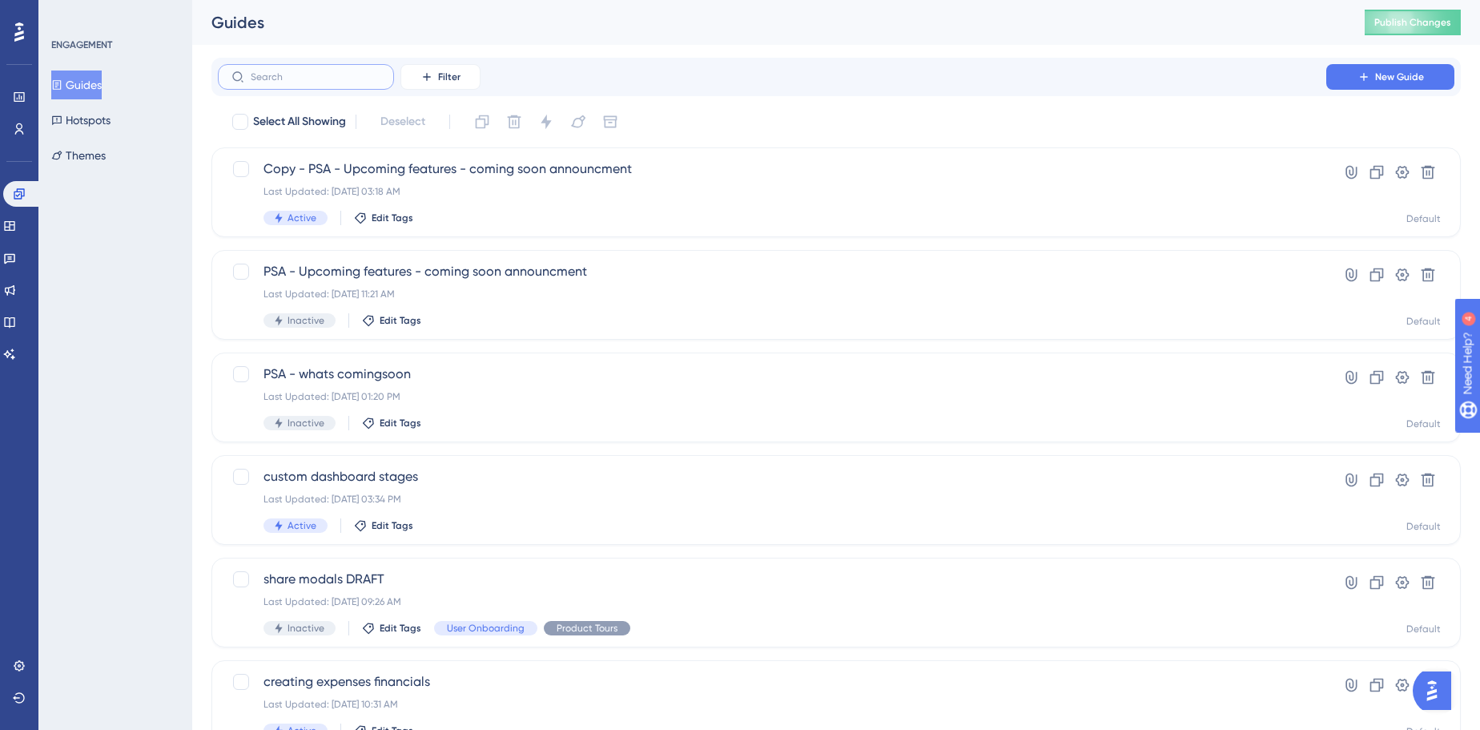
click at [294, 72] on input "text" at bounding box center [316, 76] width 130 height 11
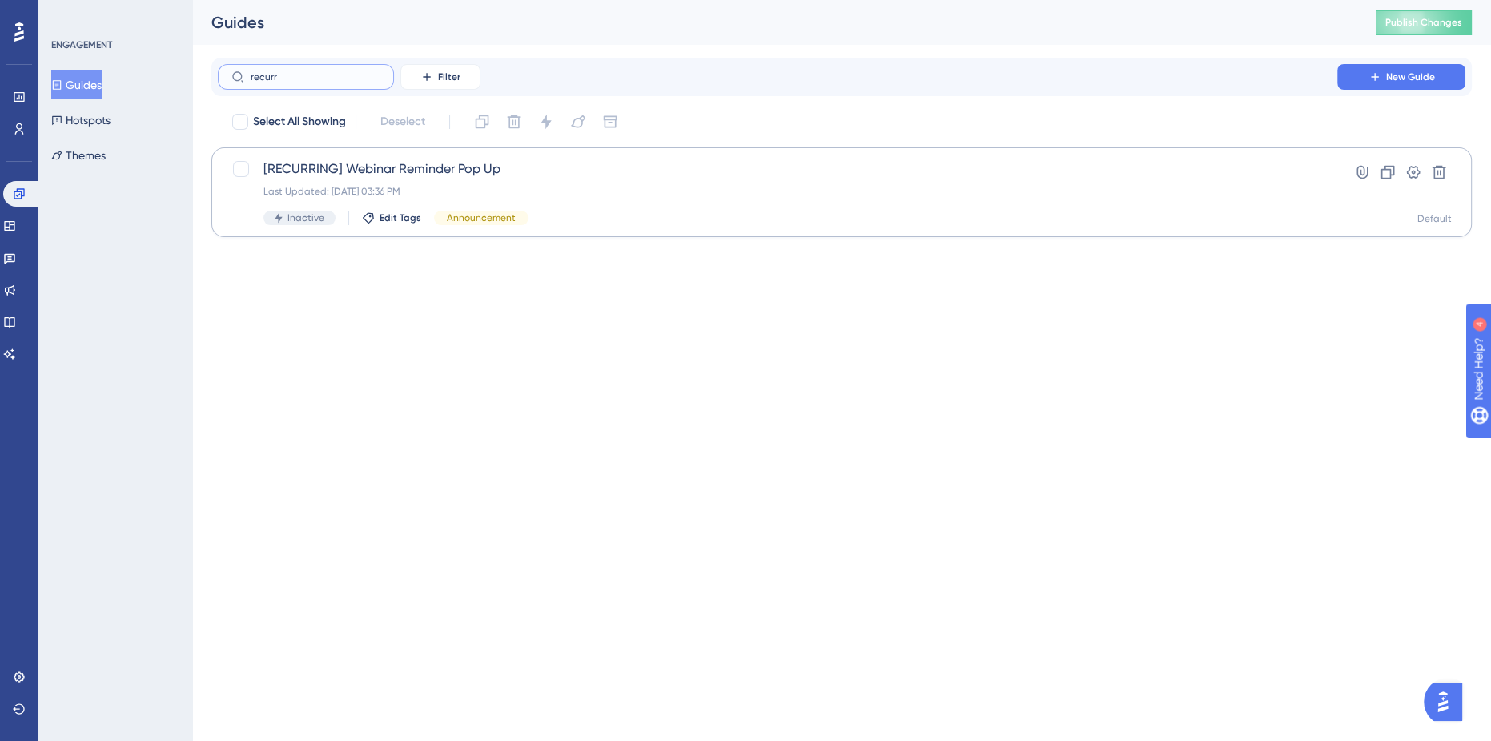
type input "recurr"
click at [366, 190] on div "Last Updated: Aug 11 2025, 03:36 PM" at bounding box center [777, 191] width 1028 height 13
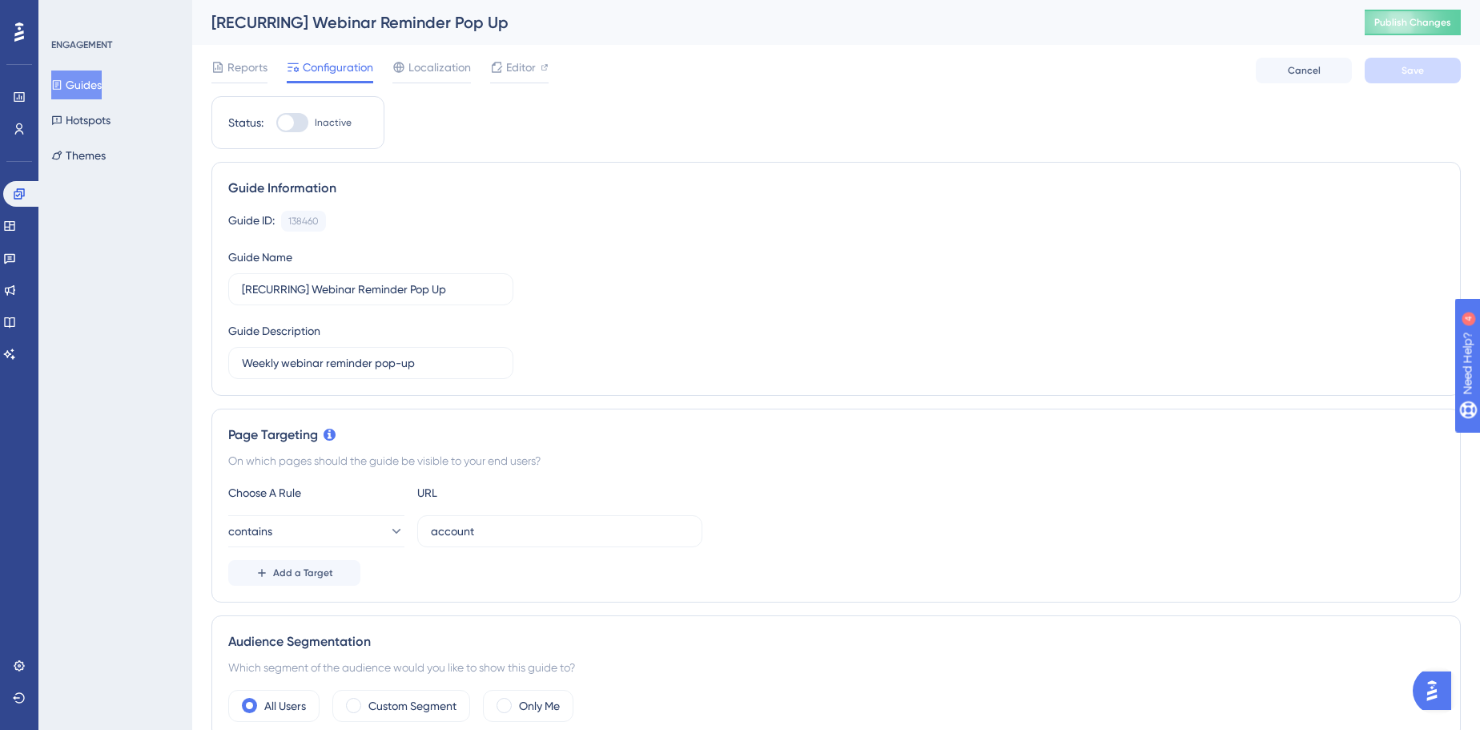
click at [301, 119] on div at bounding box center [292, 122] width 32 height 19
click at [276, 123] on input "Inactive" at bounding box center [275, 123] width 1 height 1
checkbox input "true"
click at [1400, 75] on button "Save" at bounding box center [1413, 71] width 96 height 26
click at [1422, 19] on span "Publish Changes" at bounding box center [1412, 22] width 77 height 13
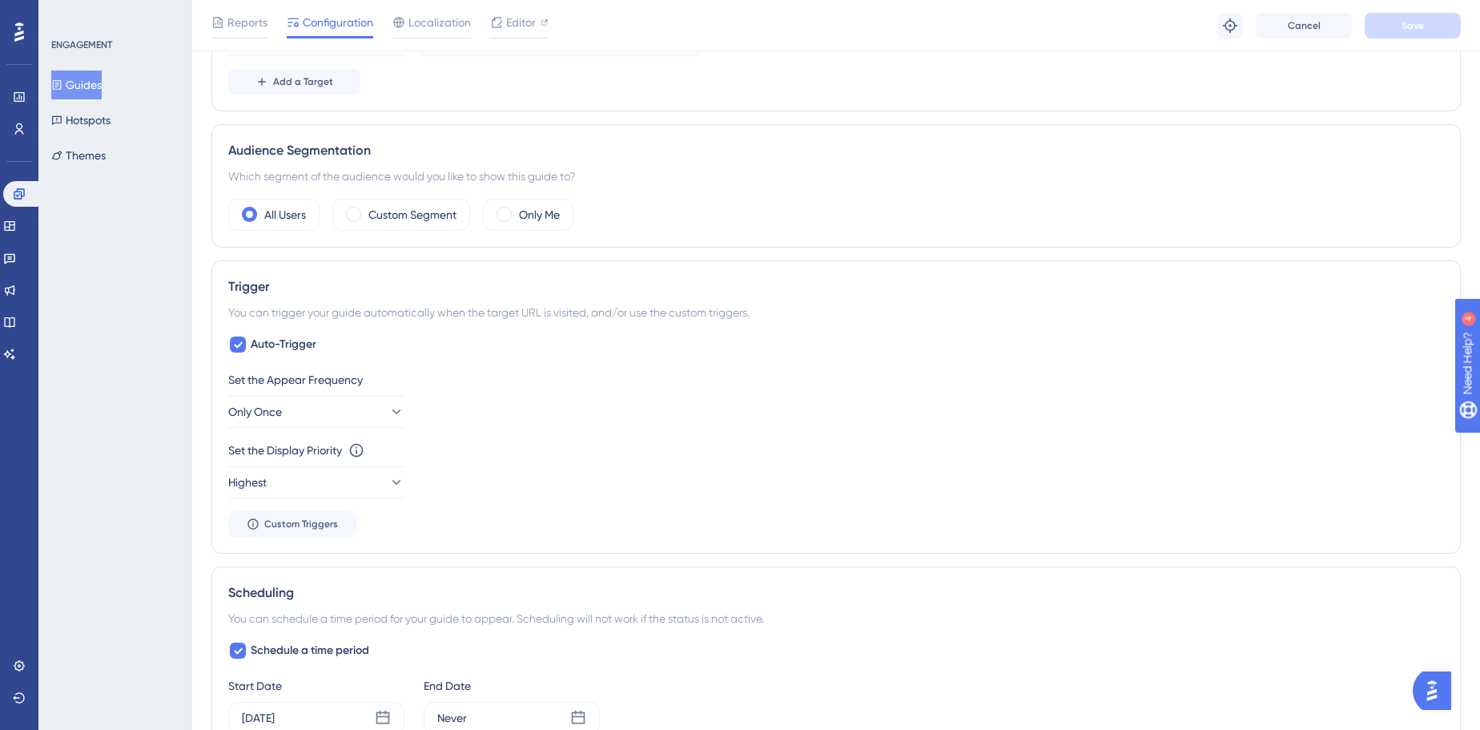
scroll to position [873, 0]
